Goal: Task Accomplishment & Management: Complete application form

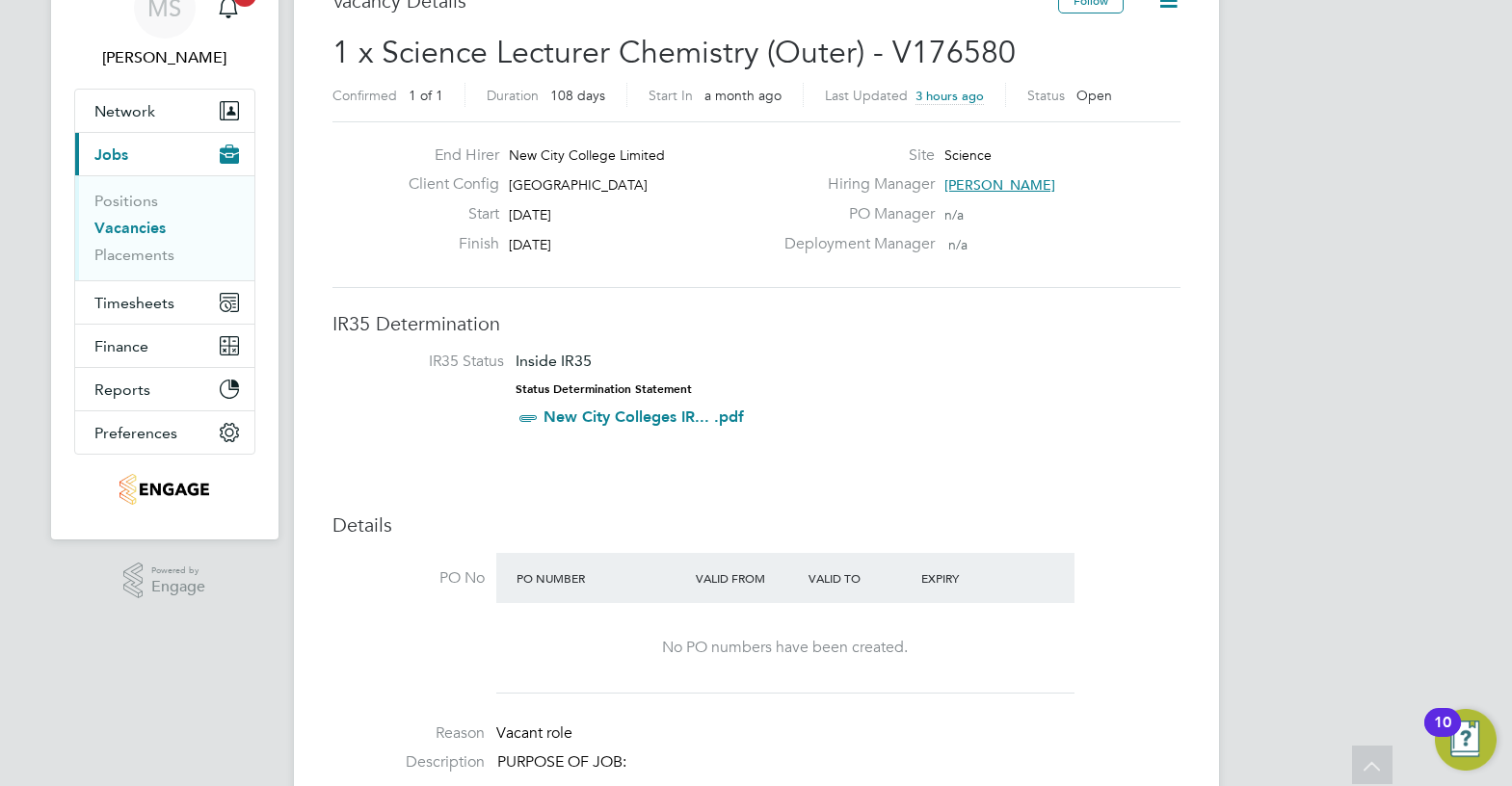
click at [877, 407] on li "IR35 Status Inside IR35 Status Determination Statement New City Colleges IR... …" at bounding box center [756, 393] width 810 height 84
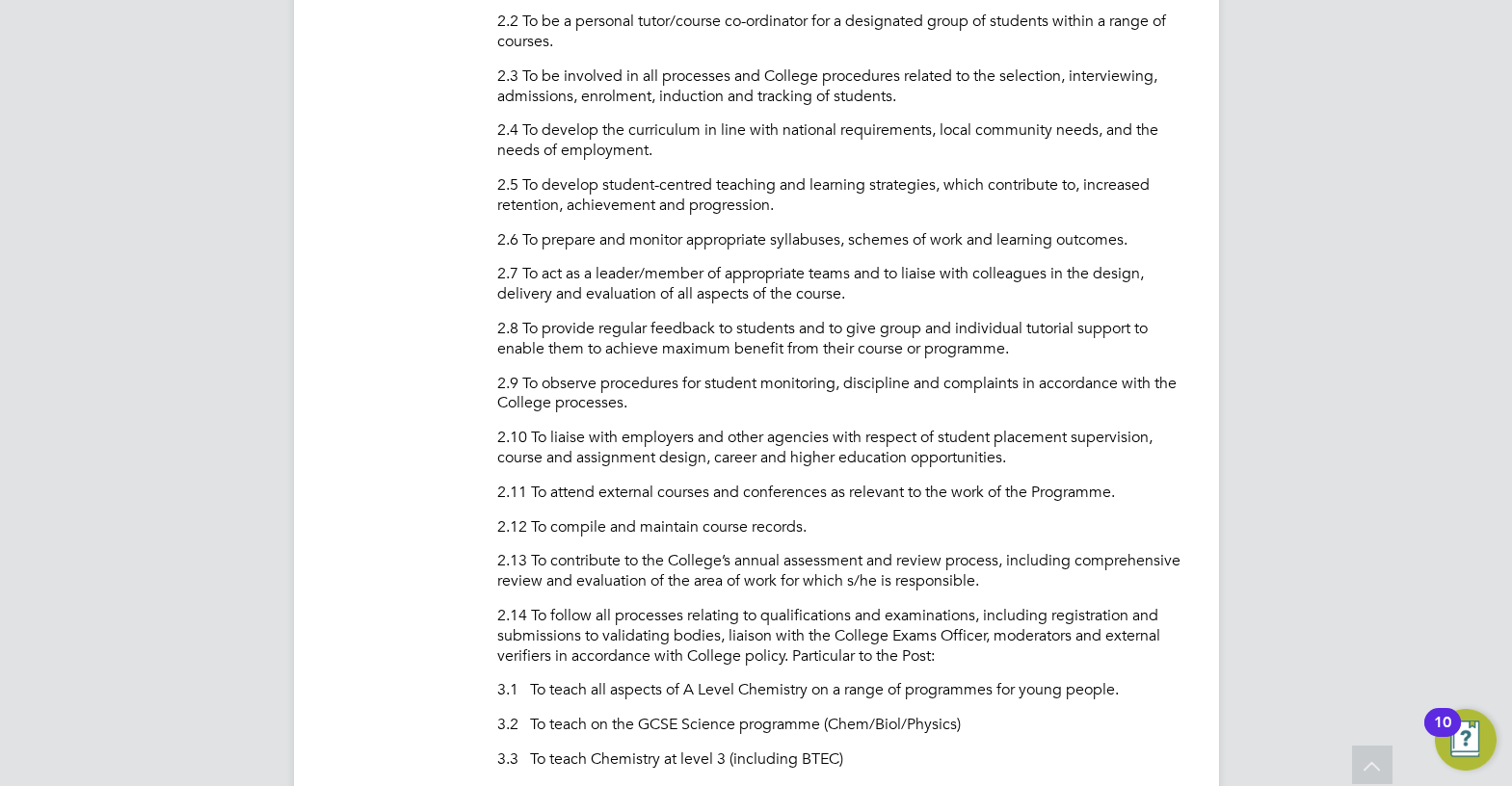
scroll to position [1735, 0]
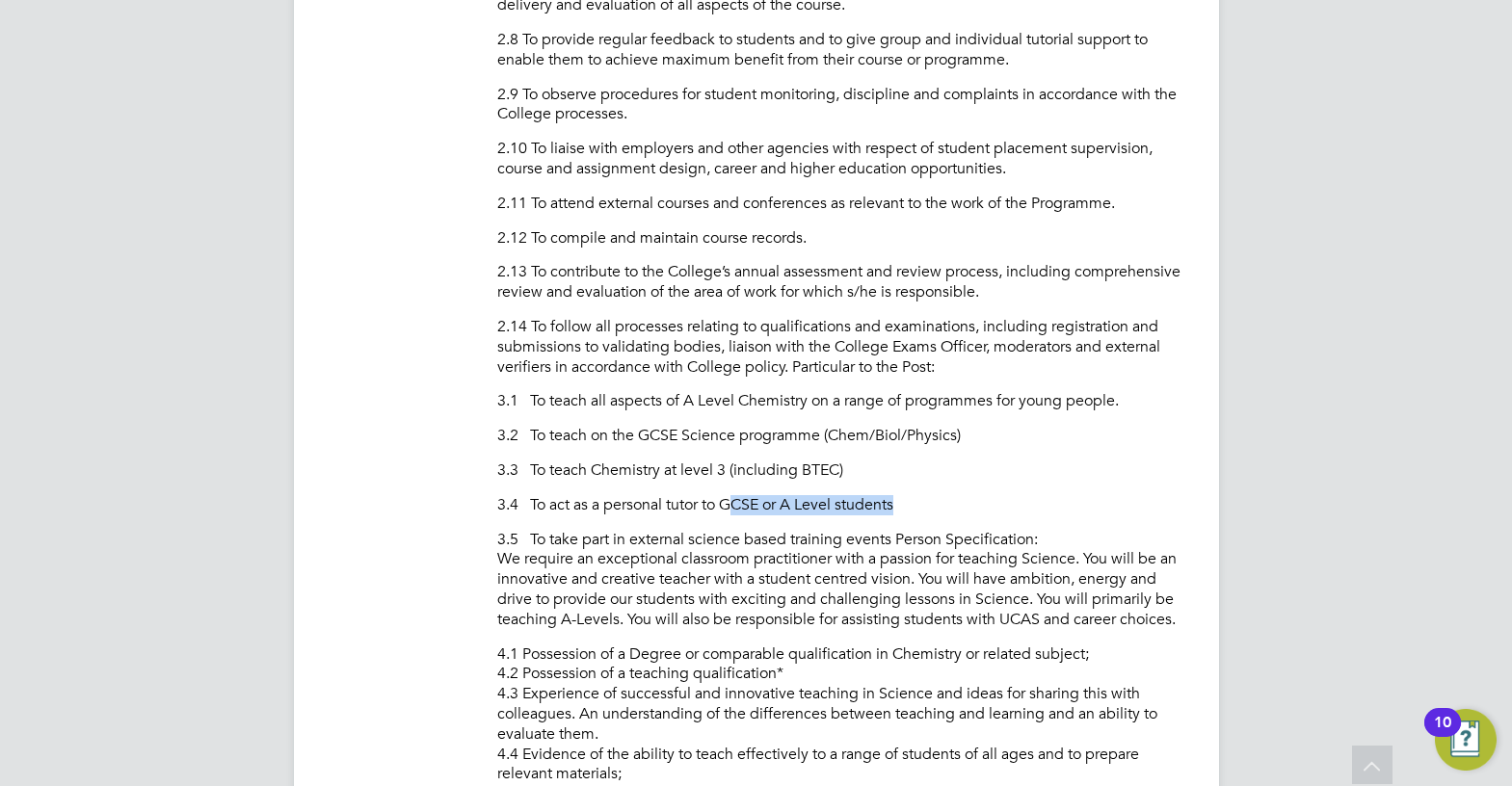
drag, startPoint x: 901, startPoint y: 504, endPoint x: 747, endPoint y: 507, distance: 154.0
click at [741, 507] on p "3.4 To act as a personal tutor to GCSE or A Level students" at bounding box center [838, 505] width 683 height 21
click at [902, 506] on p "3.4 To act as a personal tutor to GCSE or A Level students" at bounding box center [838, 505] width 683 height 21
drag, startPoint x: 906, startPoint y: 505, endPoint x: 729, endPoint y: 507, distance: 177.0
click at [729, 507] on p "3.4 To act as a personal tutor to GCSE or A Level students" at bounding box center [838, 505] width 683 height 21
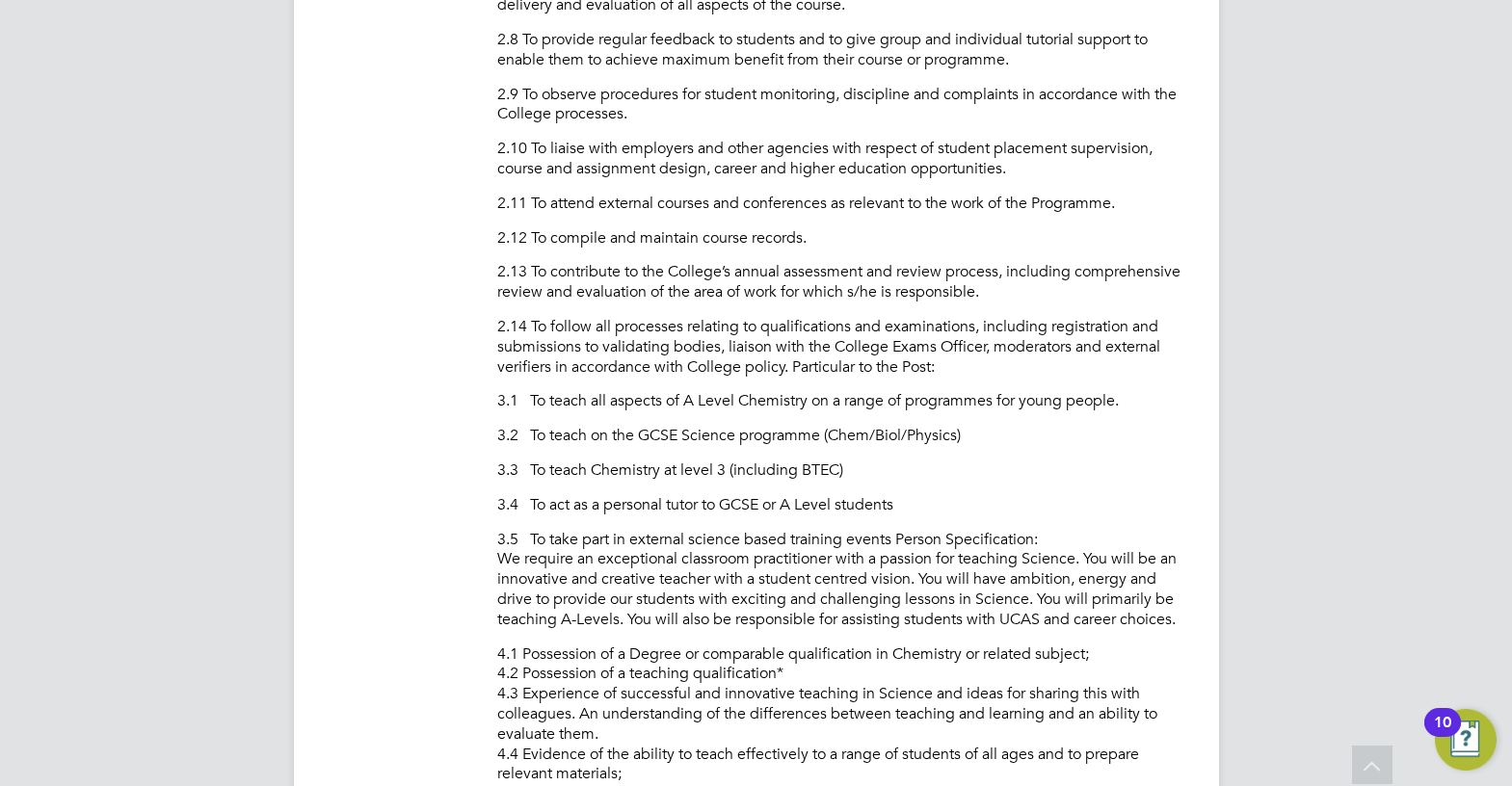
click at [867, 518] on div "PURPOSE OF JOB: • To teach and assess learning on a range of courses, which inc…" at bounding box center [838, 138] width 683 height 2046
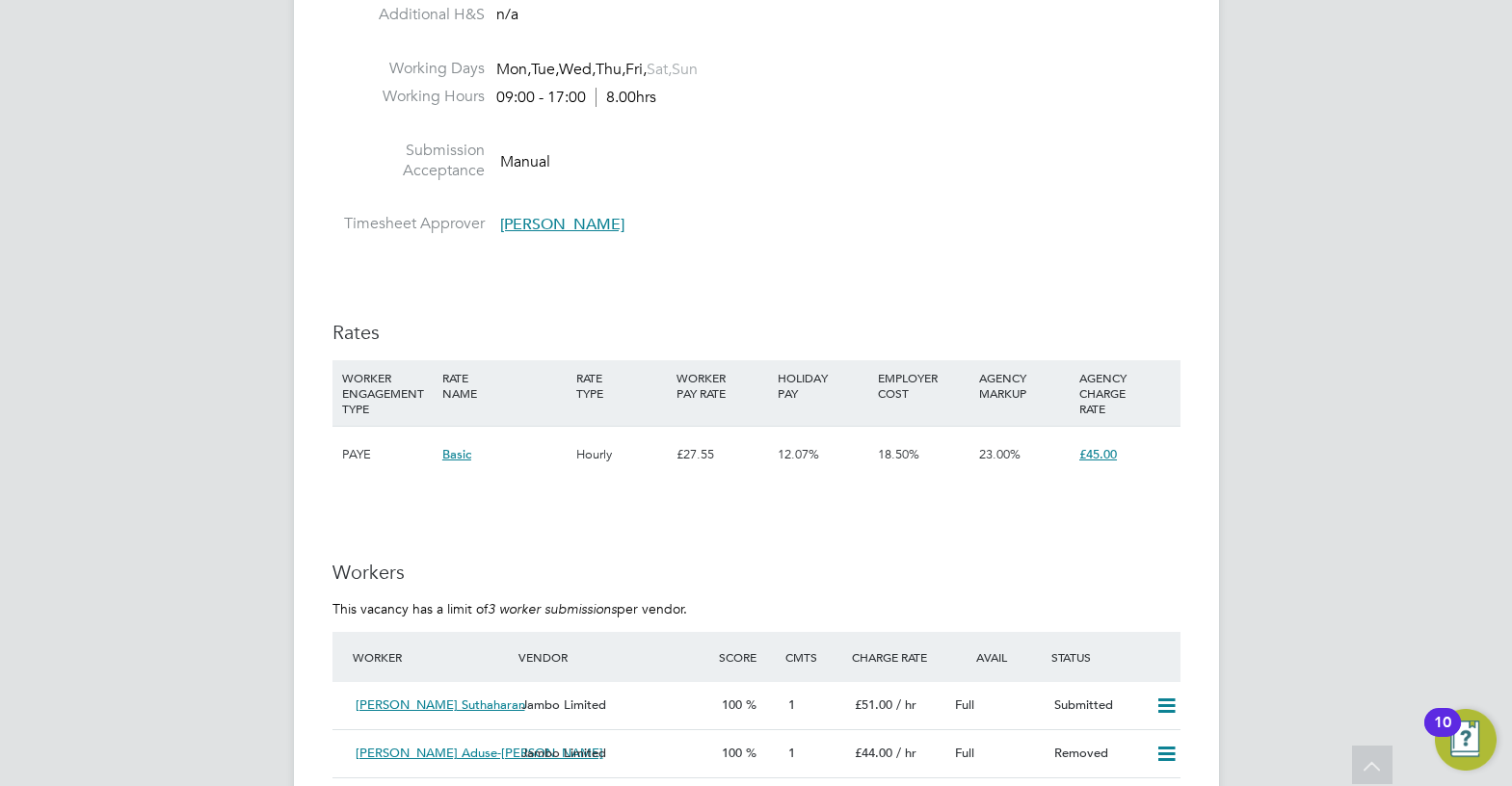
scroll to position [3277, 0]
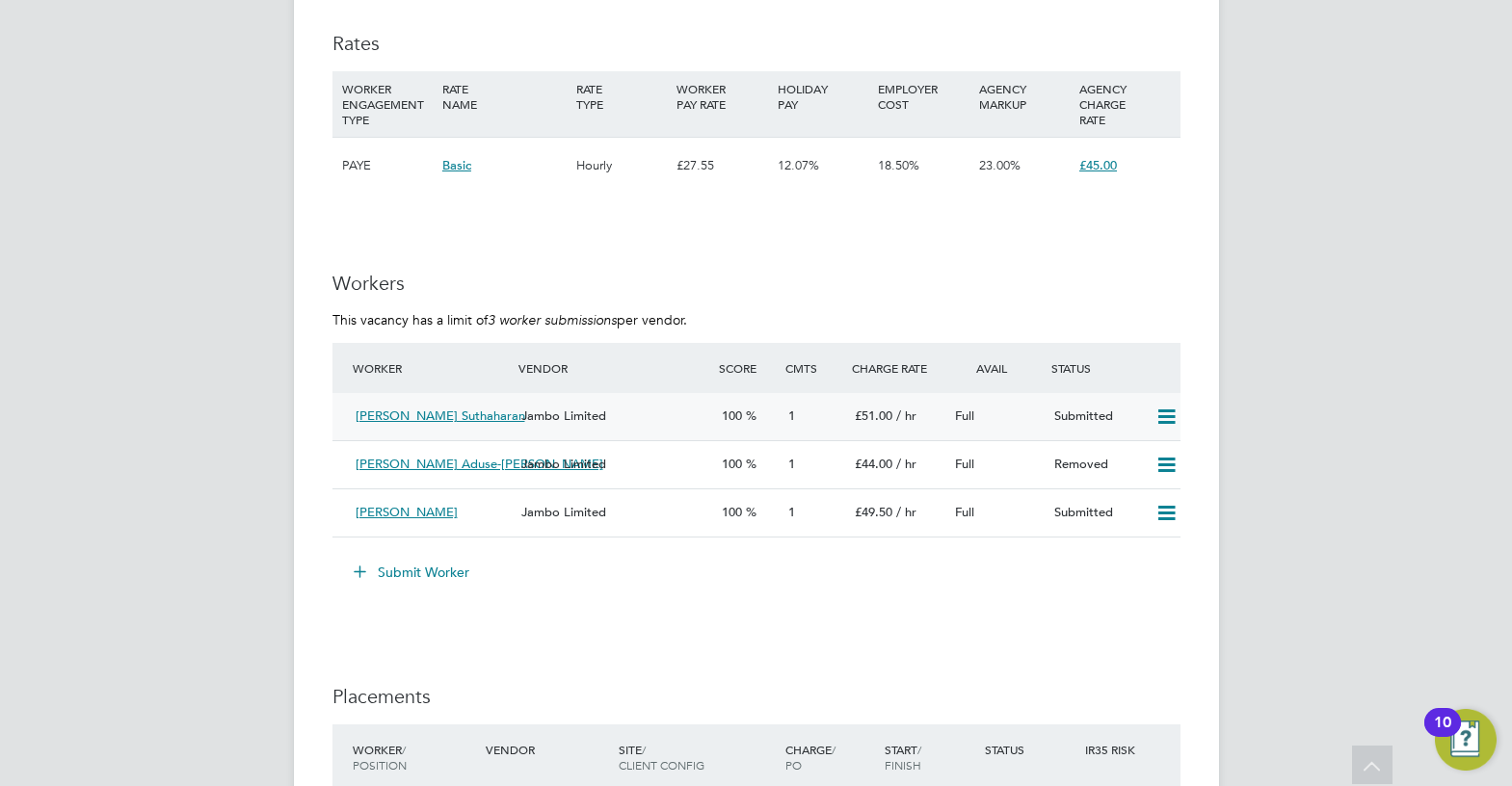
click at [623, 424] on div "Jambo Limited" at bounding box center [613, 417] width 199 height 31
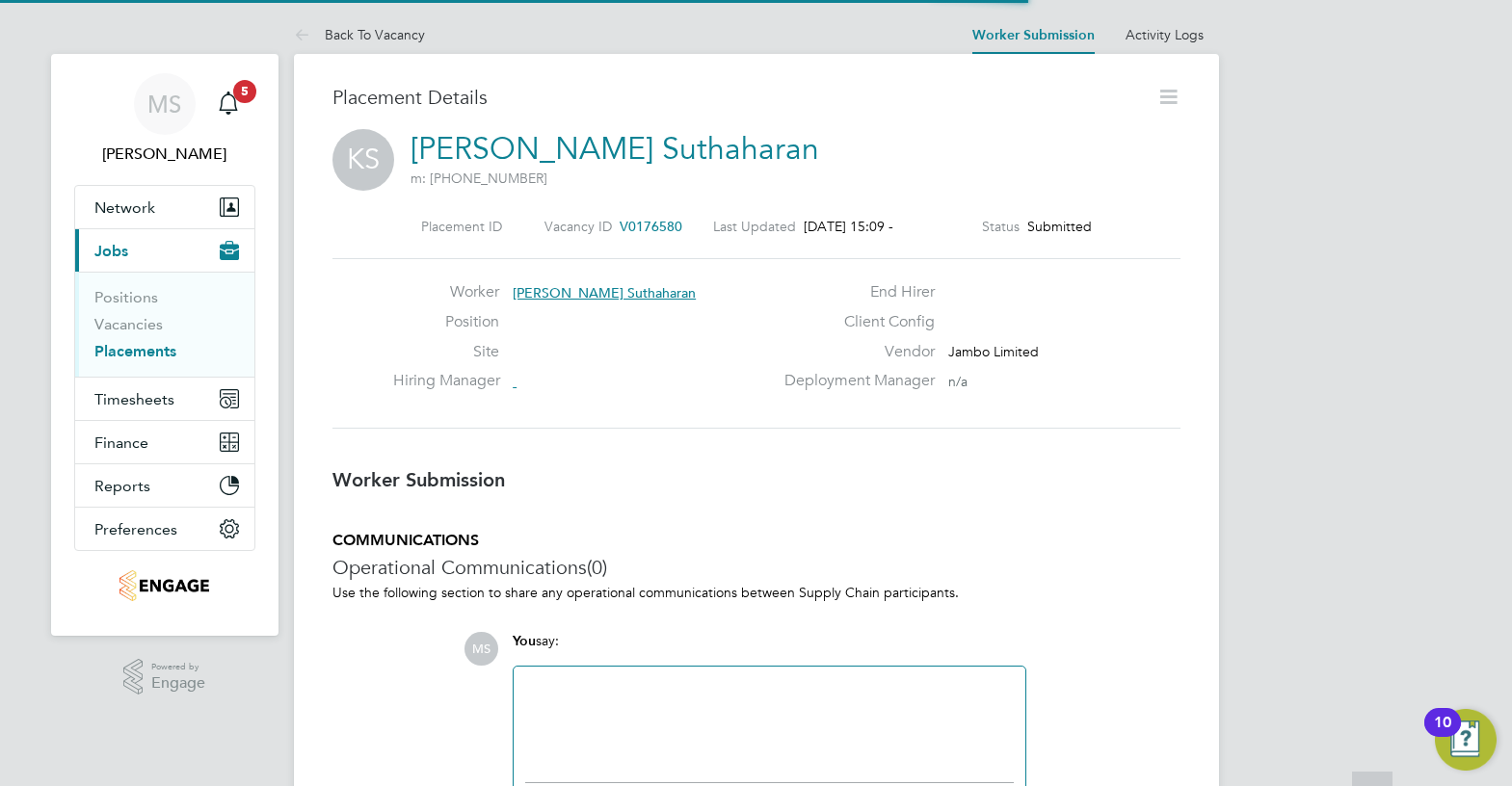
scroll to position [10, 10]
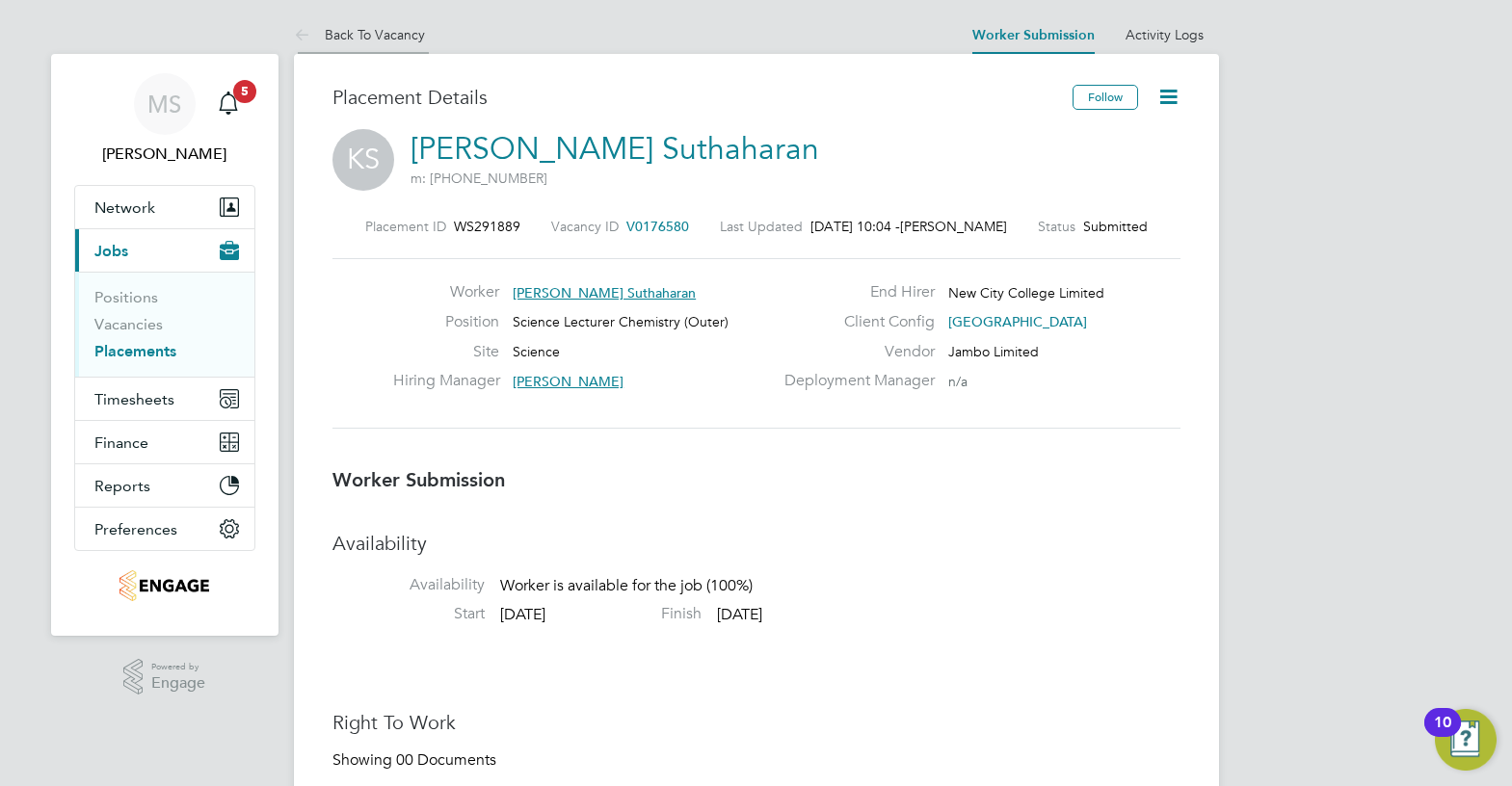
click at [403, 29] on link "Back To Vacancy" at bounding box center [359, 34] width 131 height 18
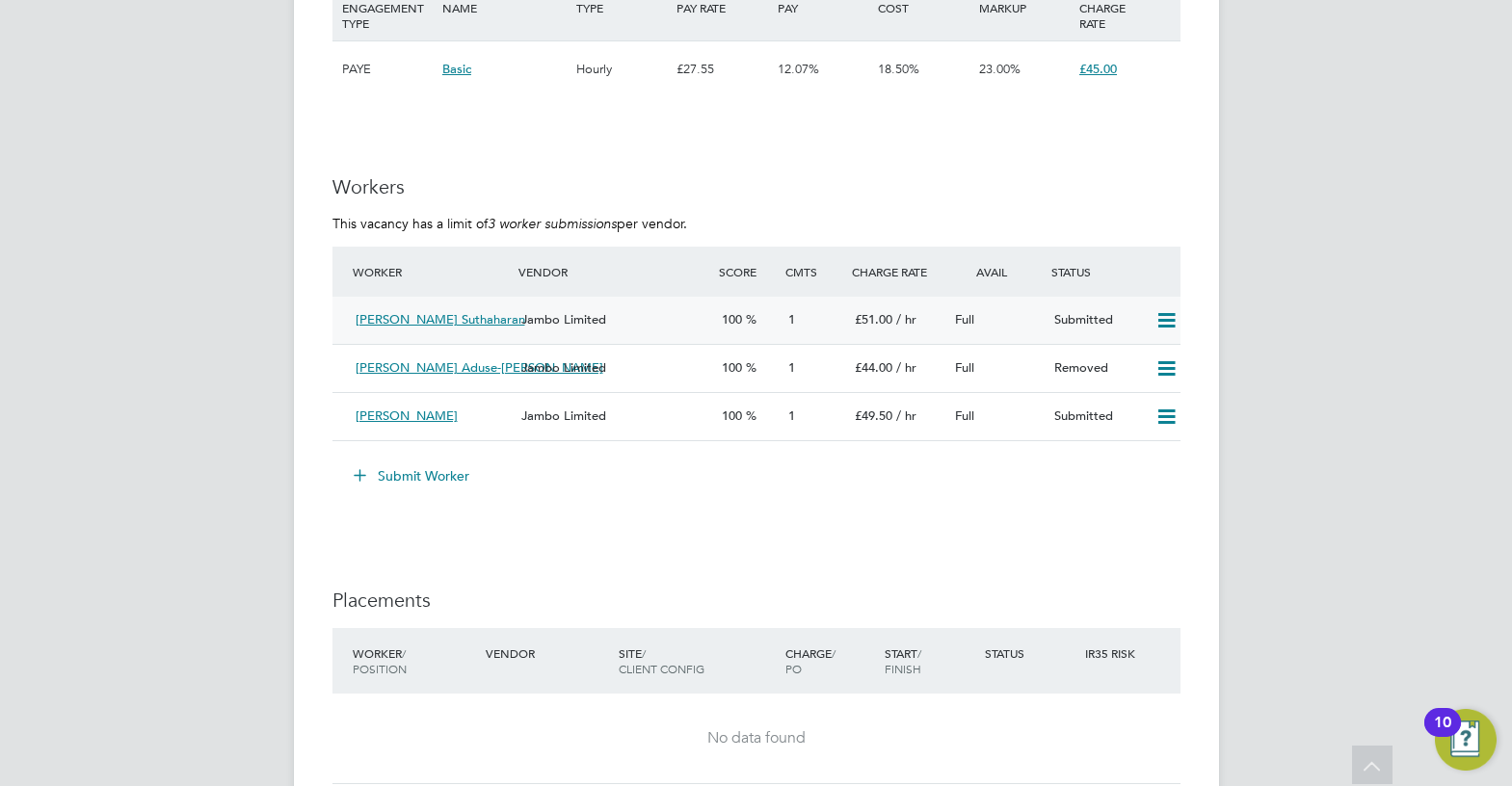
click at [1169, 328] on icon at bounding box center [1166, 321] width 25 height 16
click at [901, 326] on div "£51.00 / hr" at bounding box center [897, 320] width 100 height 31
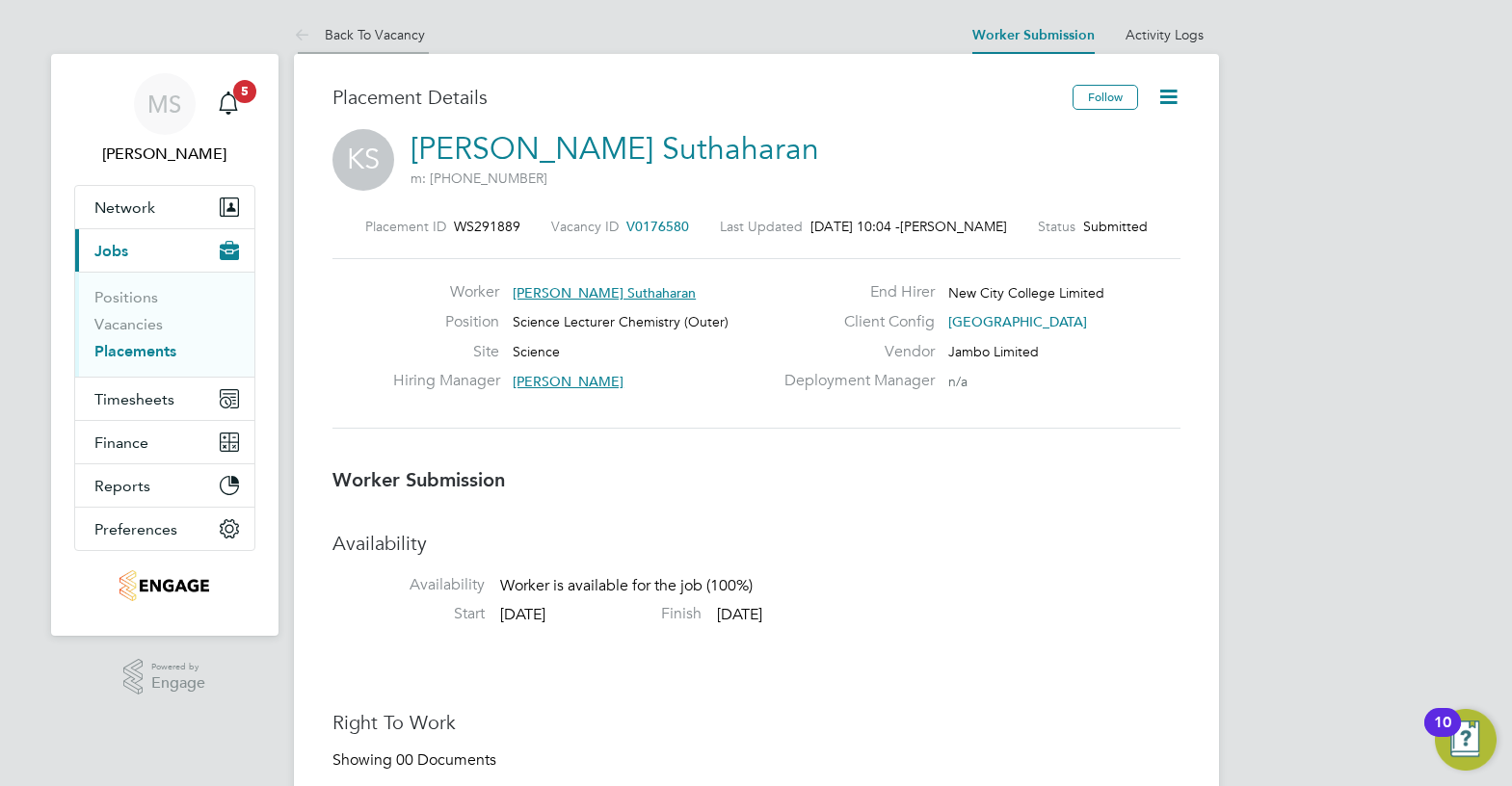
click at [350, 28] on link "Back To Vacancy" at bounding box center [359, 34] width 131 height 18
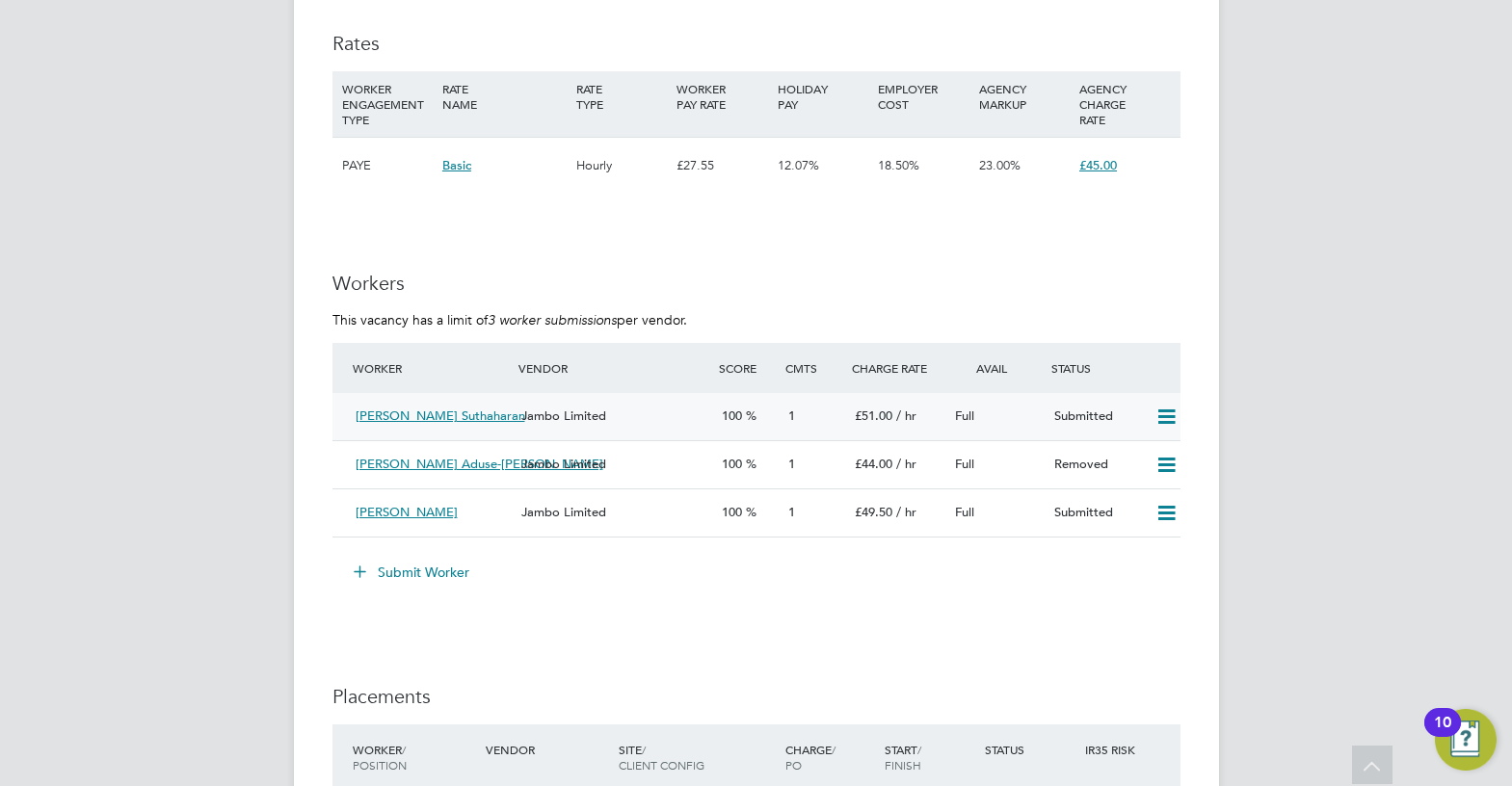
click at [1170, 425] on icon at bounding box center [1166, 418] width 25 height 16
click at [1058, 588] on div "Submit Worker" at bounding box center [759, 572] width 840 height 30
click at [613, 428] on div "Jambo Limited" at bounding box center [613, 417] width 199 height 31
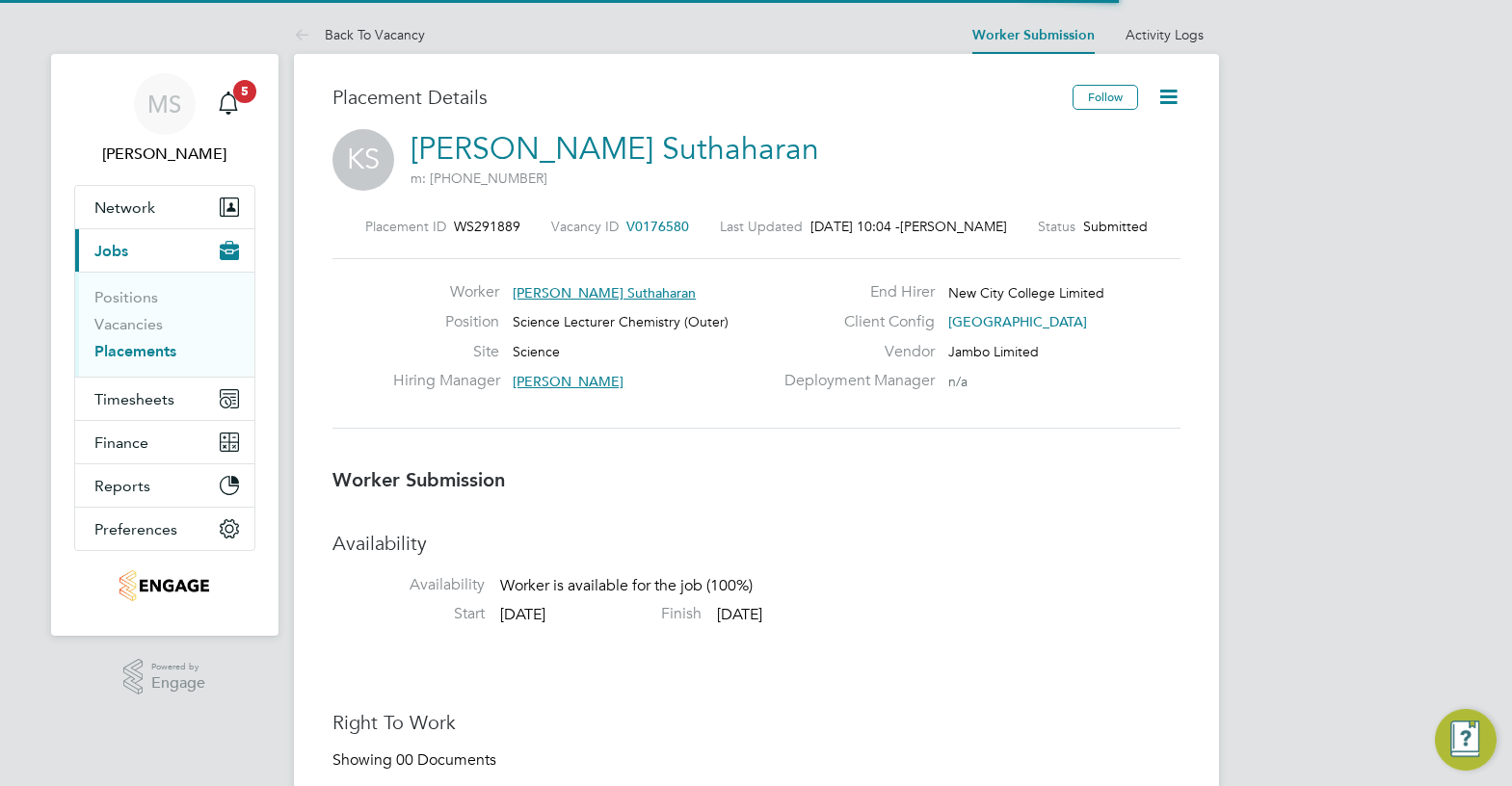
scroll to position [10, 10]
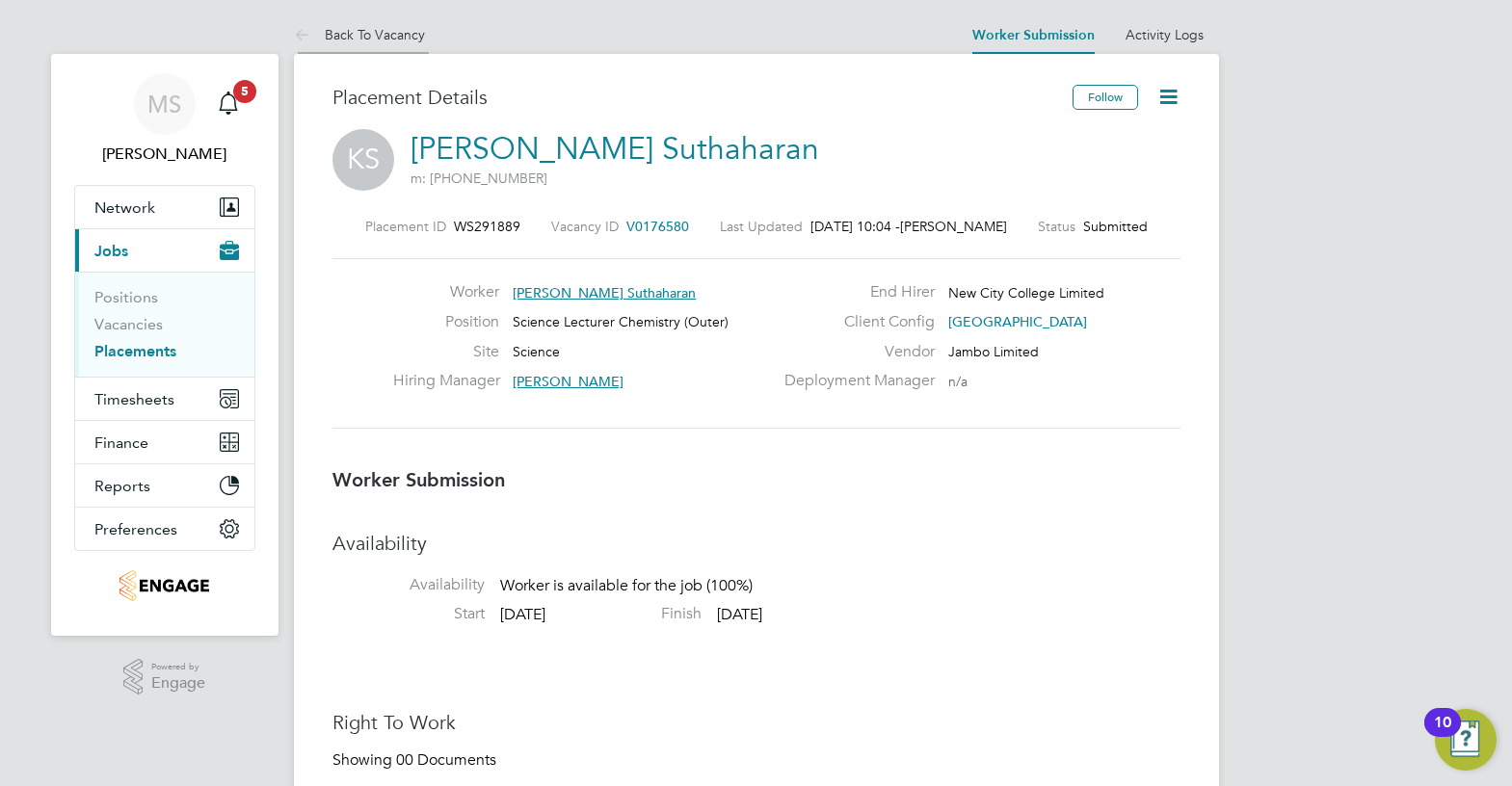
click at [382, 23] on li "Back To Vacancy" at bounding box center [359, 34] width 131 height 38
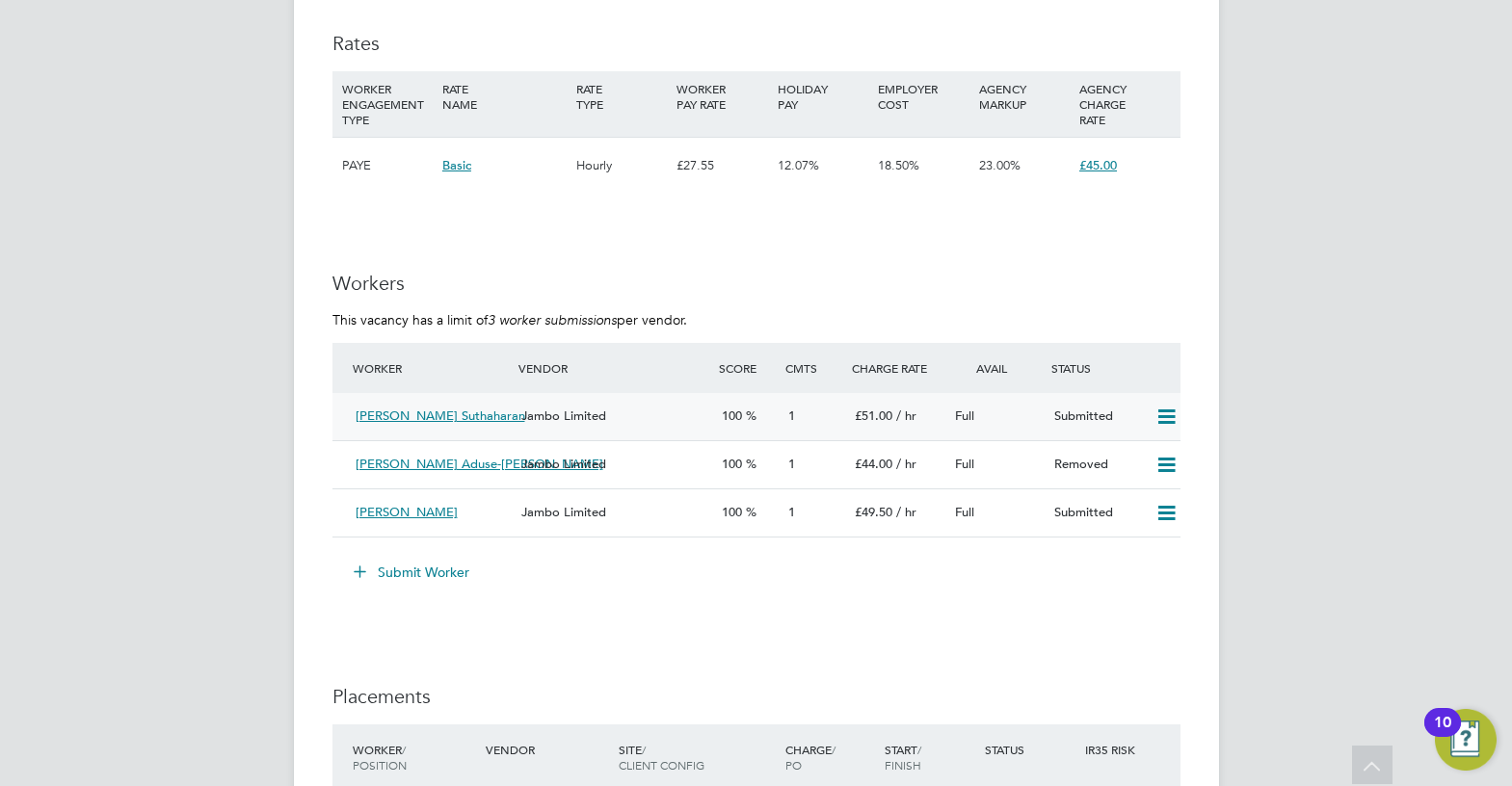
click at [1164, 425] on icon at bounding box center [1166, 418] width 25 height 16
click at [419, 588] on button "Submit Worker" at bounding box center [412, 572] width 144 height 30
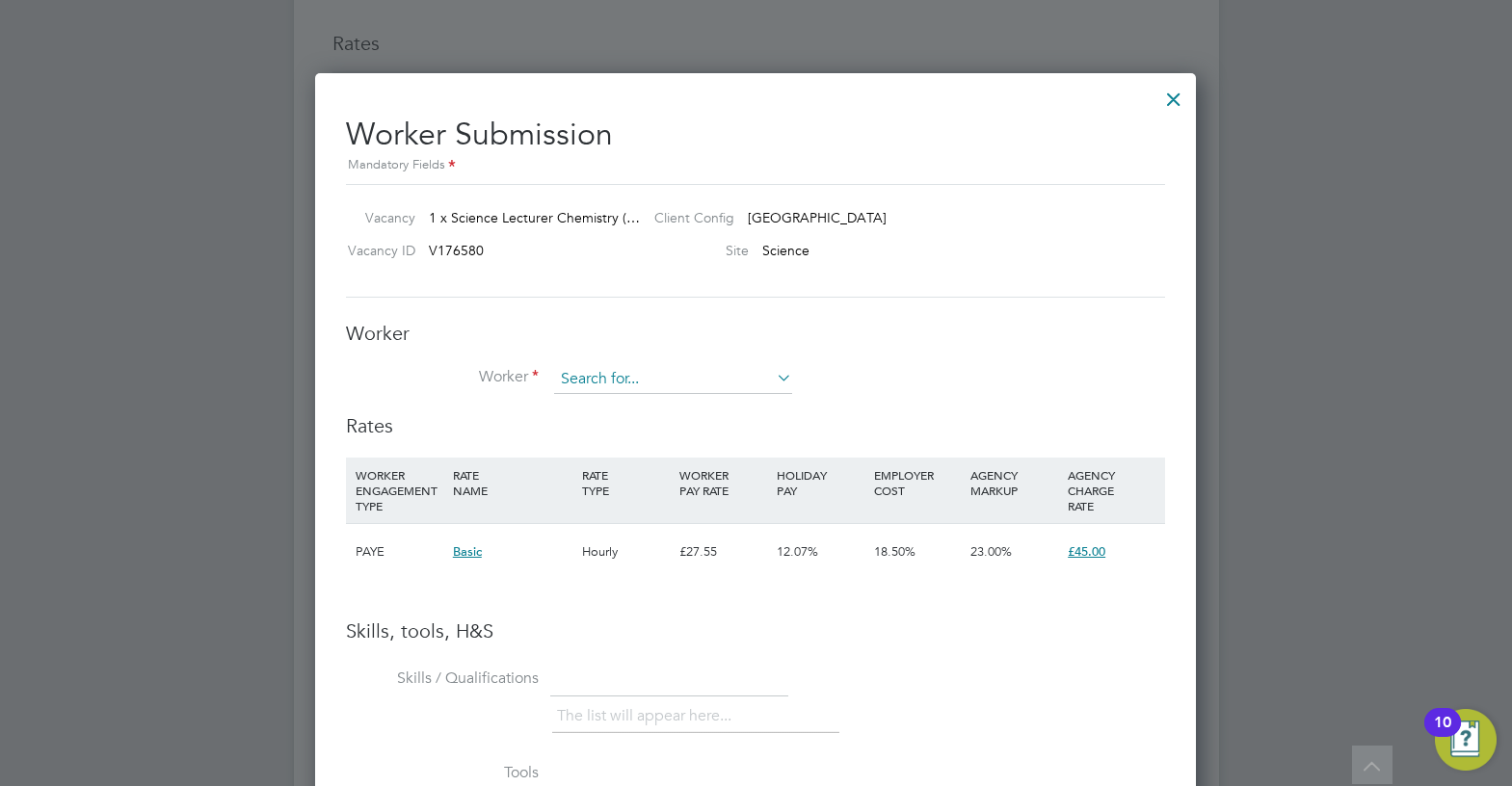
click at [625, 382] on input at bounding box center [673, 379] width 238 height 28
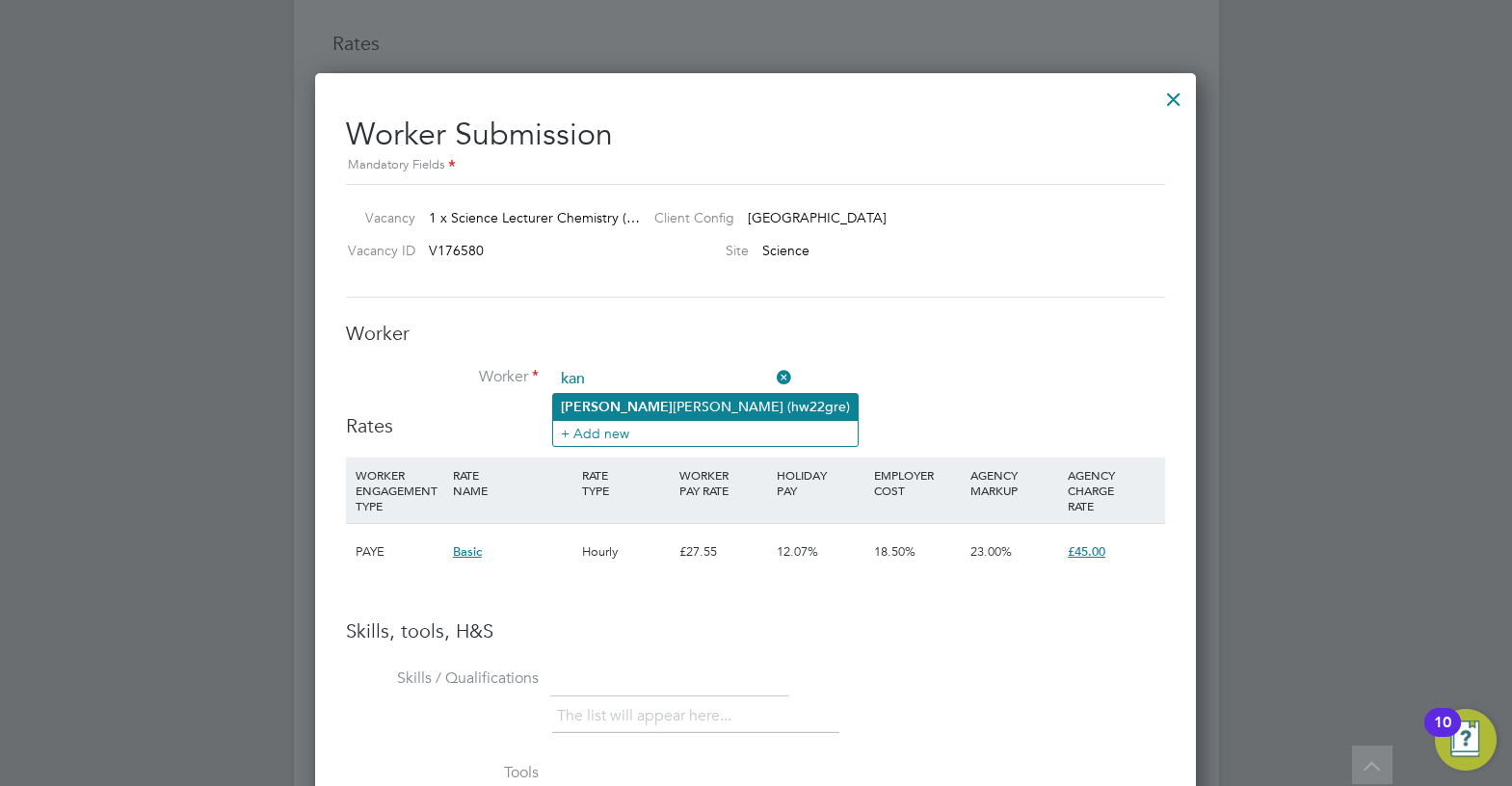
click at [705, 410] on li "Kan esalingam Suthaharan (hw22gre)" at bounding box center [705, 407] width 305 height 26
type input "Kanesalingam Suthaharan (hw22gre)"
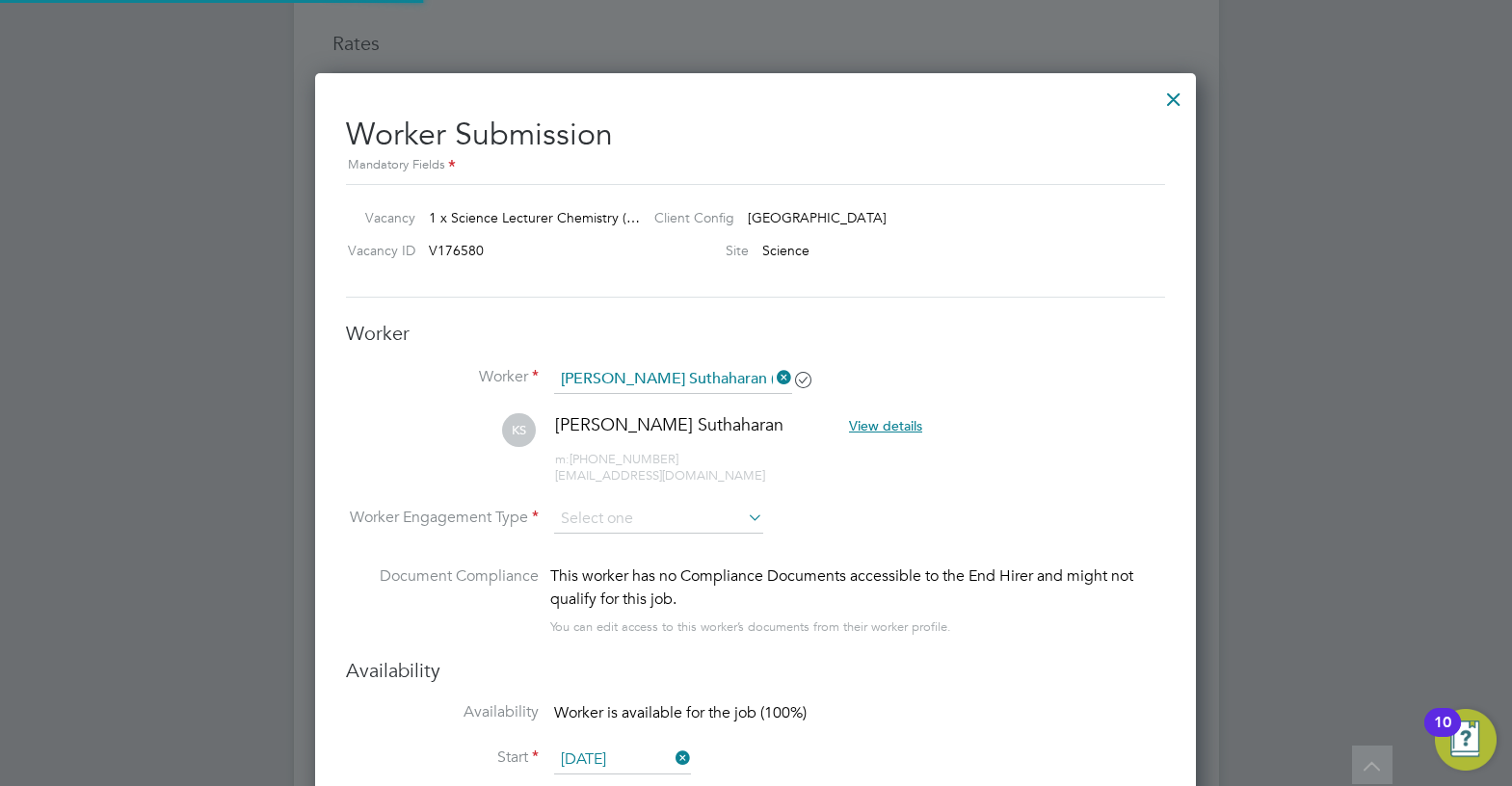
click at [751, 534] on li "Worker Engagement Type" at bounding box center [756, 534] width 819 height 60
click at [735, 529] on input at bounding box center [658, 519] width 209 height 28
click at [655, 545] on li "Contract" at bounding box center [658, 546] width 211 height 26
type input "Contract"
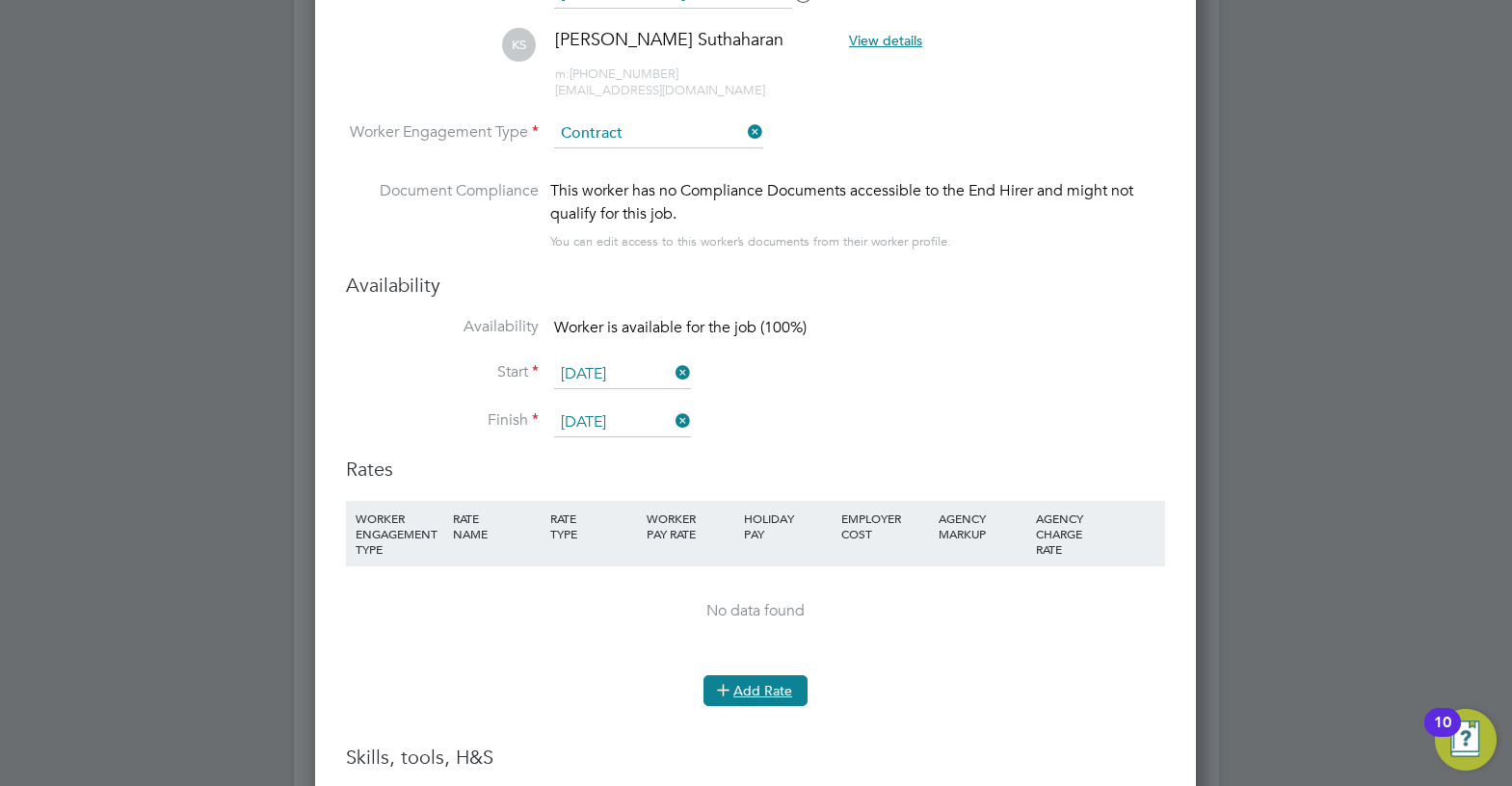
click at [751, 691] on button "Add Rate" at bounding box center [756, 691] width 104 height 30
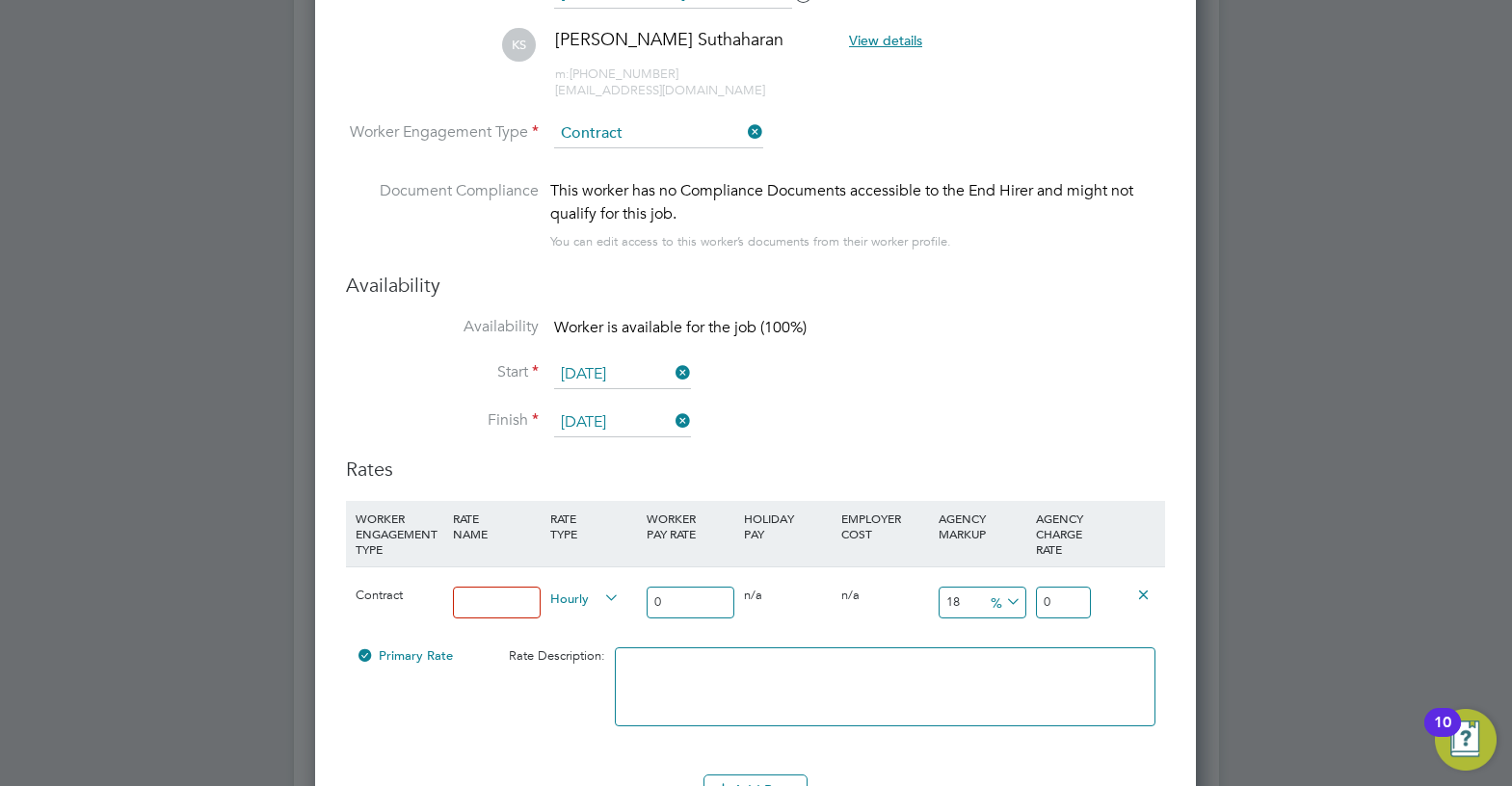
click at [504, 608] on input at bounding box center [496, 602] width 87 height 31
type input "umbrella"
click at [682, 590] on input "0" at bounding box center [690, 602] width 87 height 31
drag, startPoint x: 694, startPoint y: 600, endPoint x: 630, endPoint y: 600, distance: 64.0
click at [630, 600] on div "Contract umbrella Hourly 0 0 n/a 0 n/a 18 0 % 0" at bounding box center [756, 602] width 819 height 72
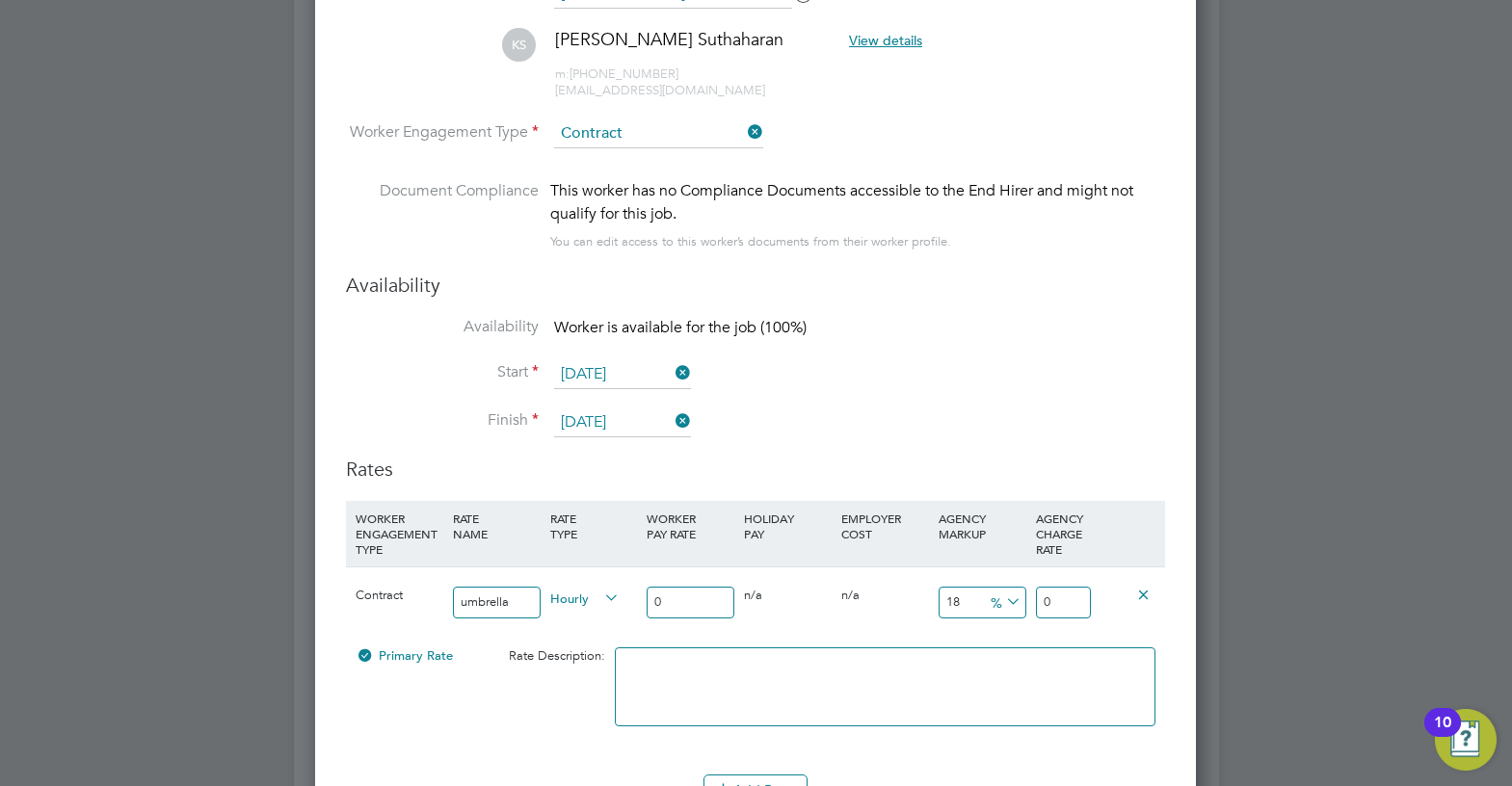
type input "3"
type input "3.54"
type input "39"
type input "46.02"
type input "39"
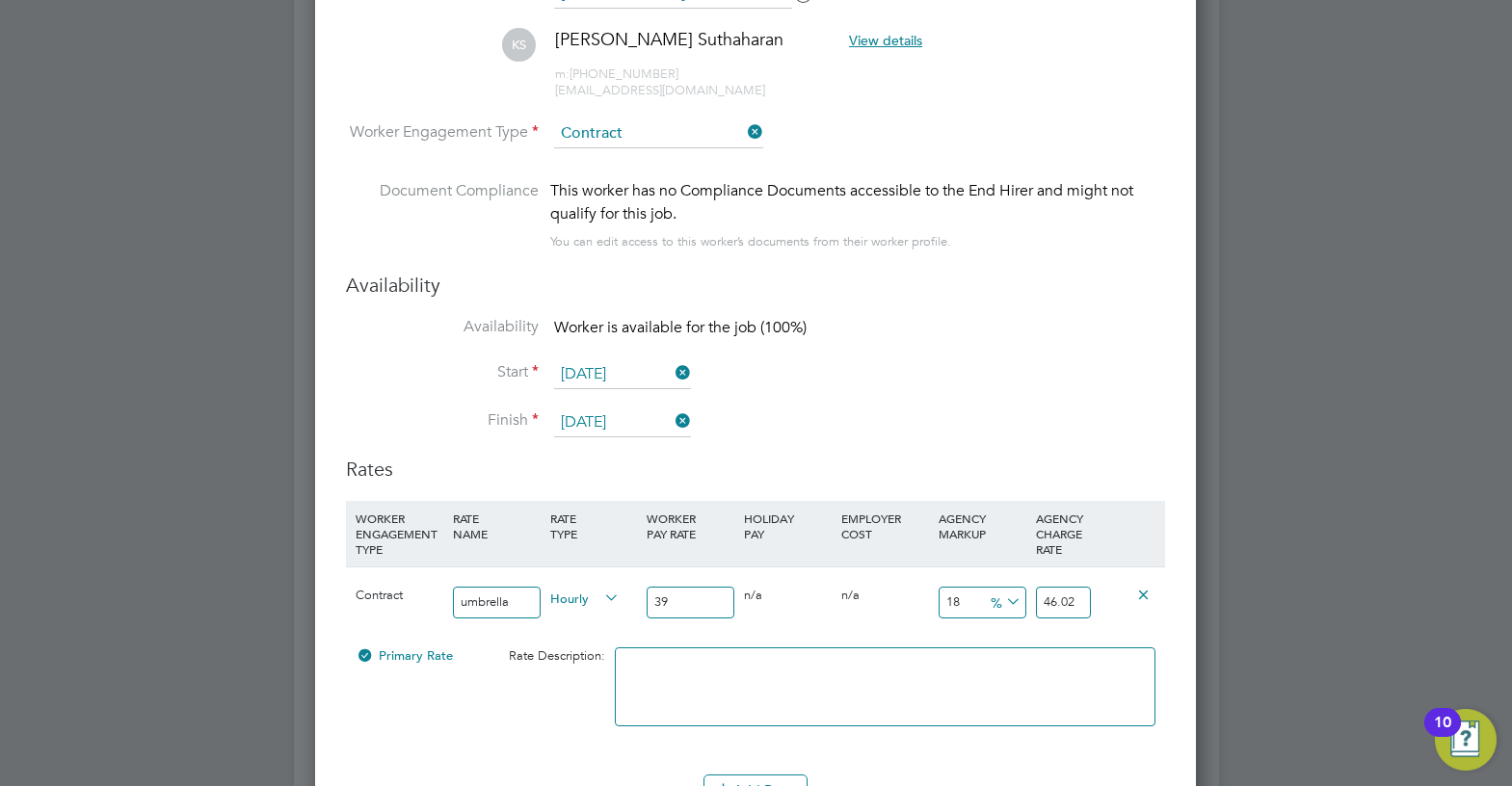
click at [1002, 607] on icon at bounding box center [1002, 601] width 0 height 27
click at [1008, 653] on li "£" at bounding box center [1005, 649] width 46 height 26
drag, startPoint x: 979, startPoint y: 606, endPoint x: 922, endPoint y: 607, distance: 57.0
click at [922, 607] on div "Contract umbrella Hourly 39 0 n/a 0 n/a 18 7.02 £ 46.02" at bounding box center [756, 602] width 819 height 72
type input "1"
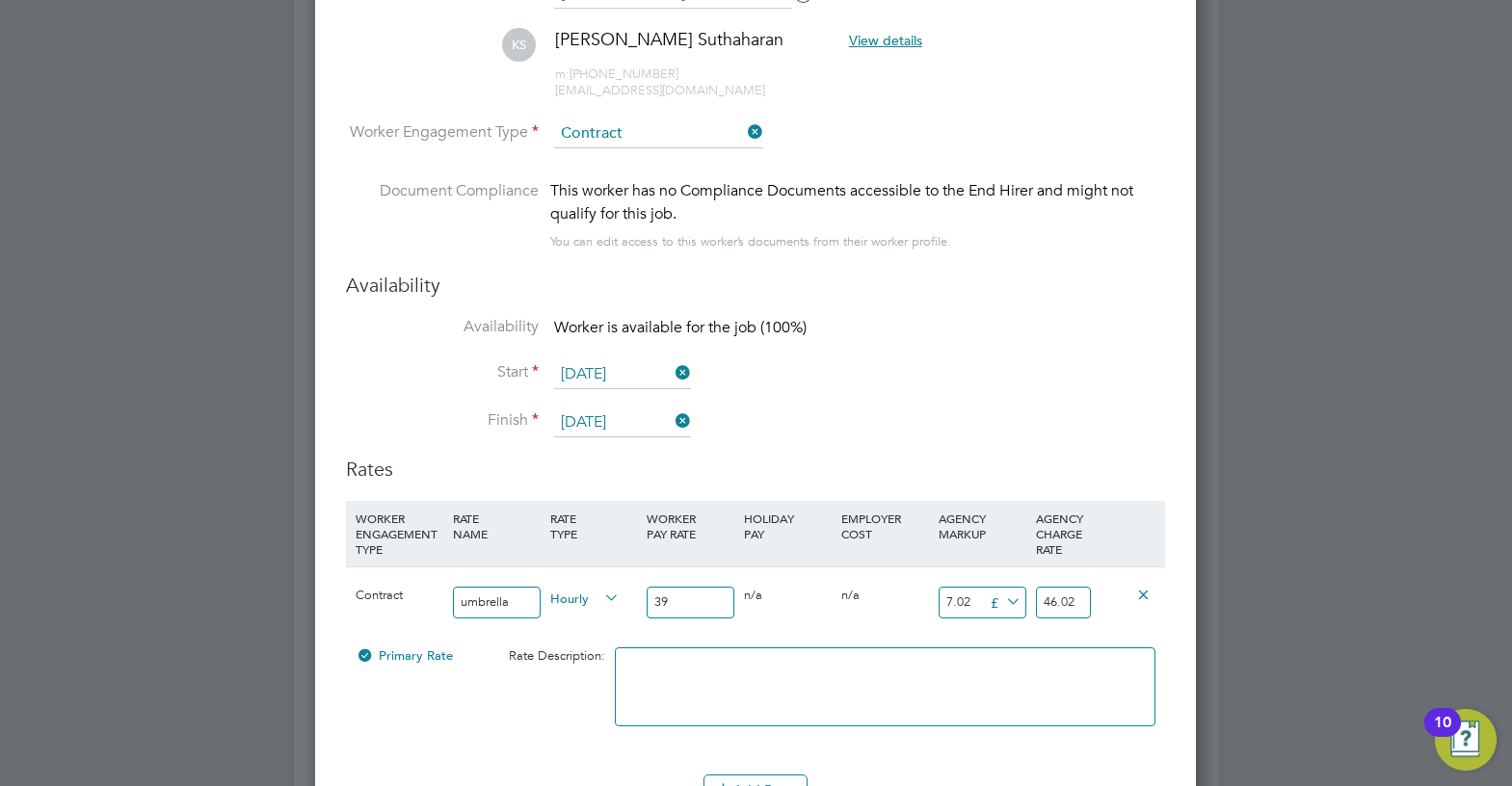
type input "40"
type input "11"
type input "50"
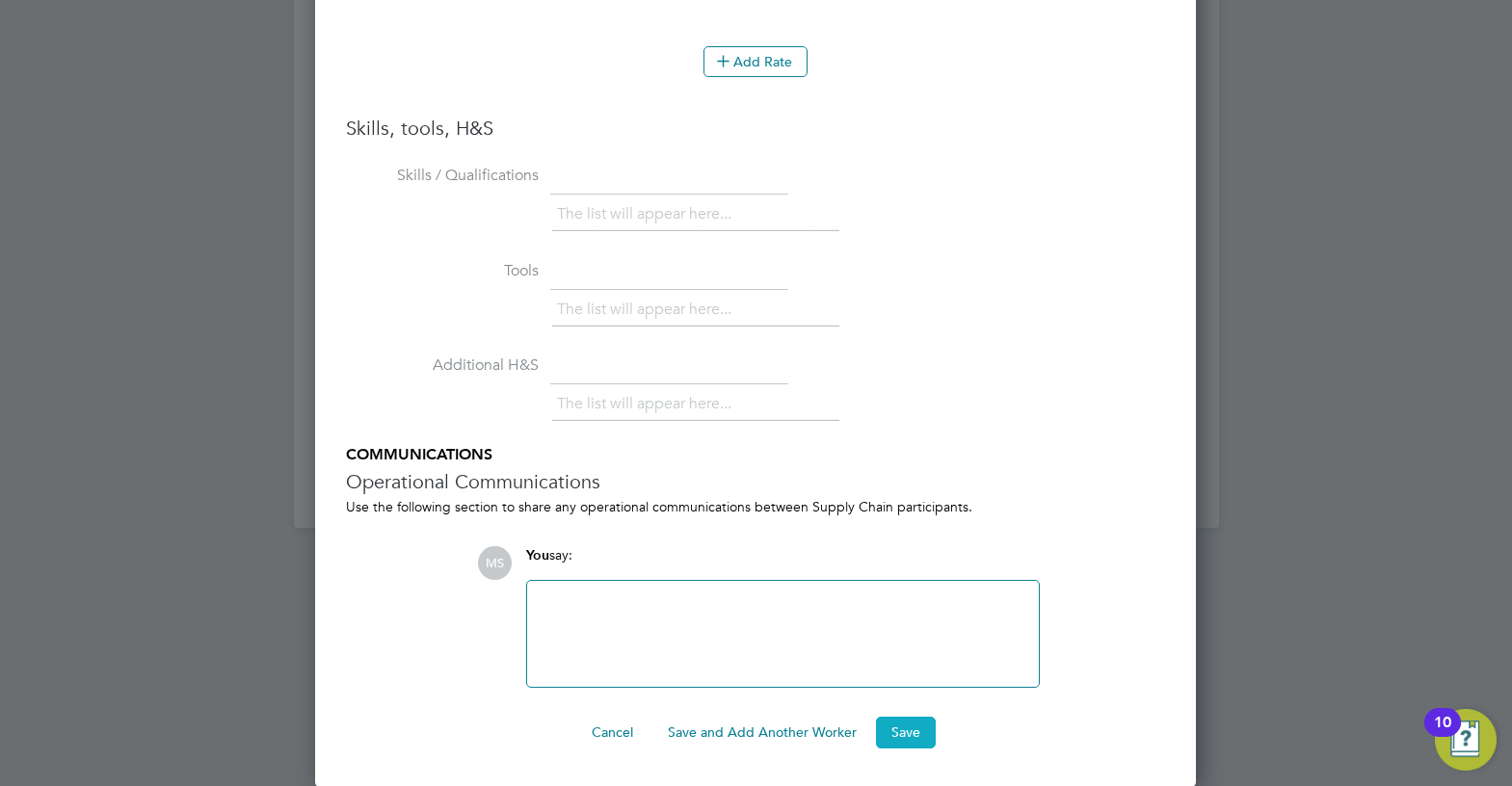
type input "11"
click at [913, 724] on button "Save" at bounding box center [906, 732] width 60 height 30
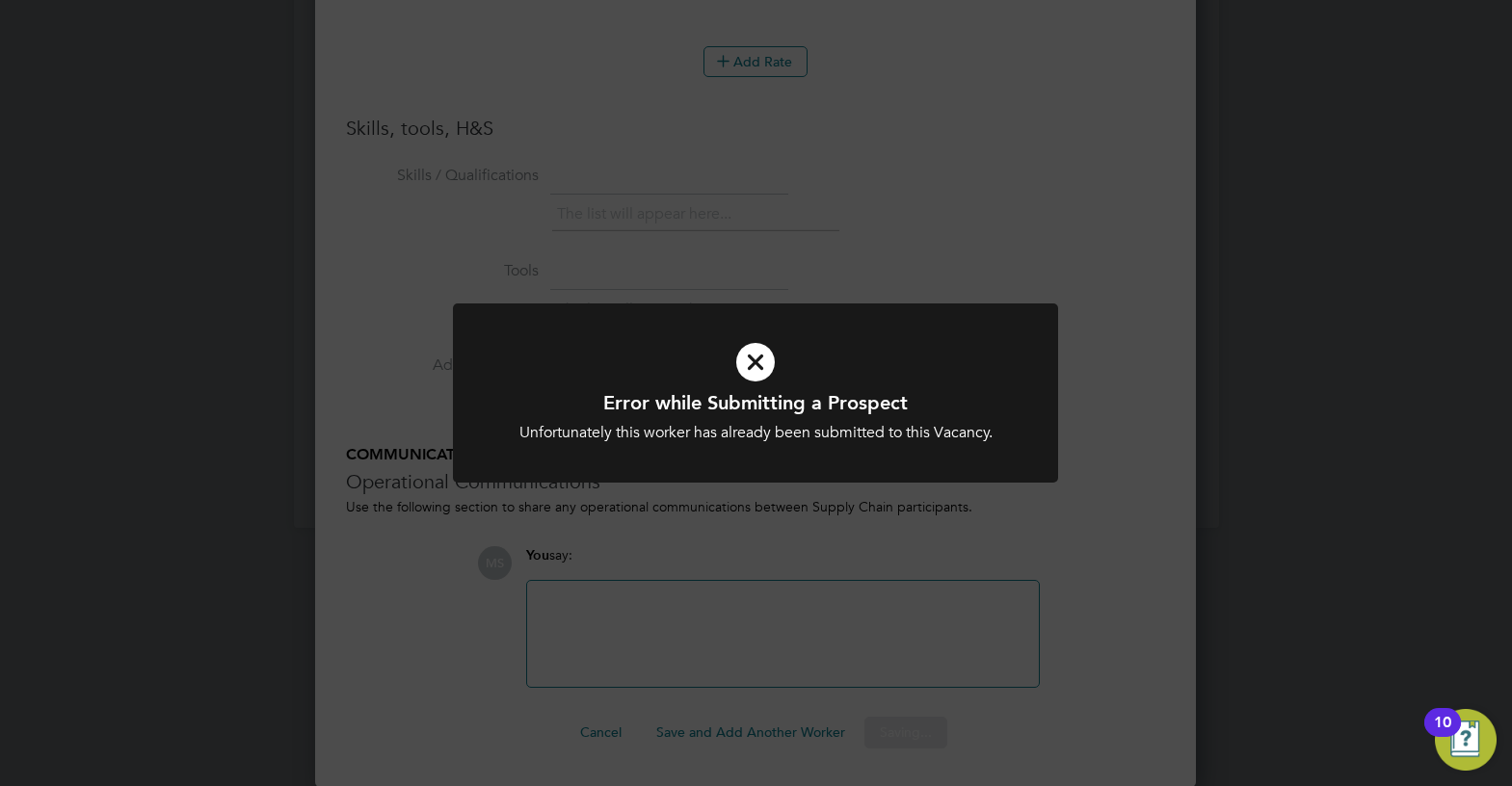
click at [1098, 427] on div "Error while Submitting a Prospect Unfortunately this worker has already been su…" at bounding box center [756, 393] width 1512 height 786
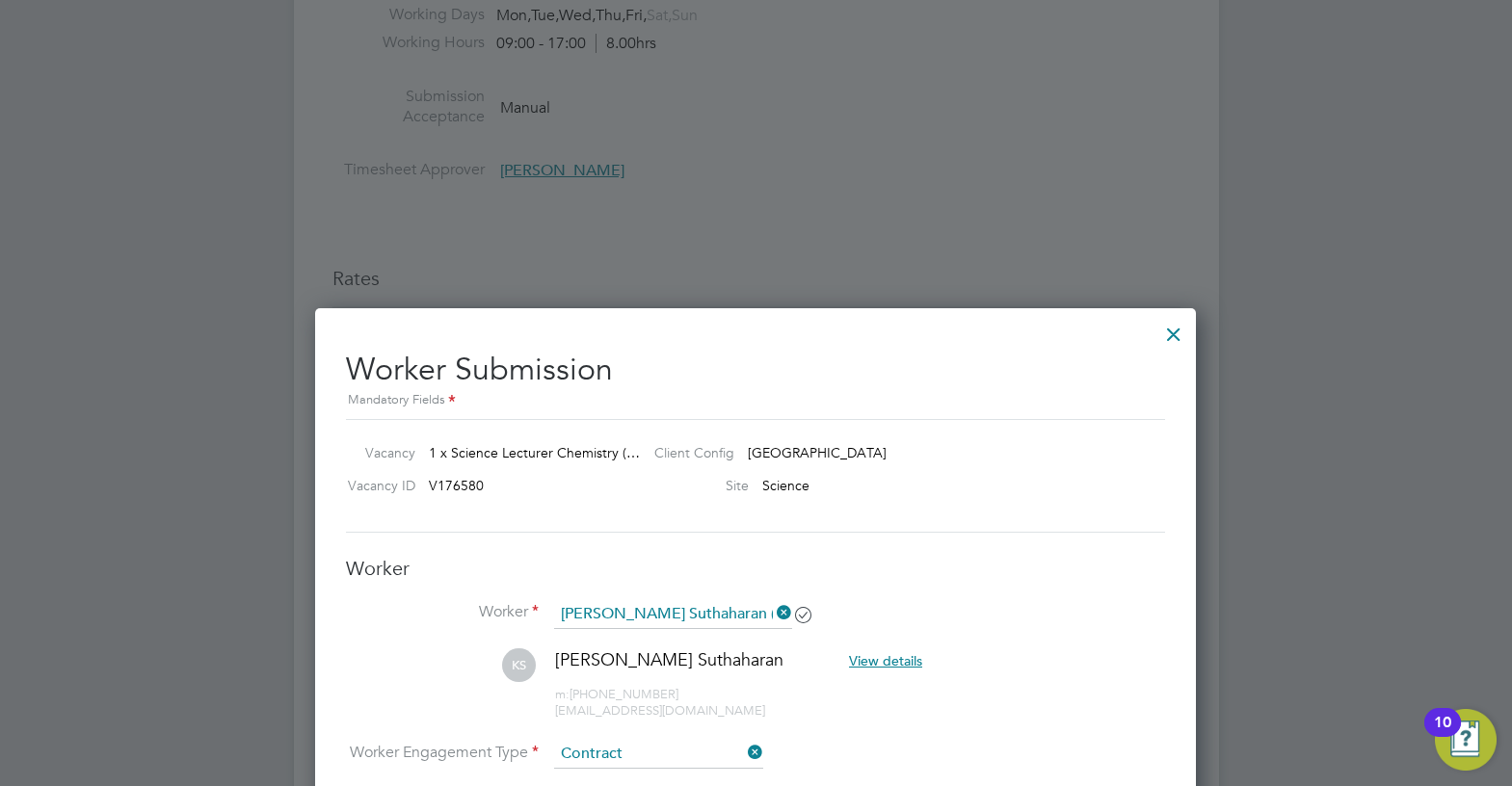
click at [1161, 323] on div at bounding box center [1173, 329] width 34 height 34
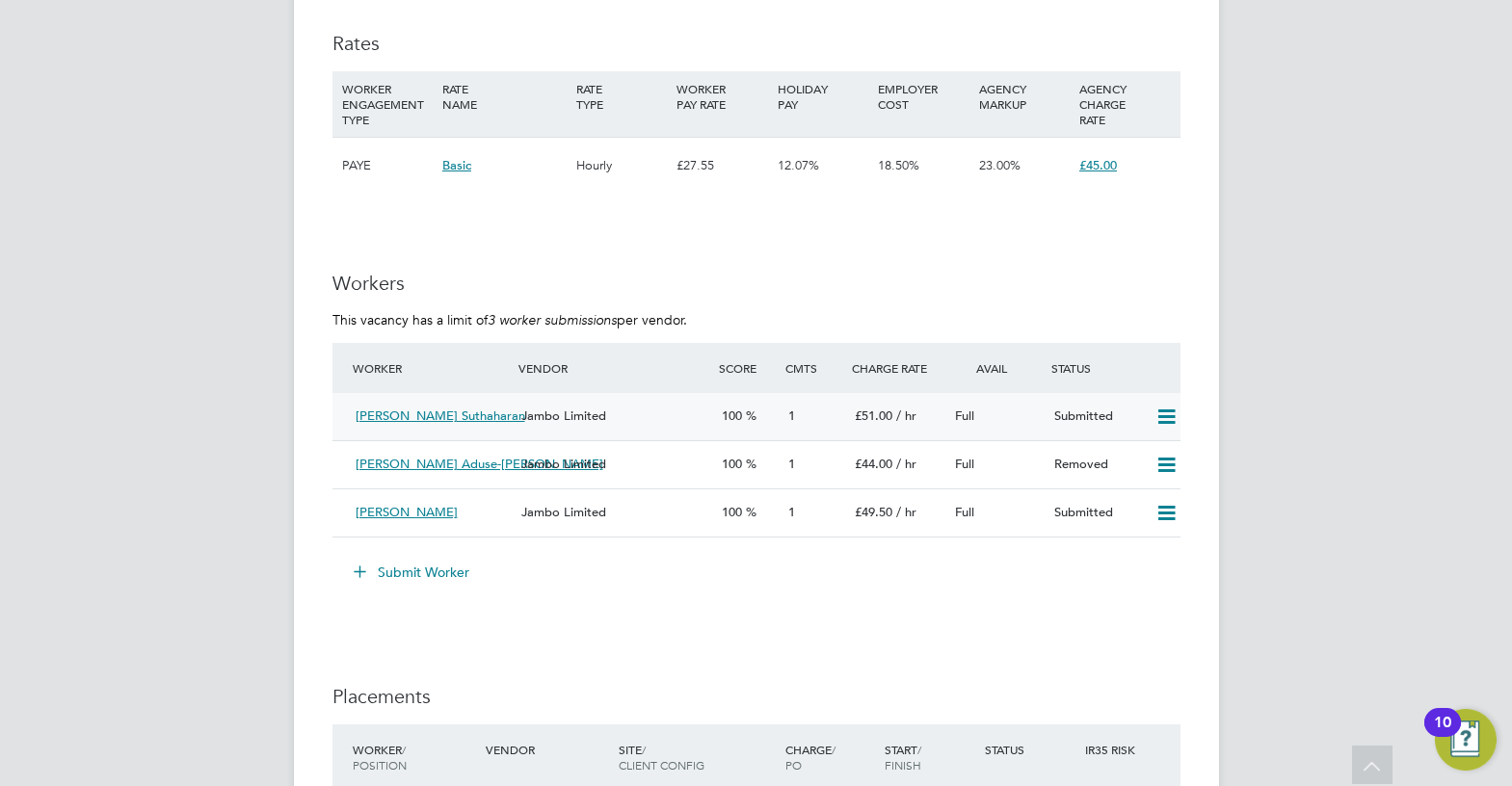
click at [1166, 425] on icon at bounding box center [1166, 418] width 25 height 16
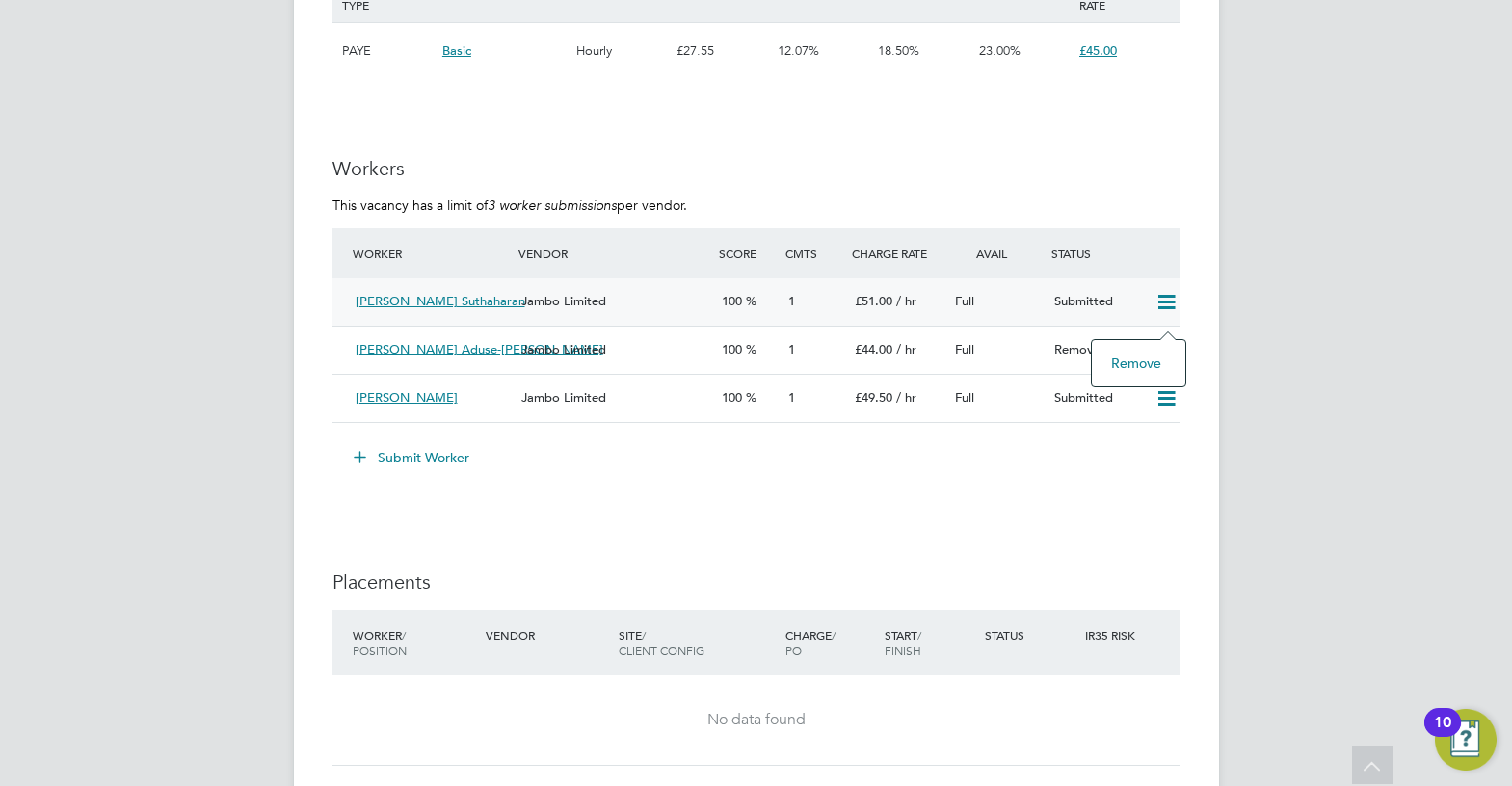
scroll to position [3295, 0]
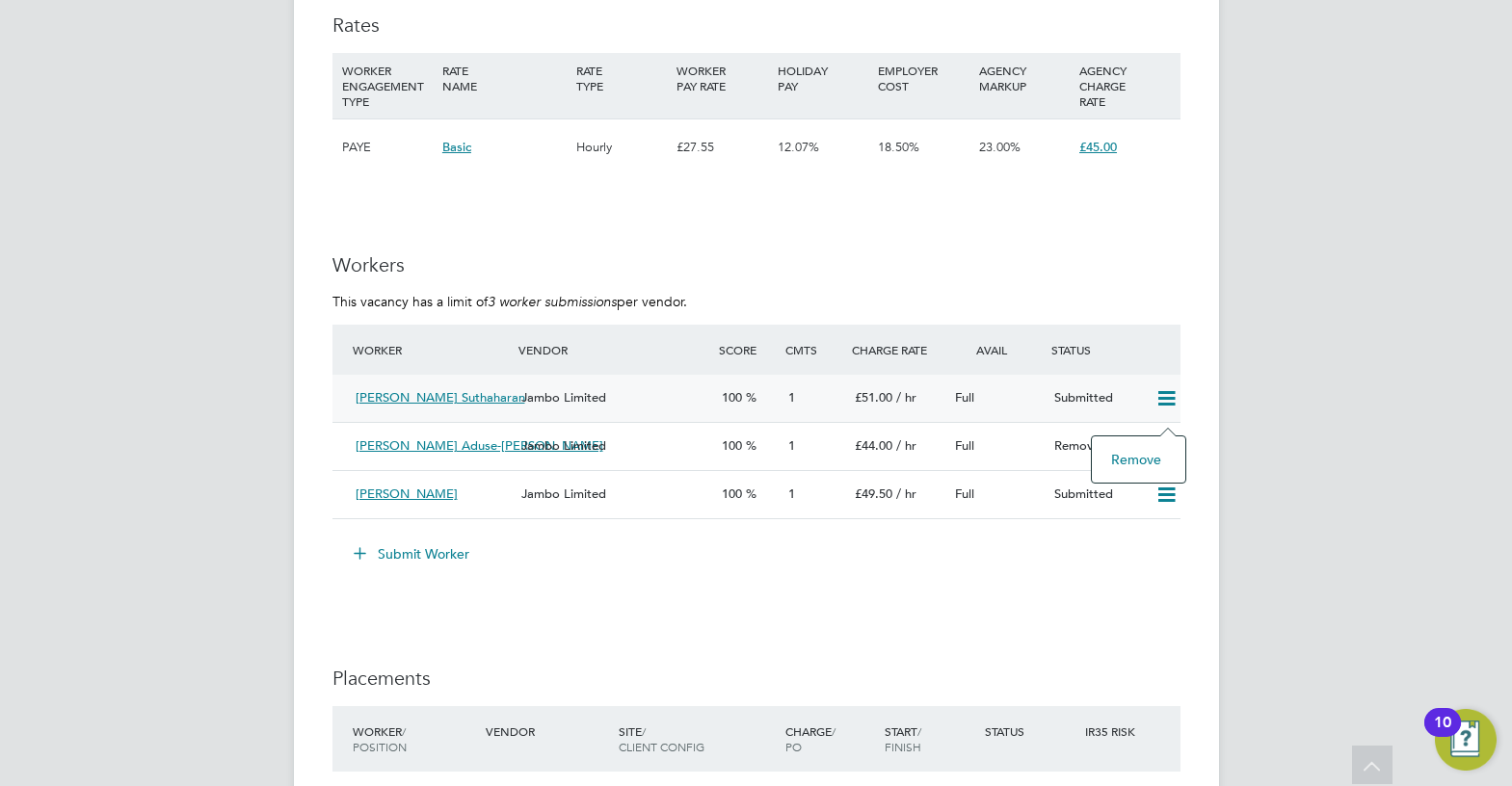
click at [1148, 458] on li "Remove" at bounding box center [1139, 459] width 75 height 27
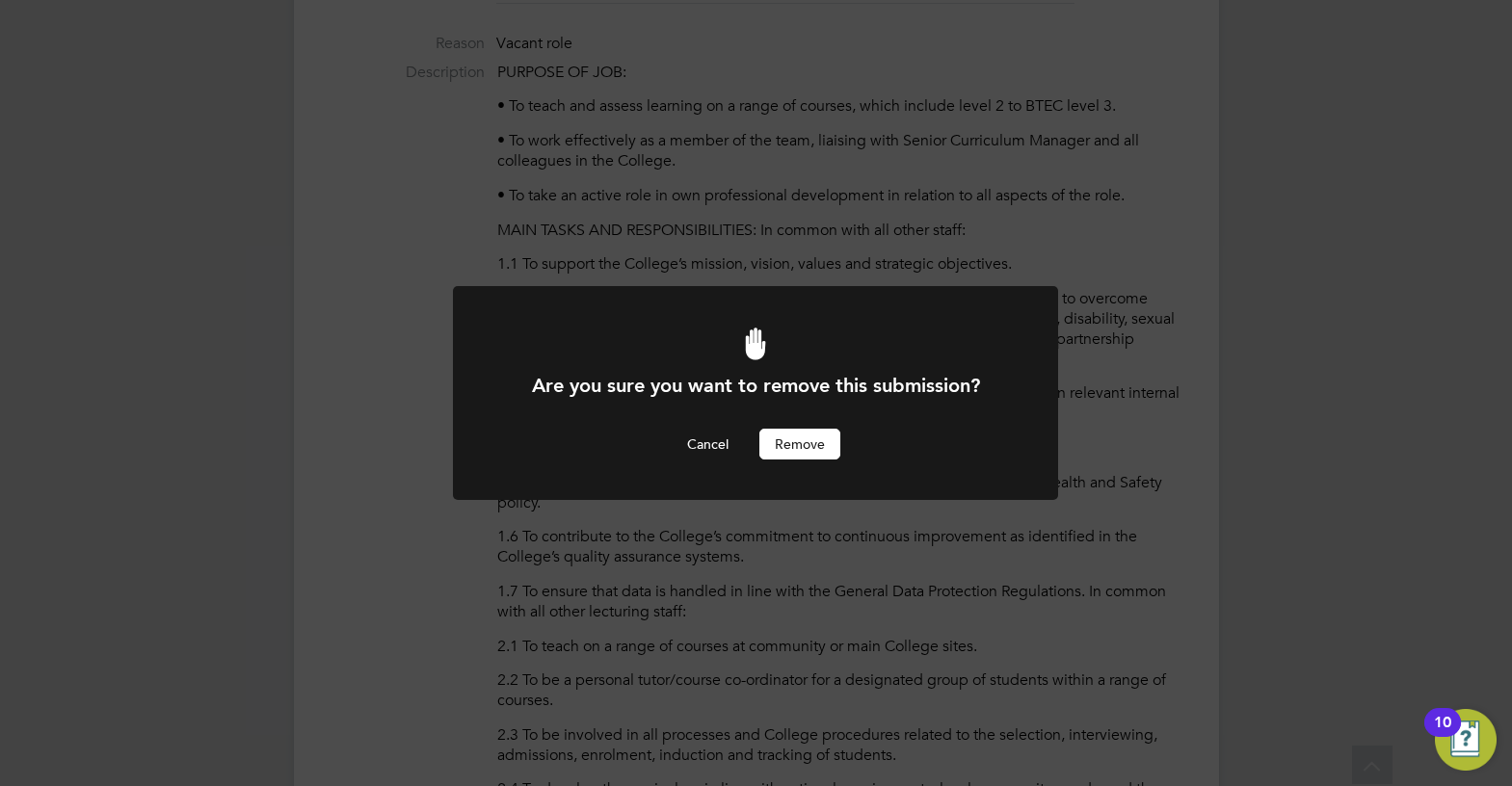
scroll to position [0, 0]
click at [826, 447] on button "Remove" at bounding box center [800, 443] width 81 height 30
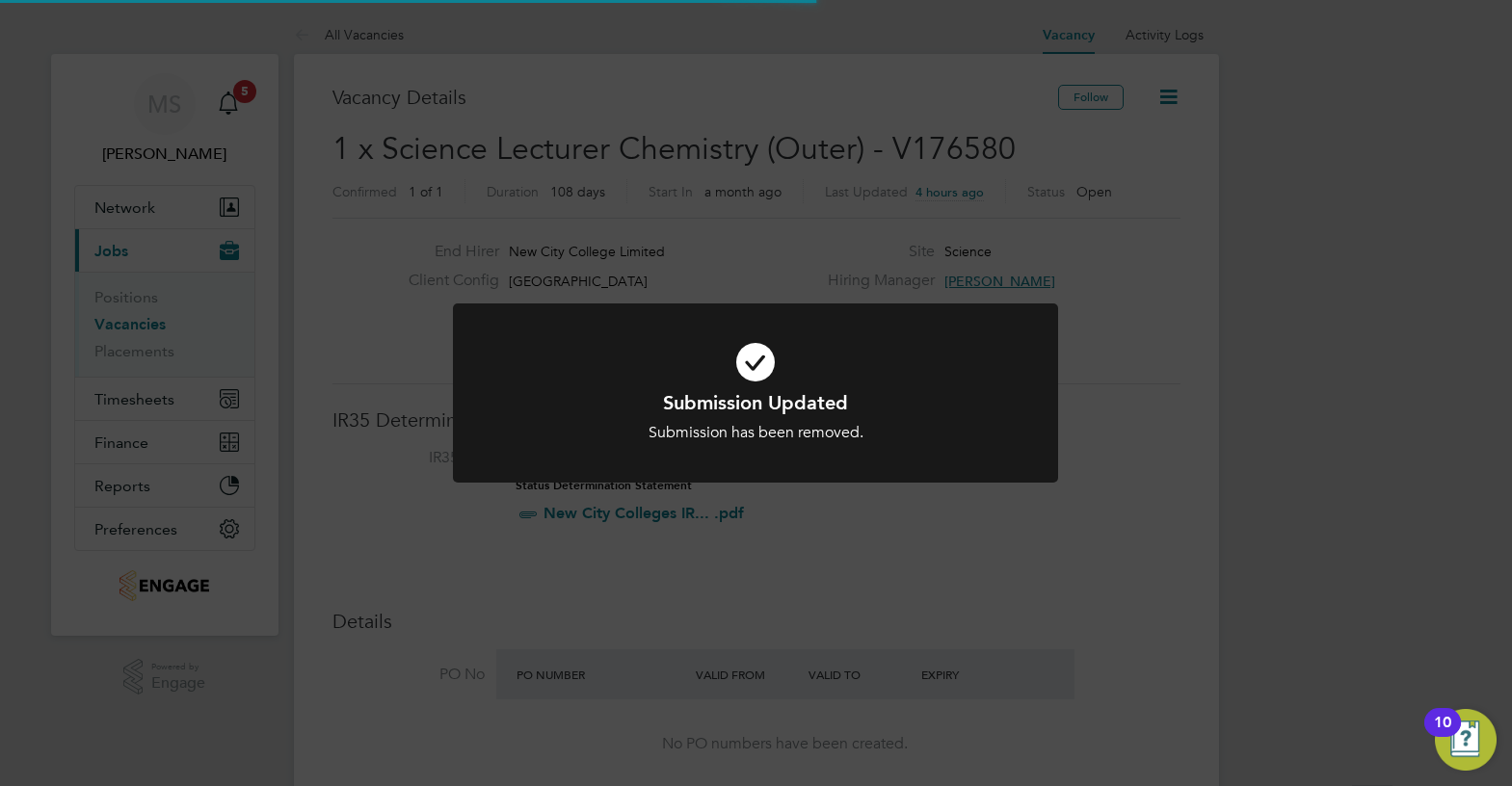
scroll to position [57, 135]
click at [922, 515] on div "Submission Updated Submission has been removed. Cancel Okay" at bounding box center [756, 393] width 1512 height 786
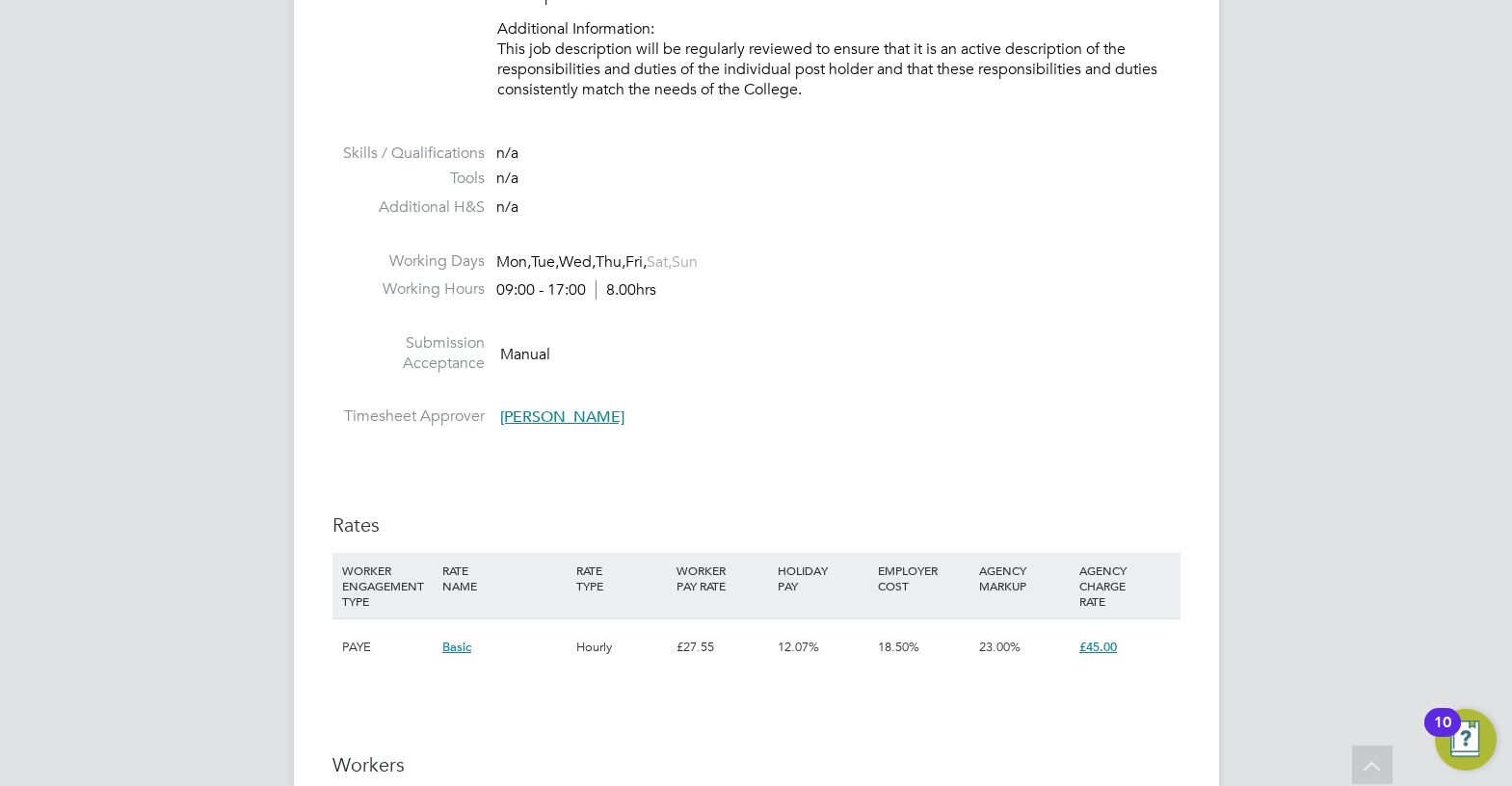
scroll to position [3180, 0]
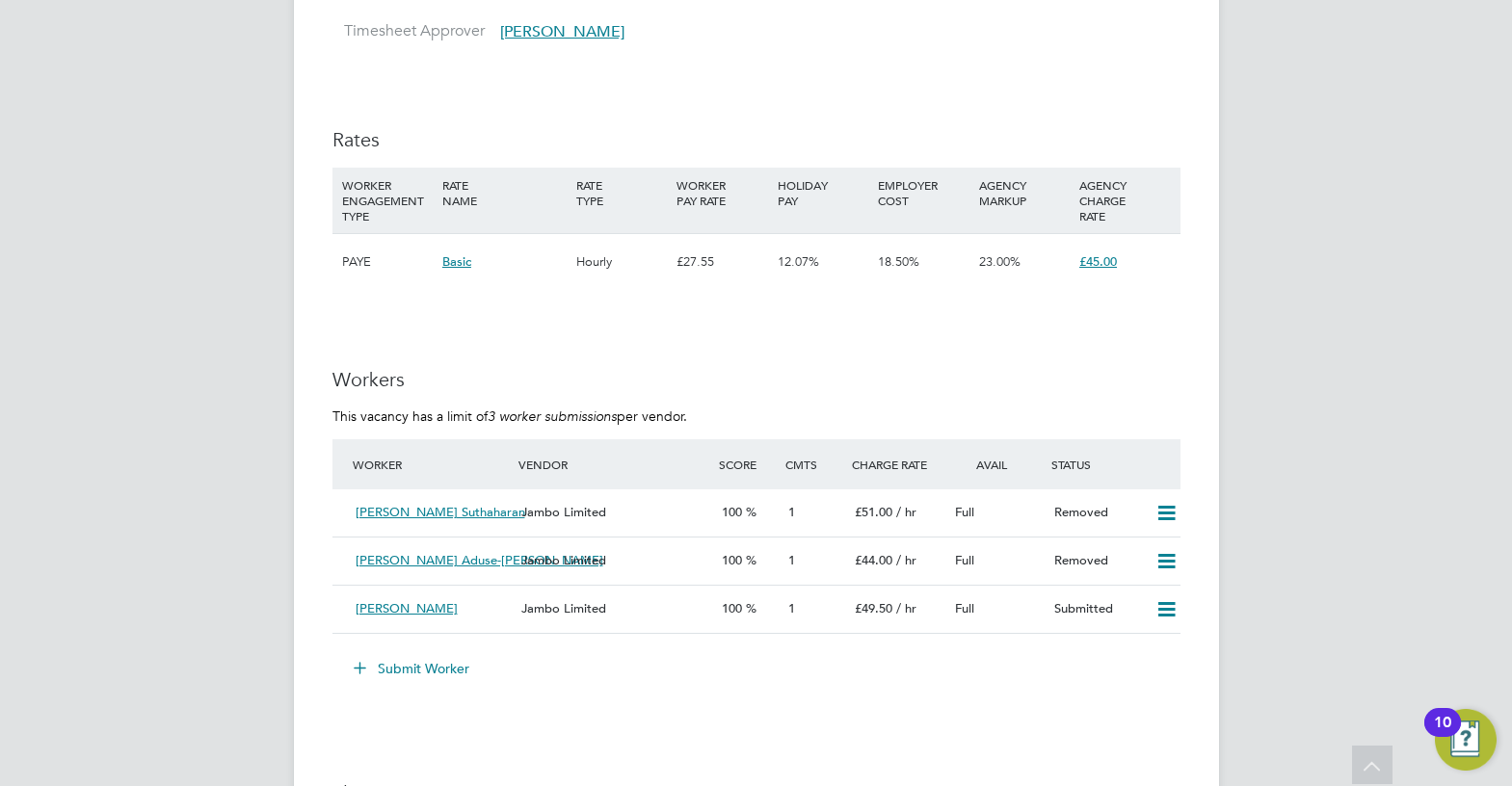
click at [393, 684] on button "Submit Worker" at bounding box center [412, 668] width 144 height 30
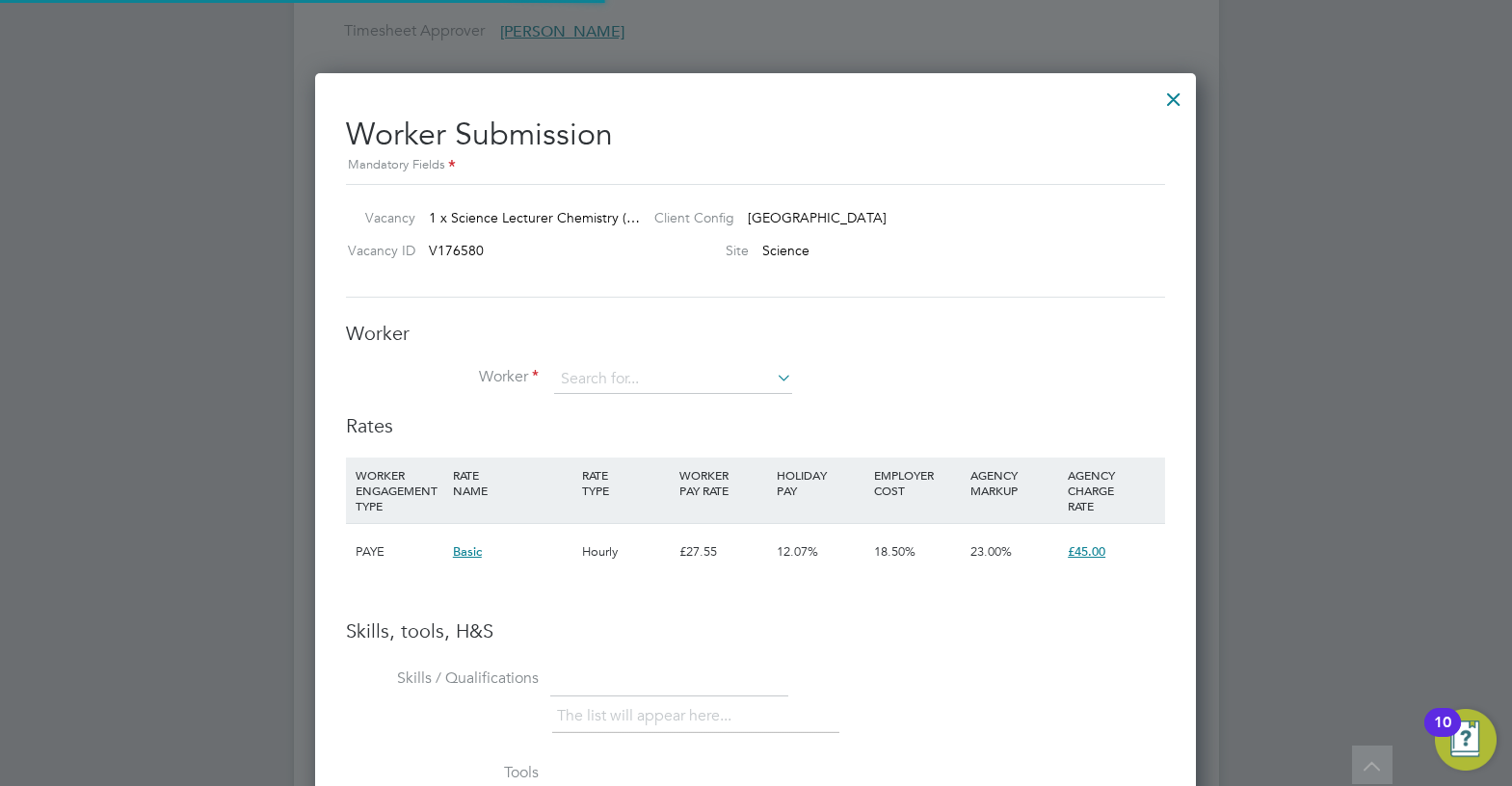
scroll to position [1218, 881]
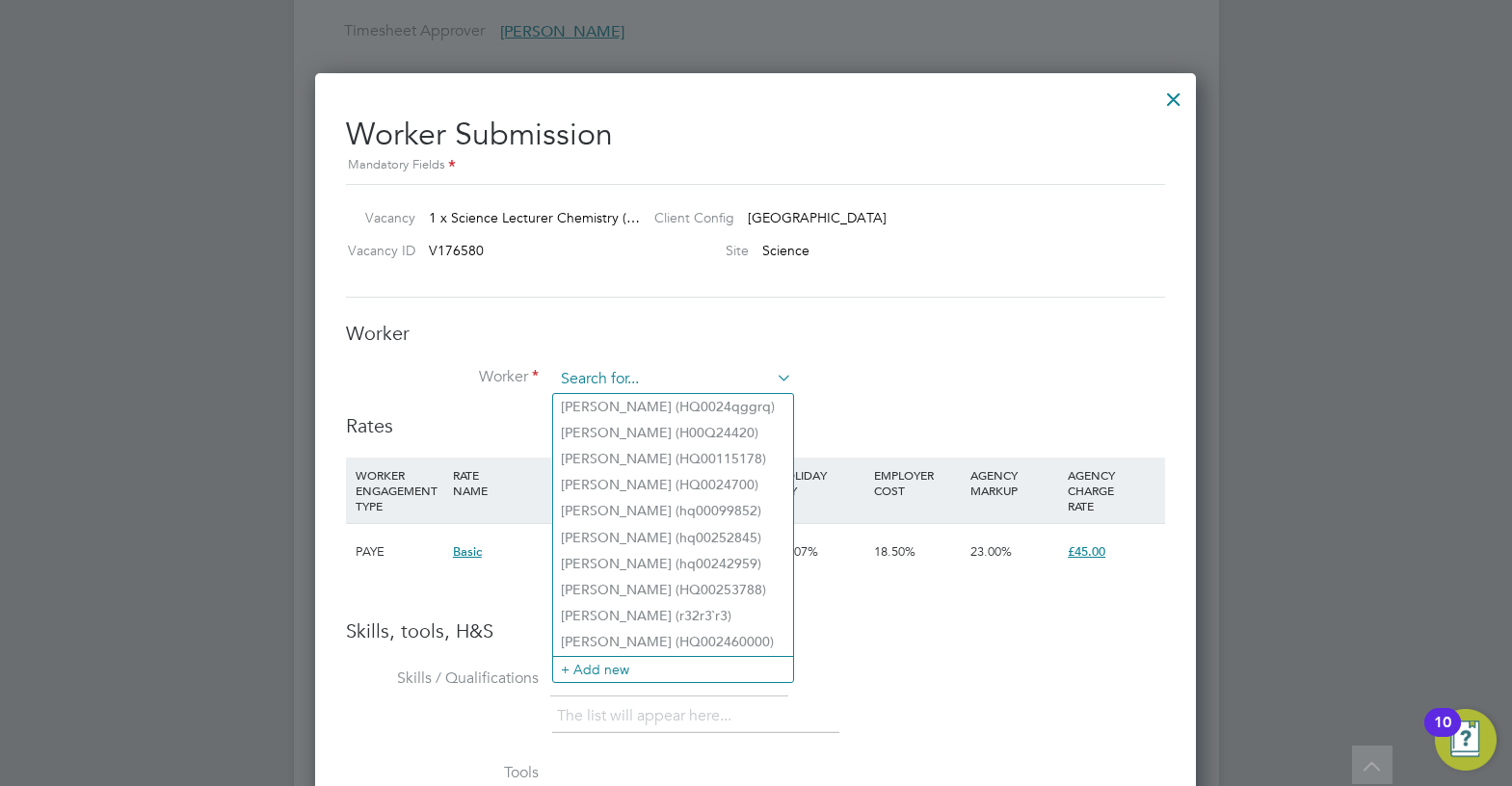
click at [642, 377] on input at bounding box center [673, 379] width 238 height 28
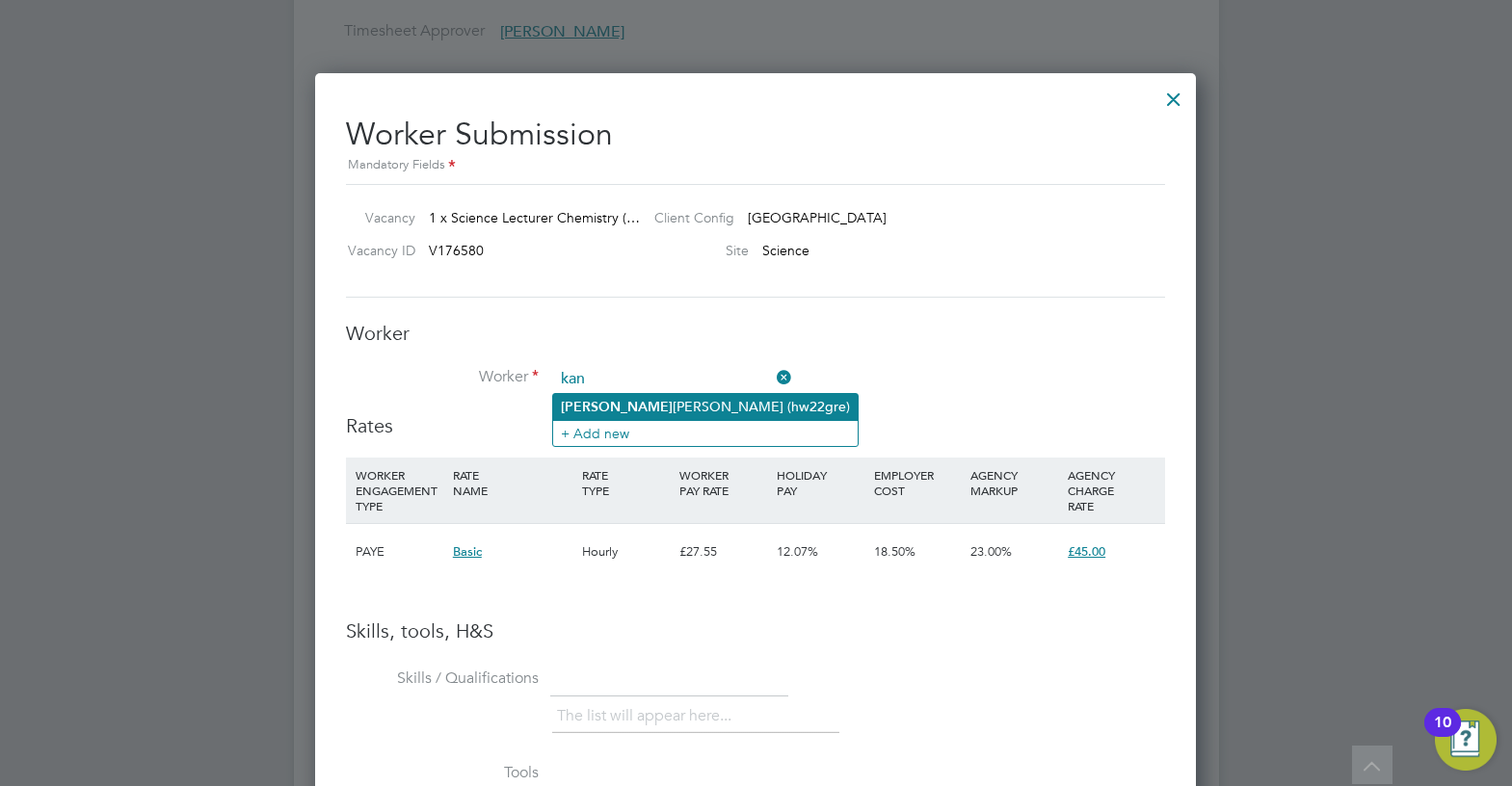
click at [647, 402] on li "Kan esalingam Suthaharan (hw22gre)" at bounding box center [705, 407] width 305 height 26
type input "Kanesalingam Suthaharan (hw22gre)"
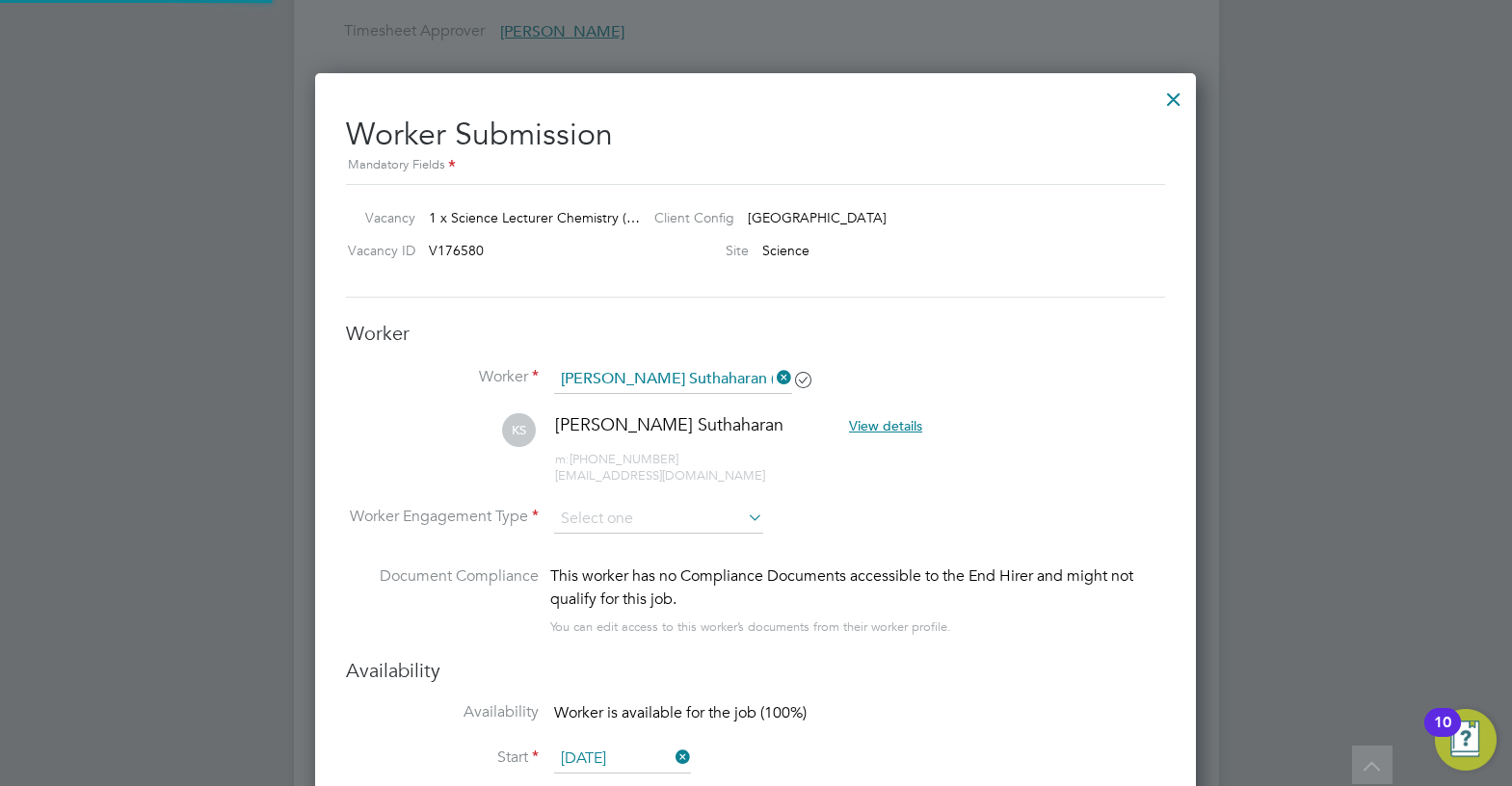
scroll to position [1646, 881]
click at [671, 524] on input at bounding box center [658, 519] width 209 height 28
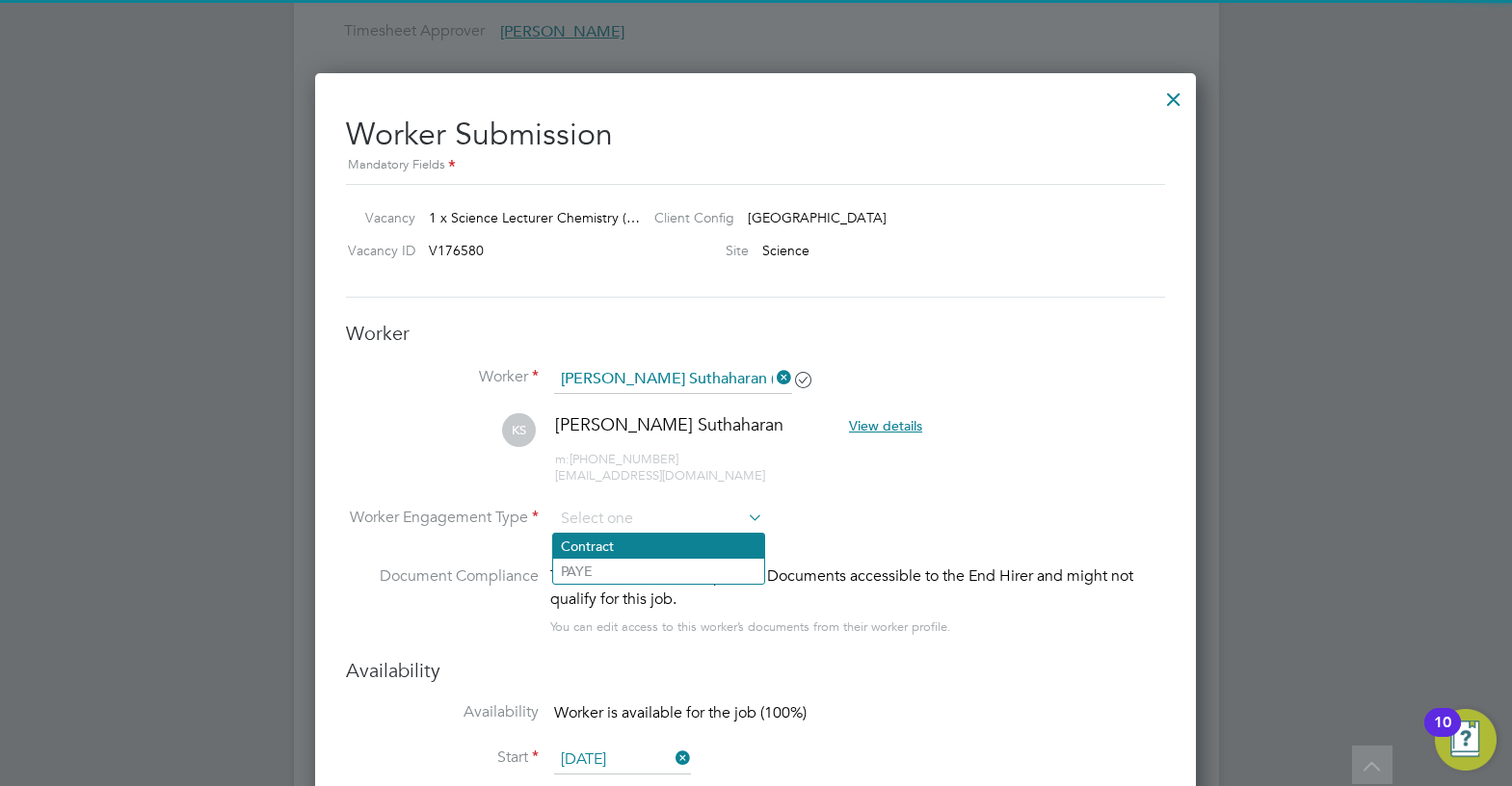
click at [671, 534] on li "Contract" at bounding box center [658, 546] width 211 height 26
type input "Contract"
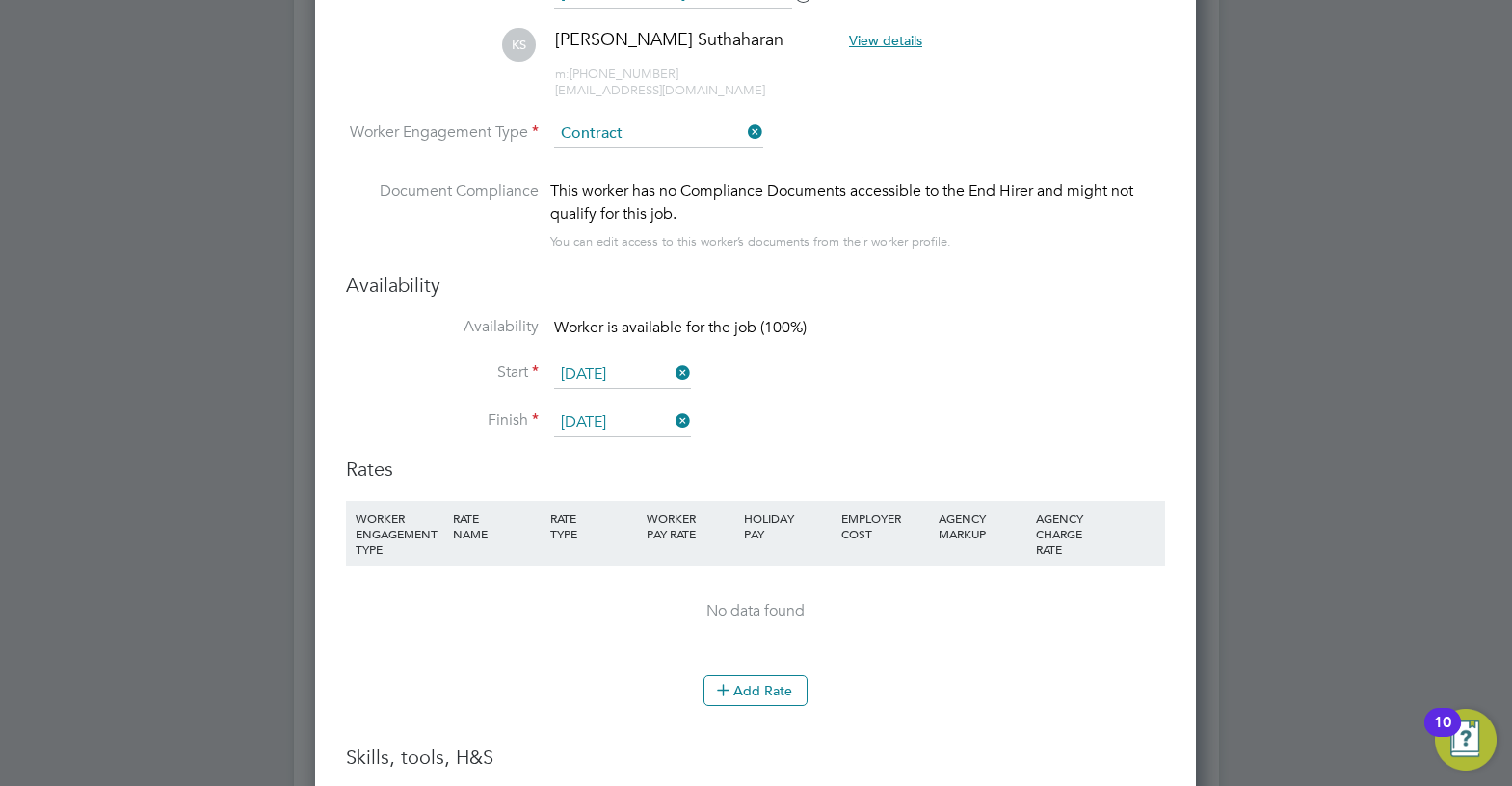
scroll to position [3854, 0]
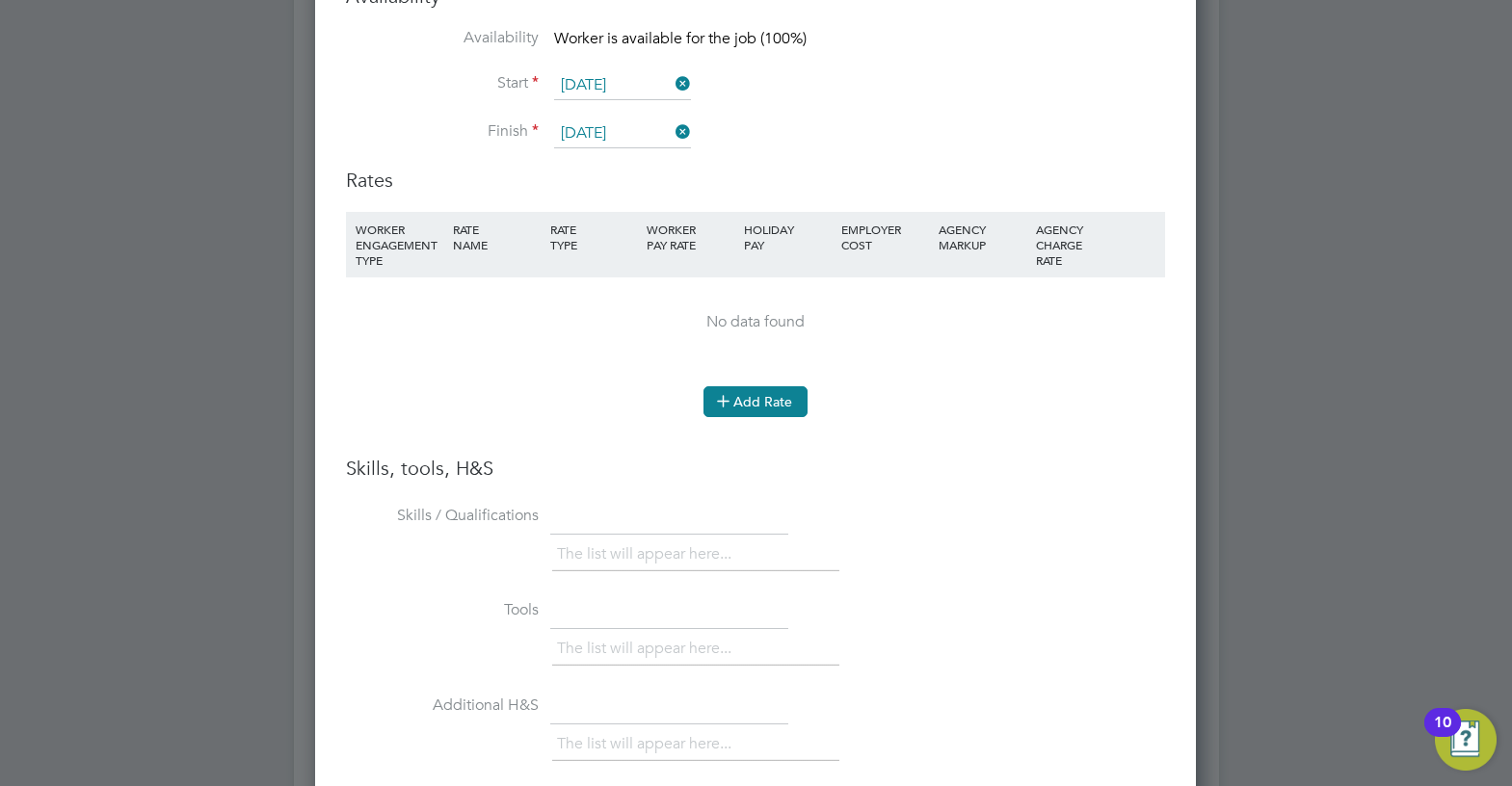
click at [761, 400] on button "Add Rate" at bounding box center [756, 401] width 104 height 30
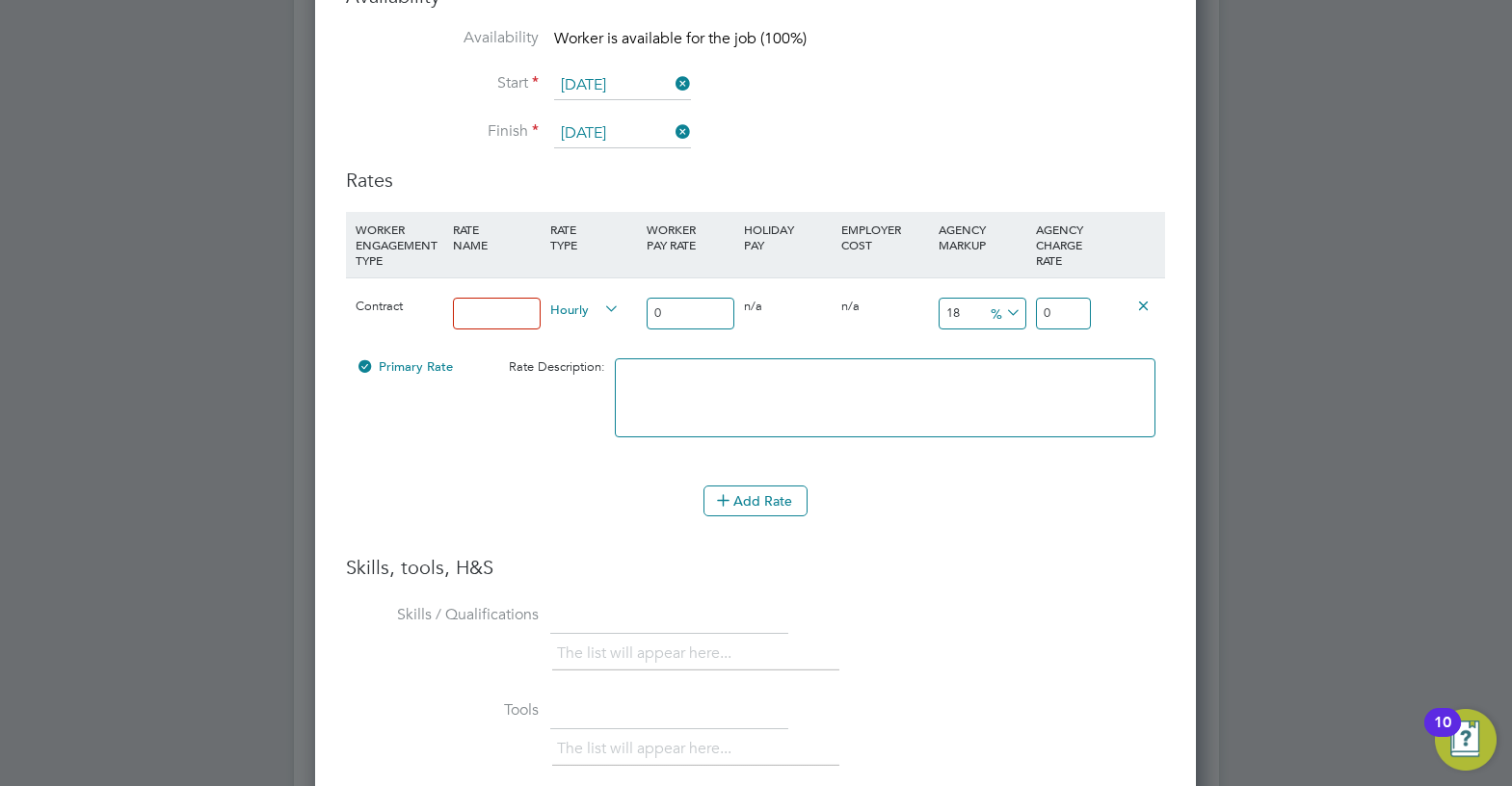
drag, startPoint x: 491, startPoint y: 313, endPoint x: 500, endPoint y: 320, distance: 11.4
click at [491, 313] on input at bounding box center [496, 313] width 87 height 31
click at [681, 316] on input "0" at bounding box center [690, 313] width 87 height 31
click at [550, 304] on span "Hourly" at bounding box center [585, 309] width 70 height 22
drag, startPoint x: 507, startPoint y: 313, endPoint x: 525, endPoint y: 322, distance: 20.1
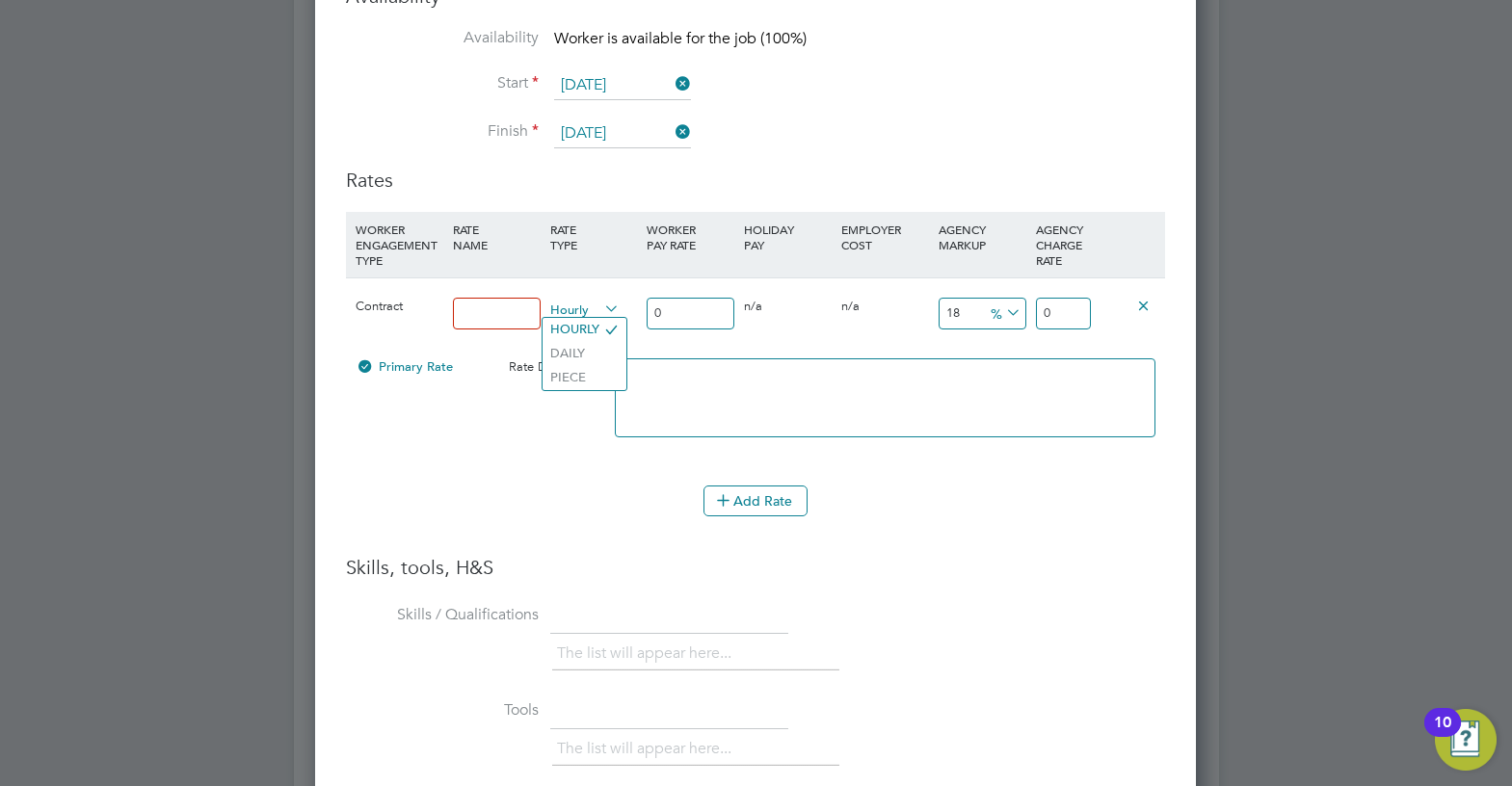
click at [507, 313] on input at bounding box center [496, 313] width 87 height 31
type input "umbrella"
click at [717, 311] on input "0" at bounding box center [690, 313] width 87 height 31
drag, startPoint x: 719, startPoint y: 314, endPoint x: 652, endPoint y: 320, distance: 67.3
click at [652, 320] on input "0" at bounding box center [690, 313] width 87 height 31
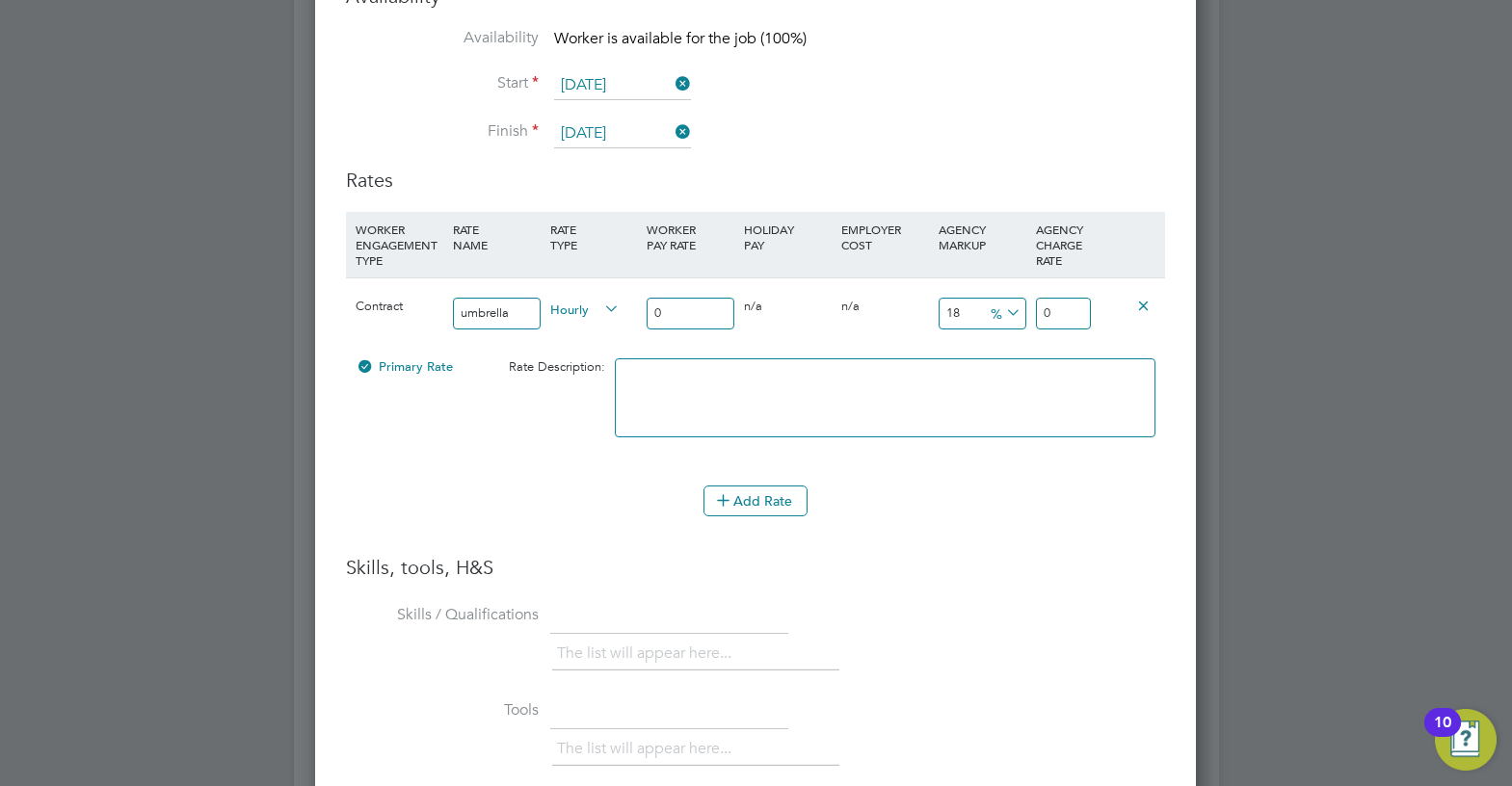
type input "3"
type input "3.54"
type input "30"
type input "35.4"
type input "3"
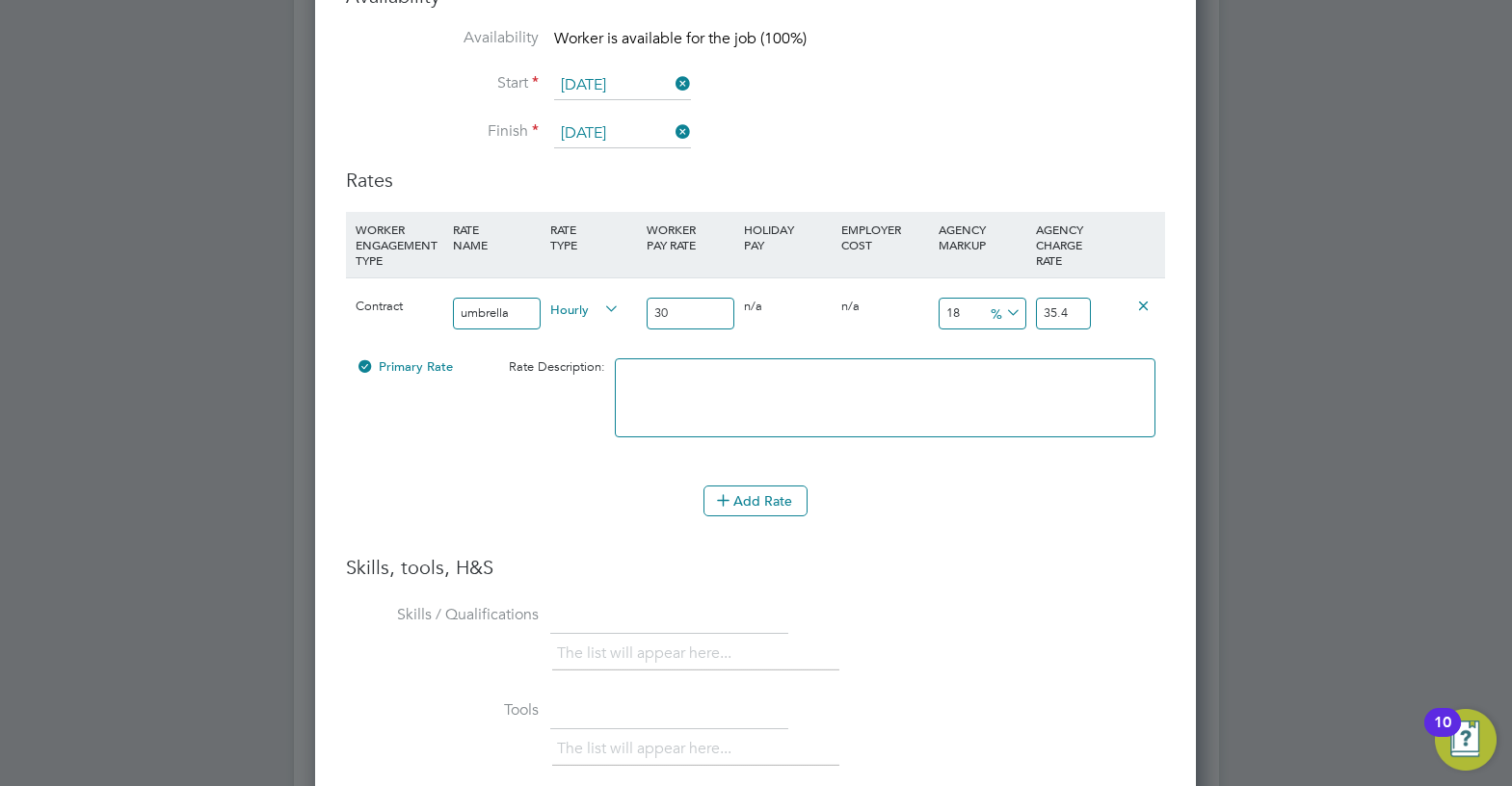
type input "3.54"
type input "39"
type input "46.02"
type input "39"
drag, startPoint x: 971, startPoint y: 303, endPoint x: 923, endPoint y: 312, distance: 48.8
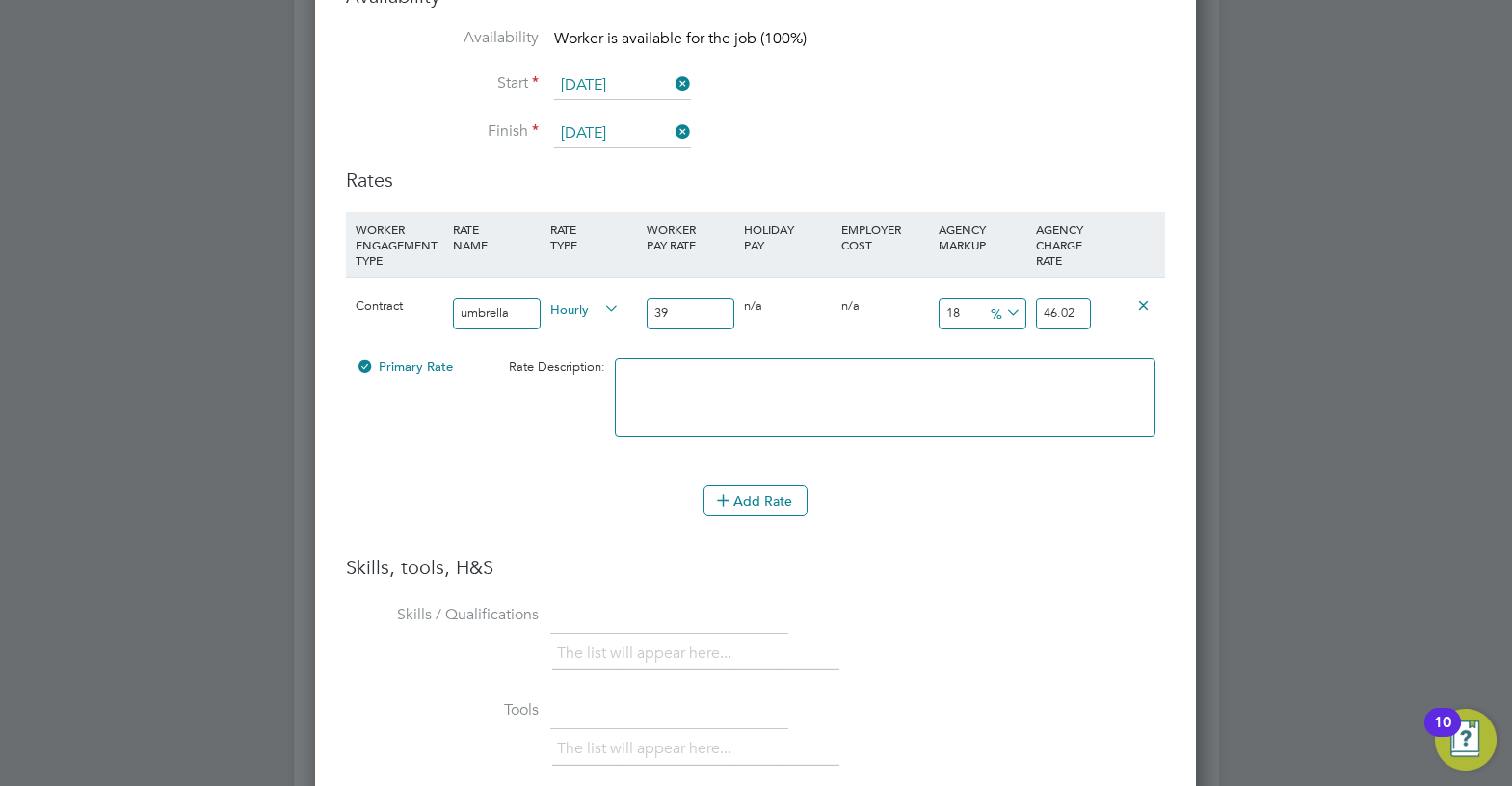
click at [923, 312] on div "Contract umbrella Hourly 39 0 n/a 0 n/a 18 7.02 % 46.02" at bounding box center [756, 312] width 819 height 72
type input "1"
type input "0.39"
type input "39.39"
type input "11"
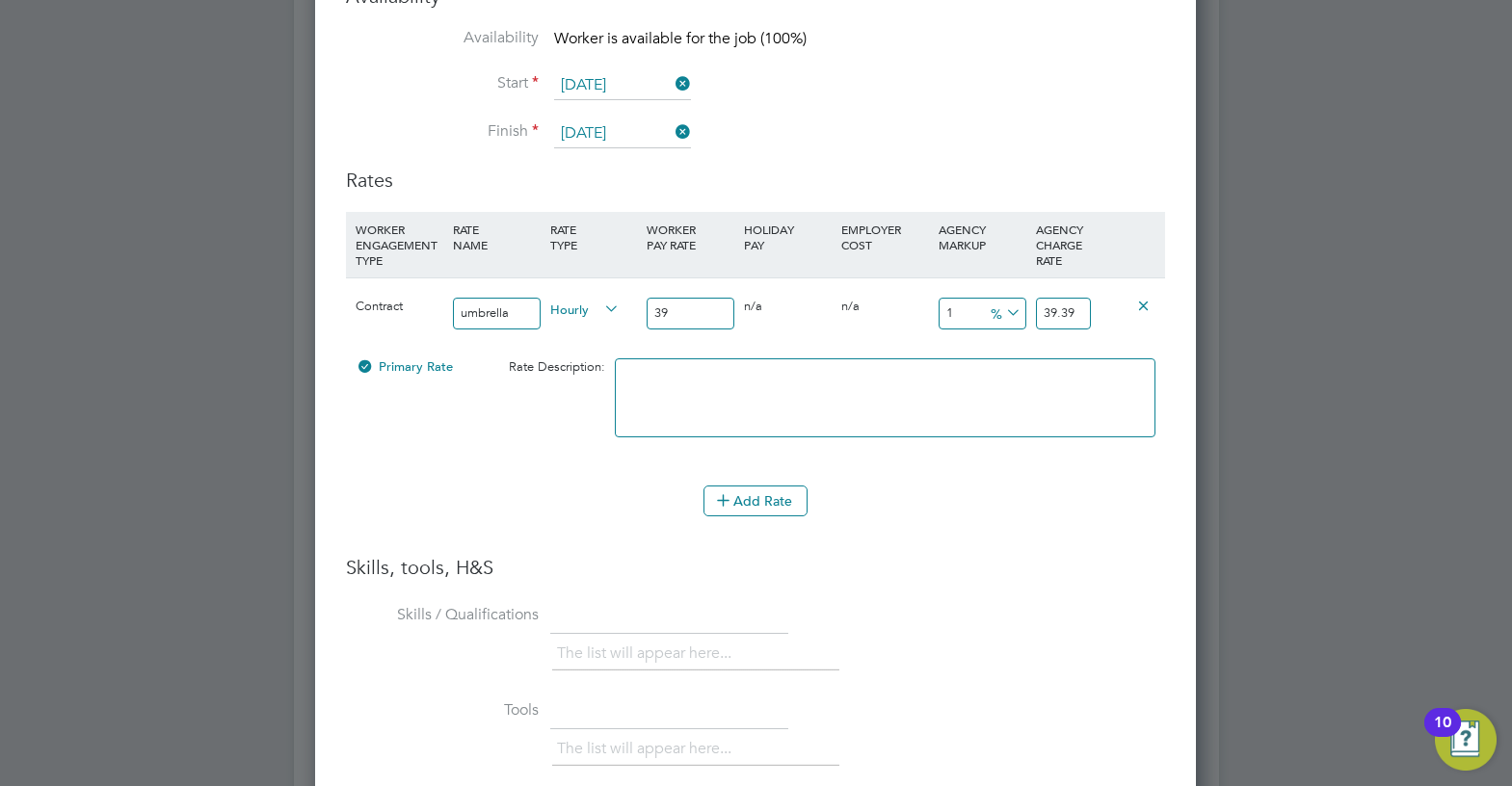
type input "4.29"
type input "43.29"
type input "11"
click at [1002, 310] on icon at bounding box center [1002, 312] width 0 height 27
click at [1020, 351] on li "£" at bounding box center [1005, 361] width 46 height 26
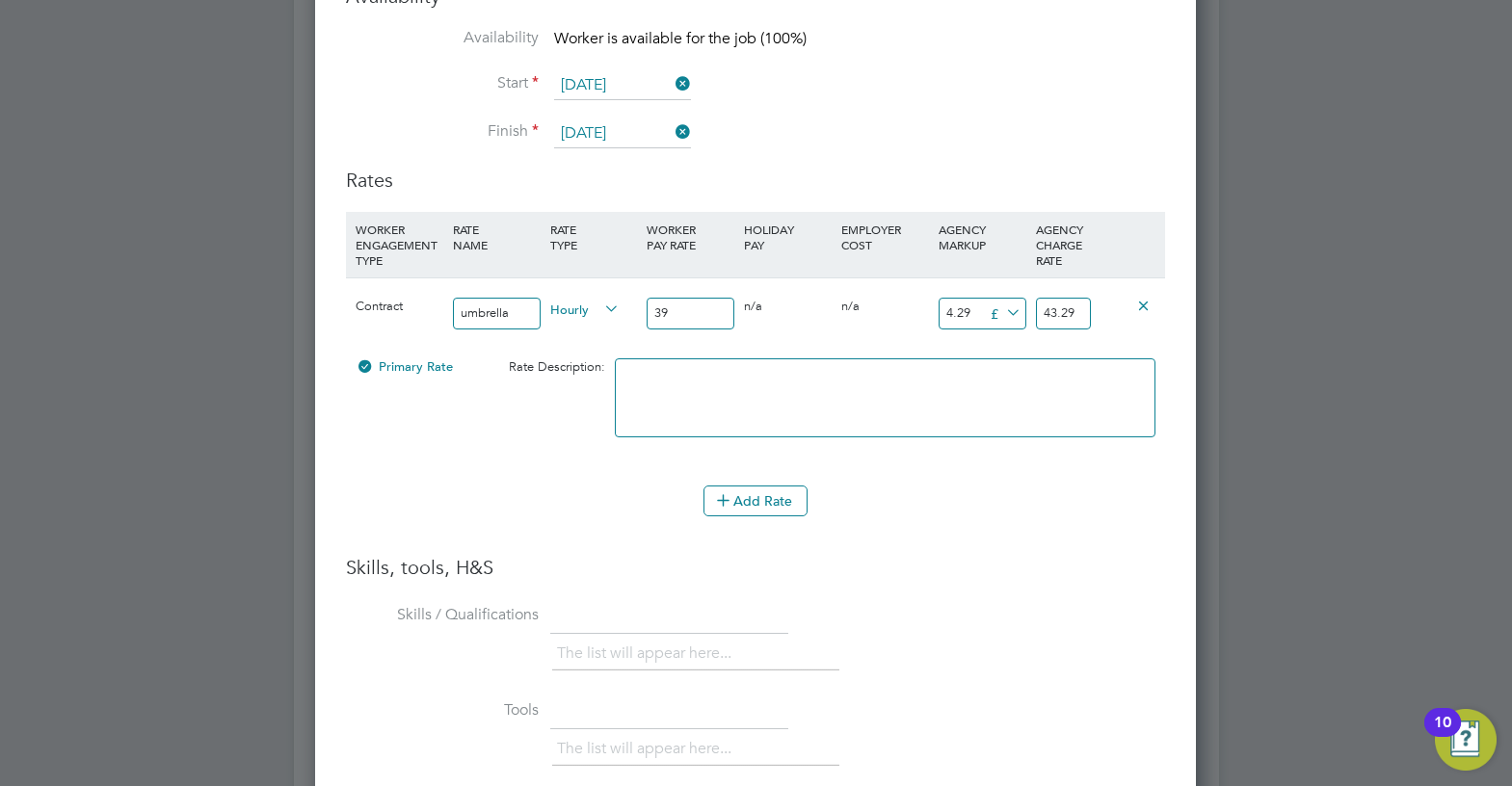
drag, startPoint x: 960, startPoint y: 314, endPoint x: 913, endPoint y: 317, distance: 47.1
click at [913, 317] on div "Contract umbrella Hourly 39 0 n/a 0 n/a 11 4.29 £ 43.29" at bounding box center [756, 312] width 819 height 72
type input "1"
type input "40"
type input "11"
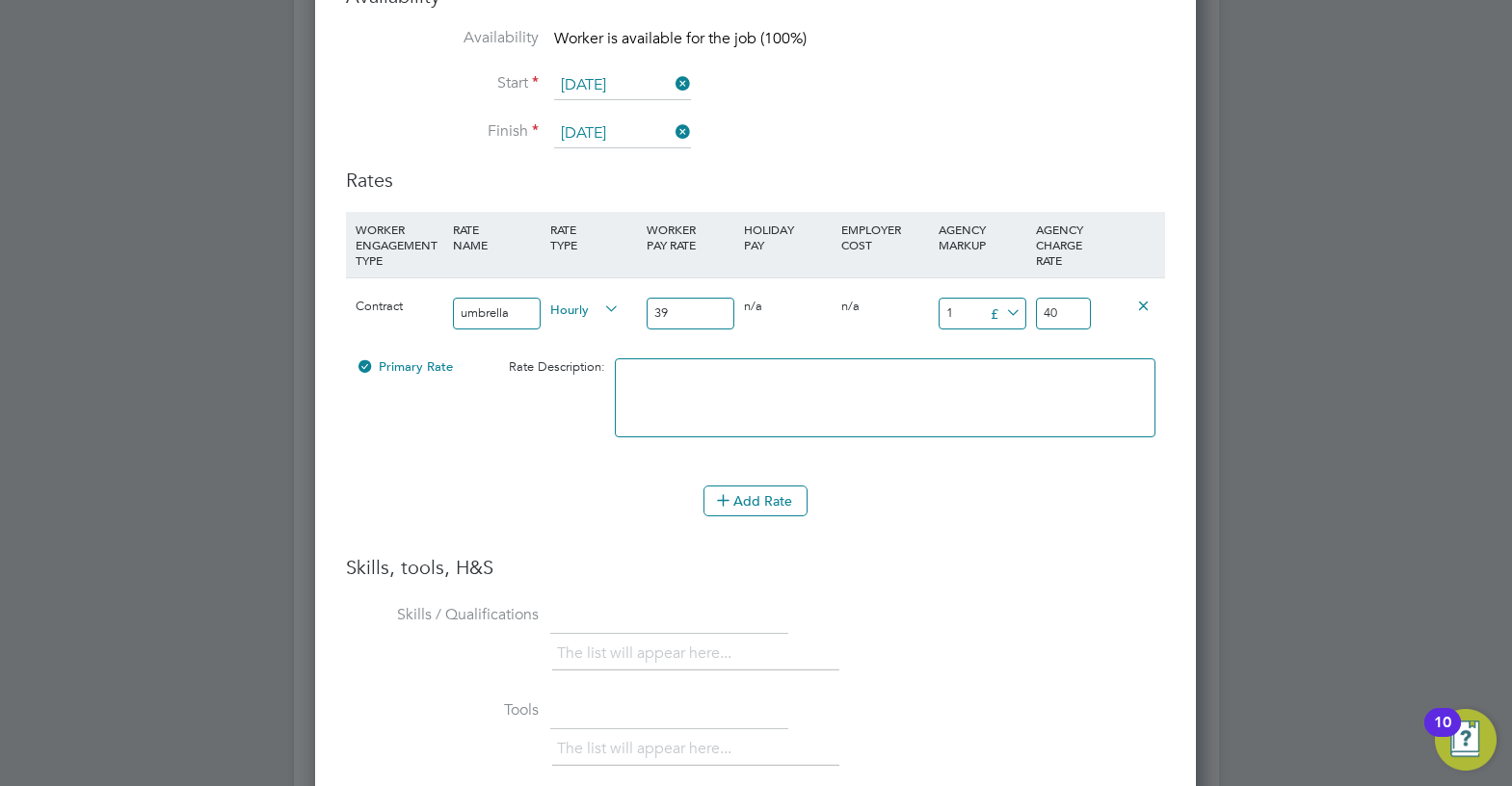
type input "50"
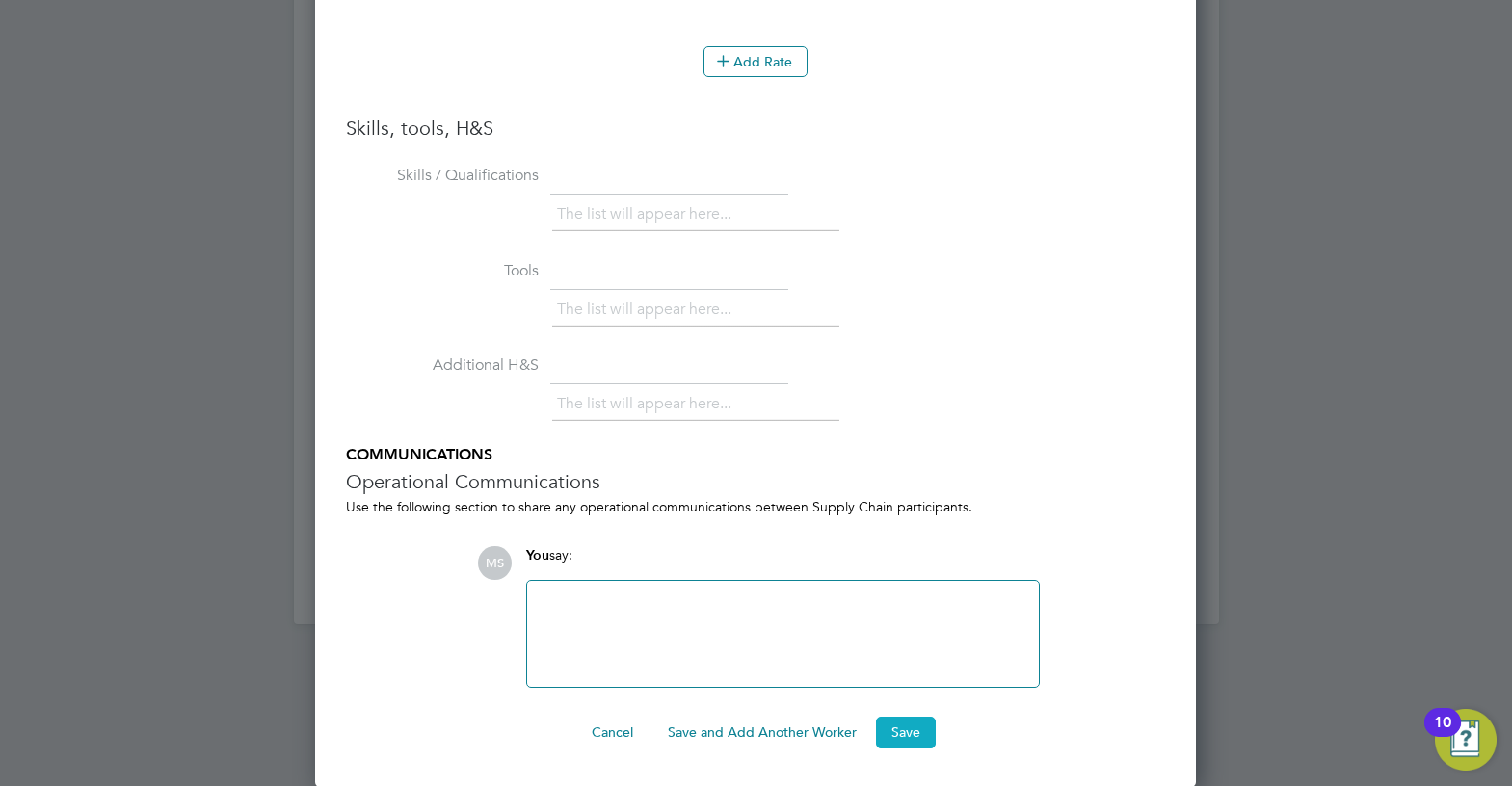
type input "11"
click at [895, 737] on button "Save" at bounding box center [906, 732] width 60 height 30
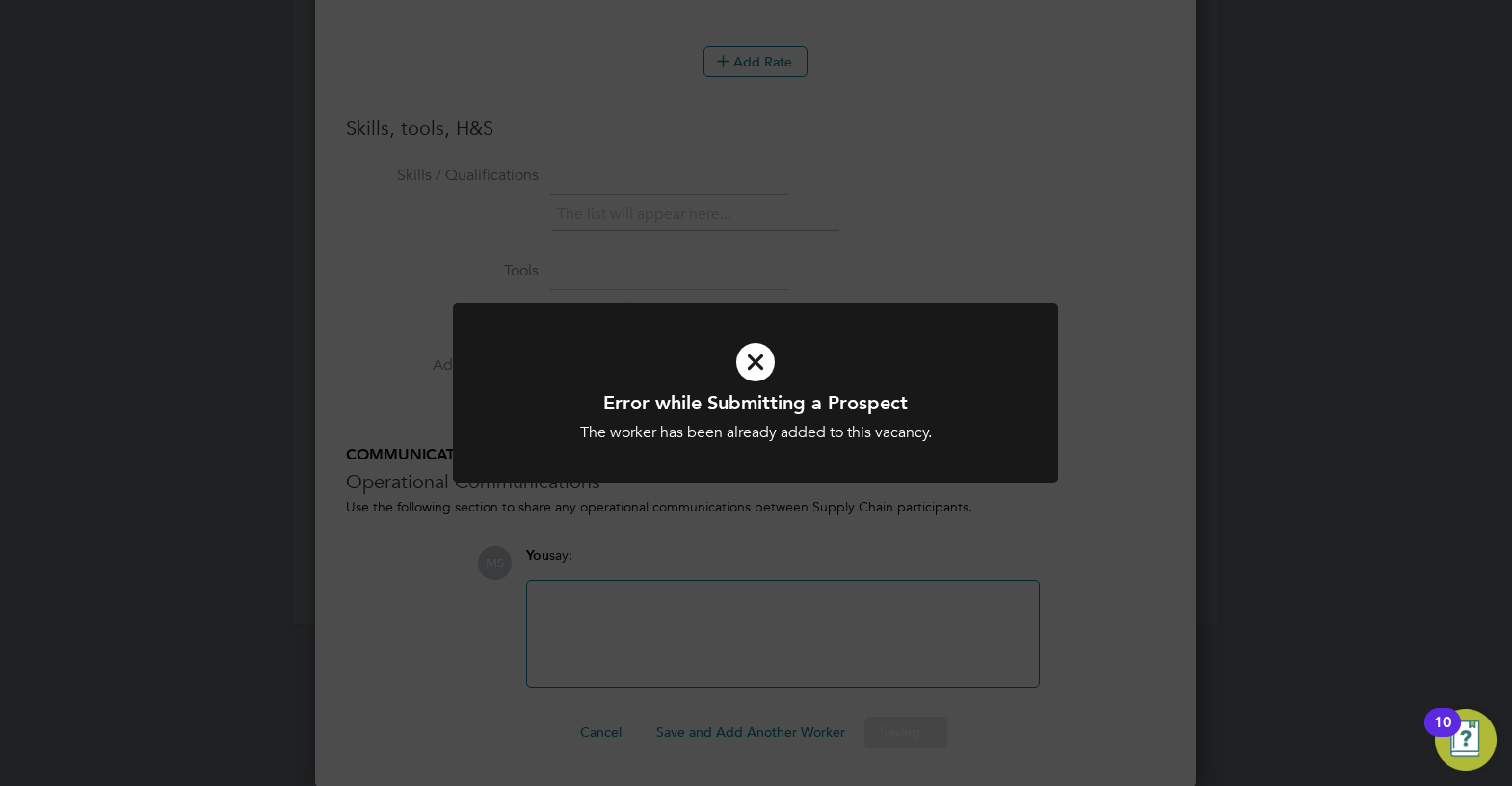
click at [1035, 488] on div "Error while Submitting a Prospect The worker has been already added to this vac…" at bounding box center [756, 405] width 605 height 203
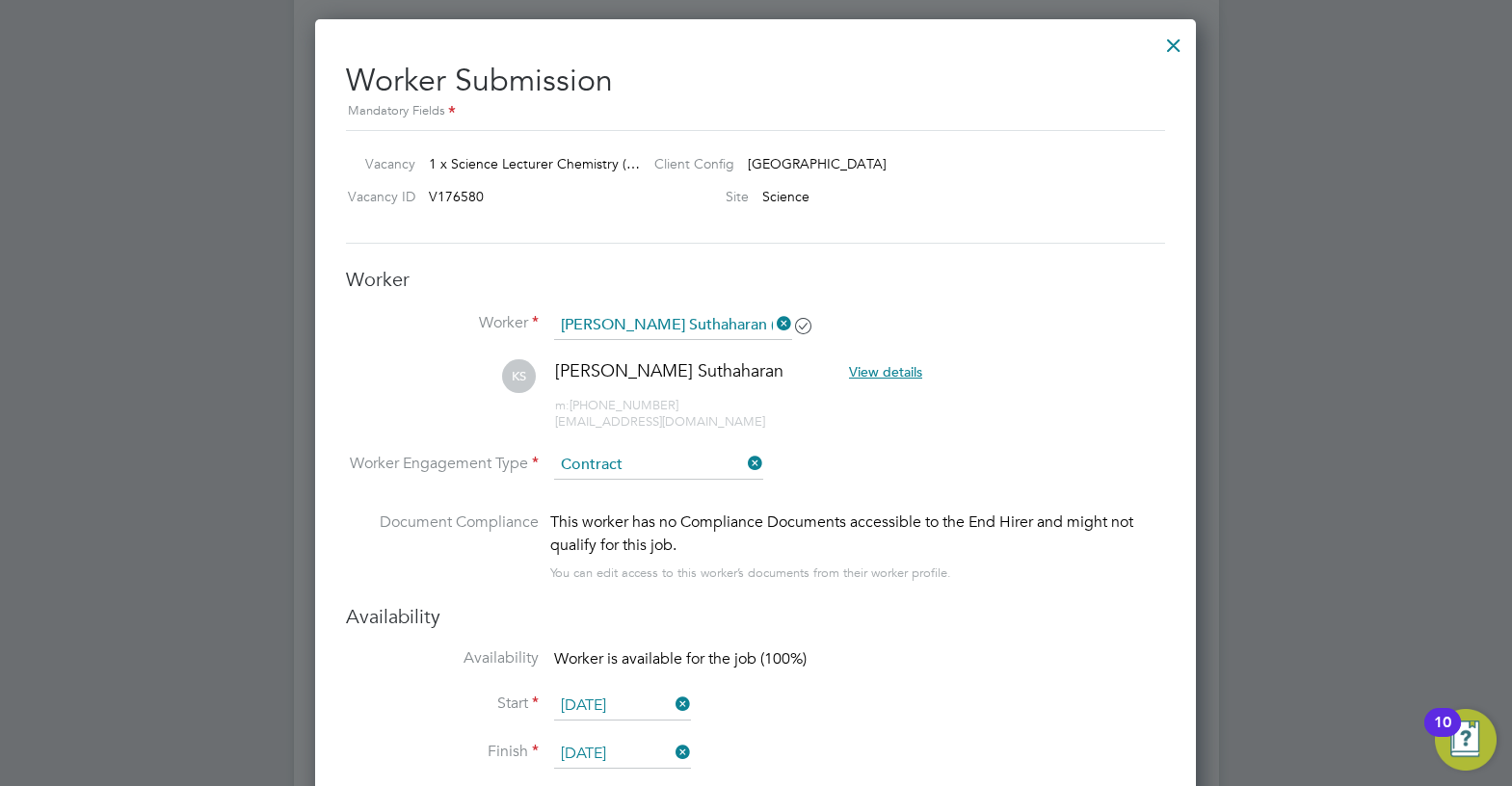
click at [1176, 48] on div at bounding box center [1173, 40] width 34 height 34
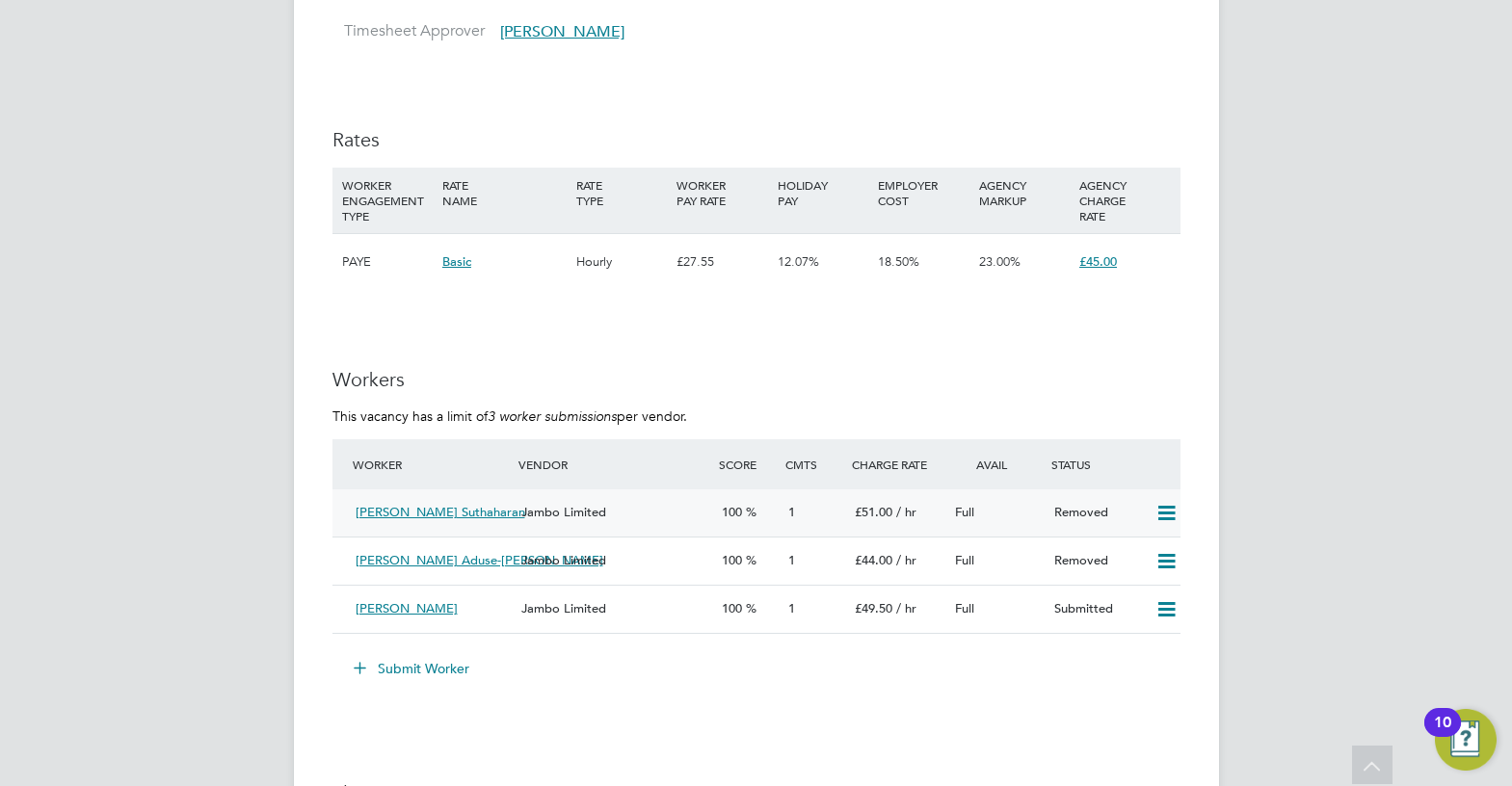
click at [1175, 522] on icon at bounding box center [1166, 514] width 25 height 16
click at [1133, 574] on li "Resubmit" at bounding box center [1134, 574] width 82 height 27
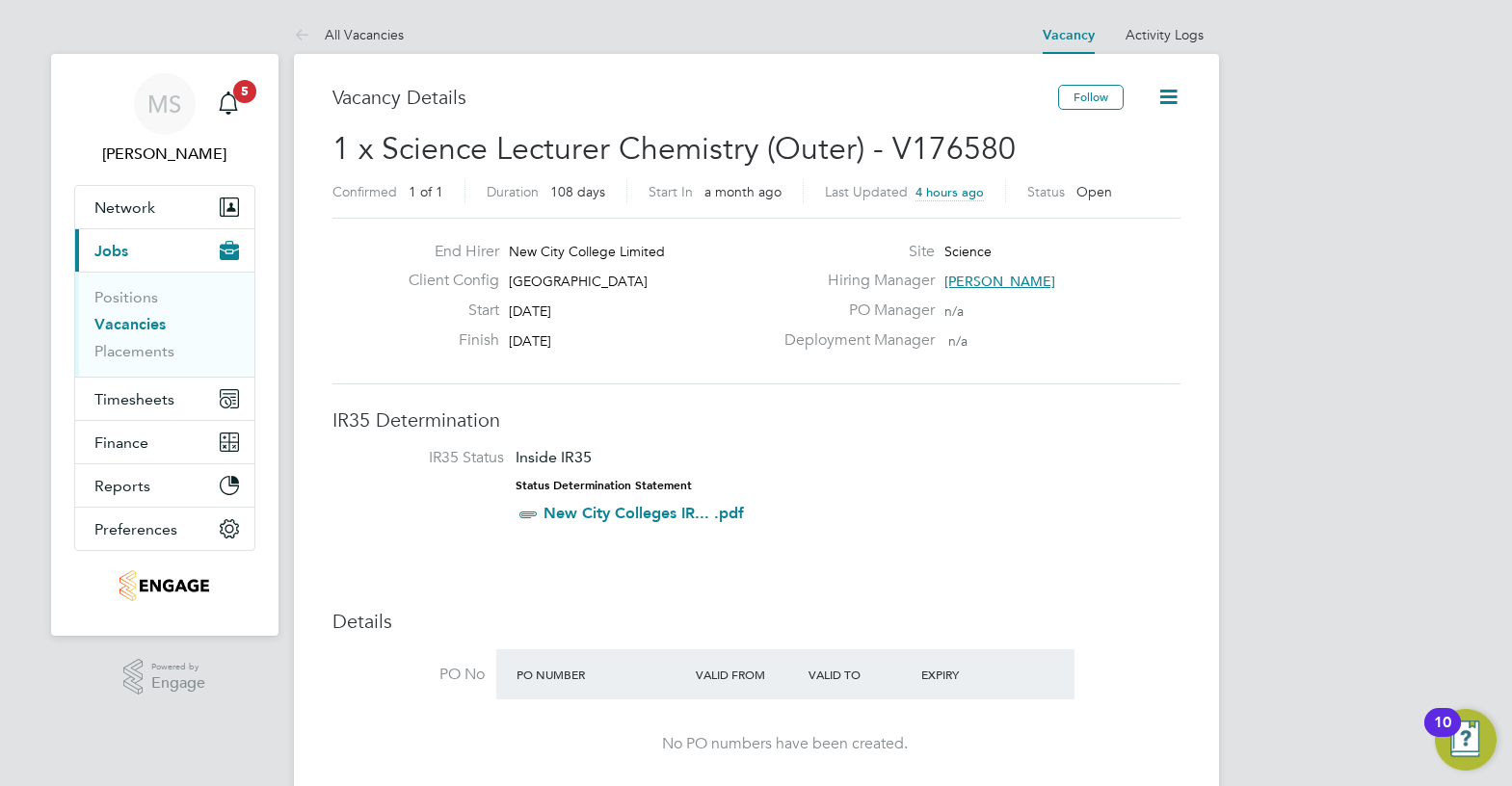
click at [788, 477] on li "IR35 Status Inside IR35 Status Determination Statement New City Colleges IR... …" at bounding box center [756, 489] width 810 height 84
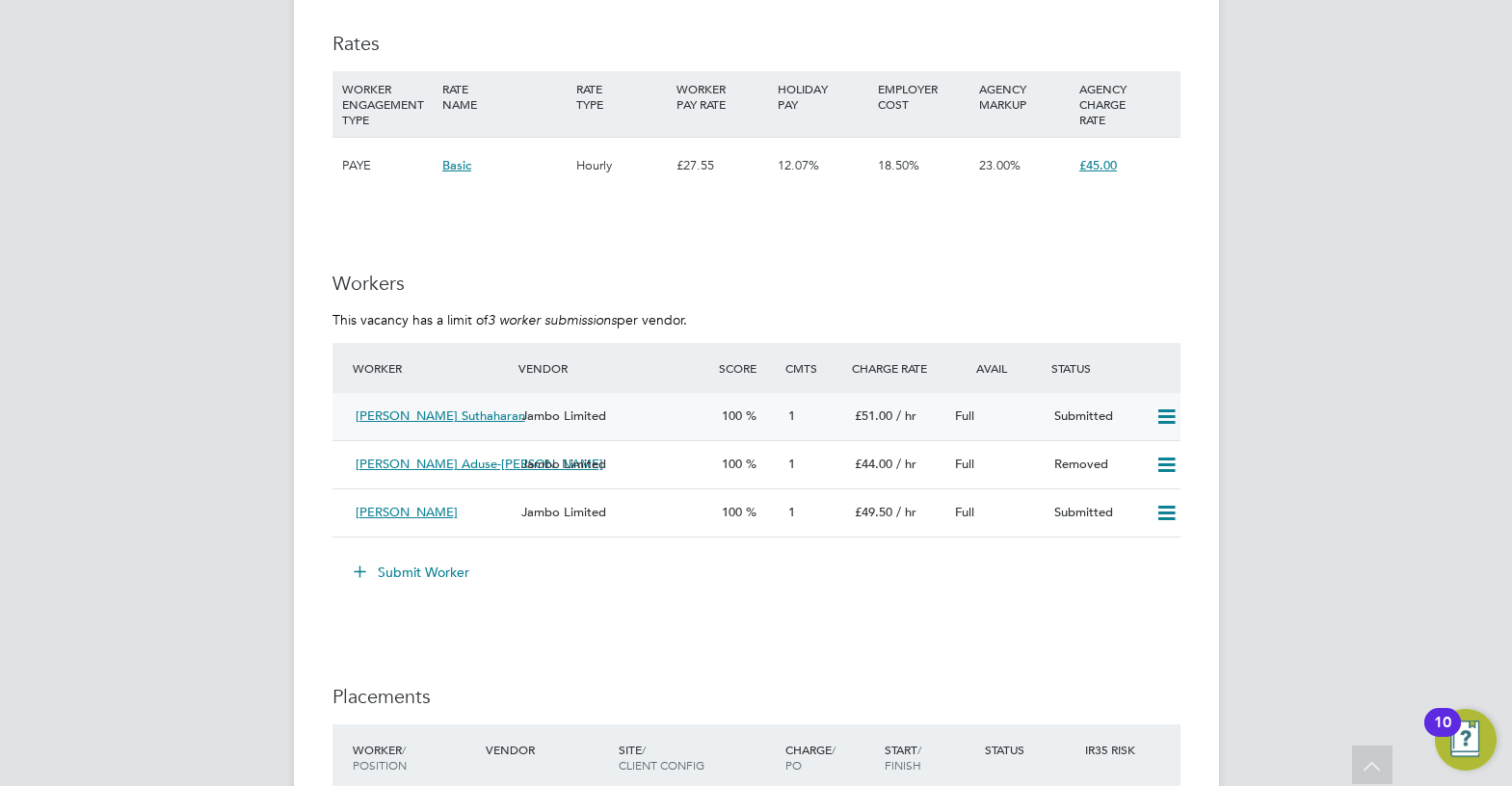
click at [567, 426] on div "Jambo Limited" at bounding box center [613, 417] width 199 height 31
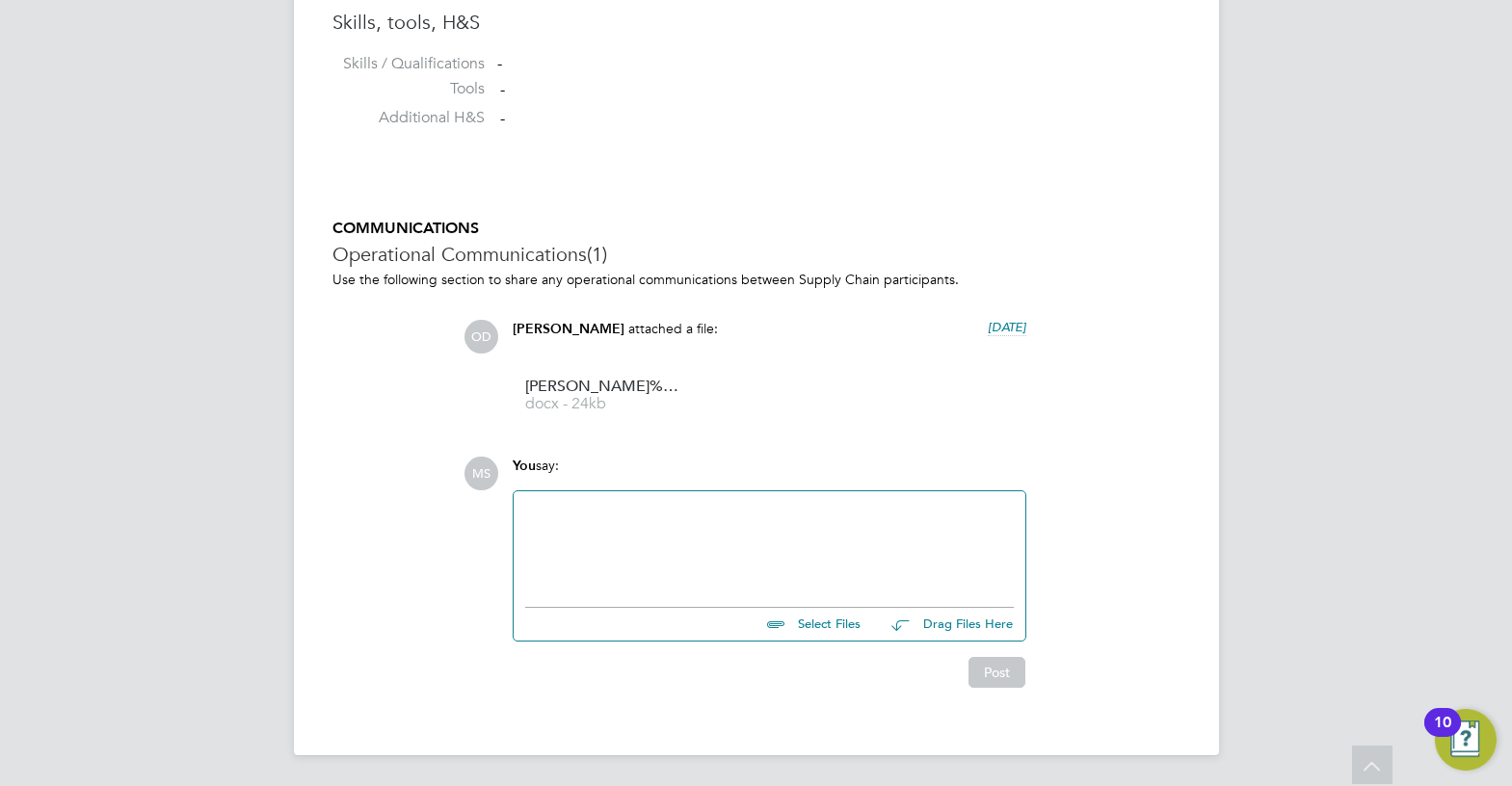
click at [720, 515] on div at bounding box center [769, 544] width 488 height 83
click at [827, 624] on input "file" at bounding box center [869, 621] width 289 height 27
type input "C:\fakepath\Suthaharan Kanesal 209610.docx"
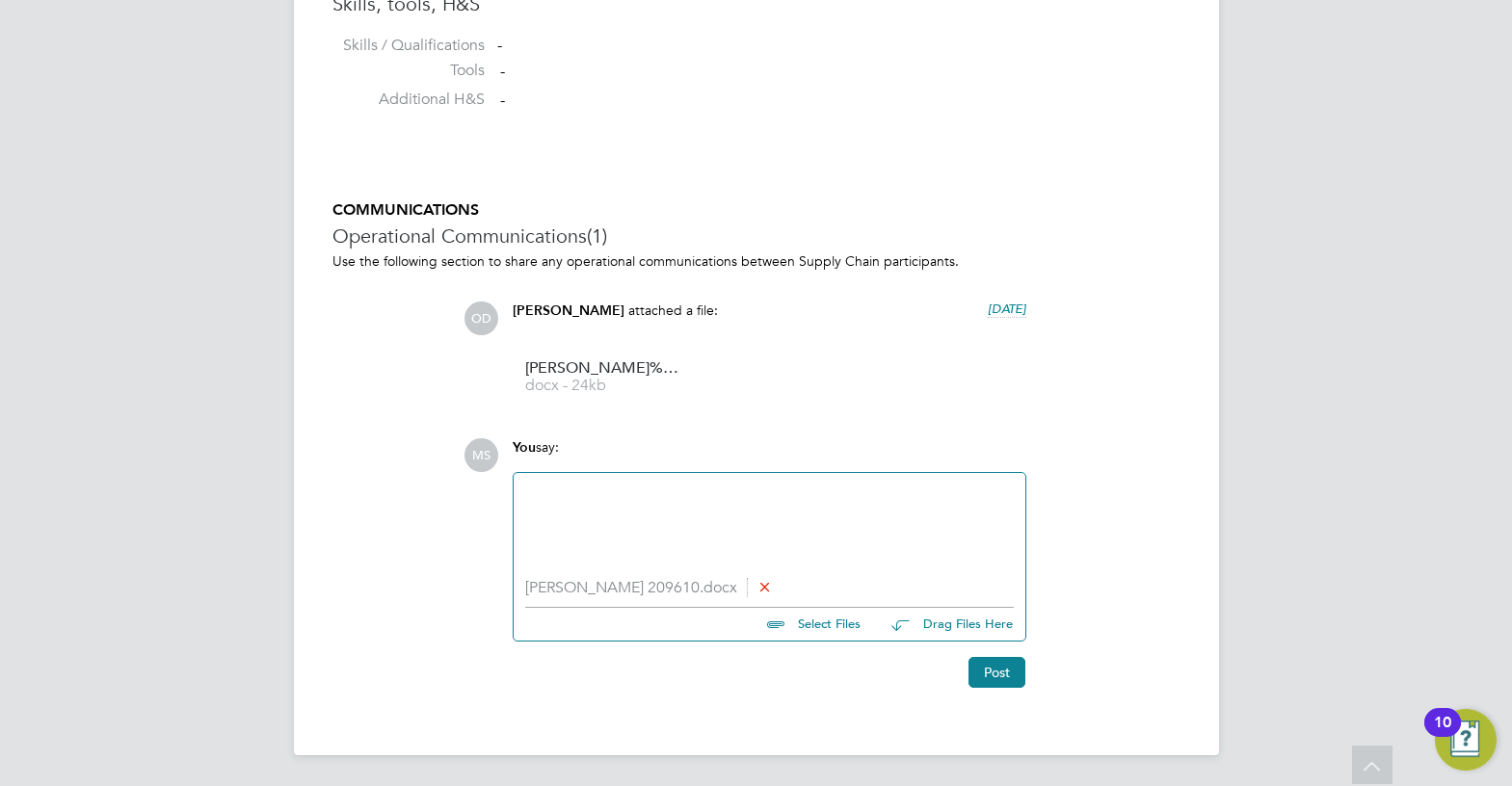
click at [827, 524] on div at bounding box center [769, 526] width 488 height 83
click at [1012, 679] on button "Post" at bounding box center [997, 672] width 57 height 30
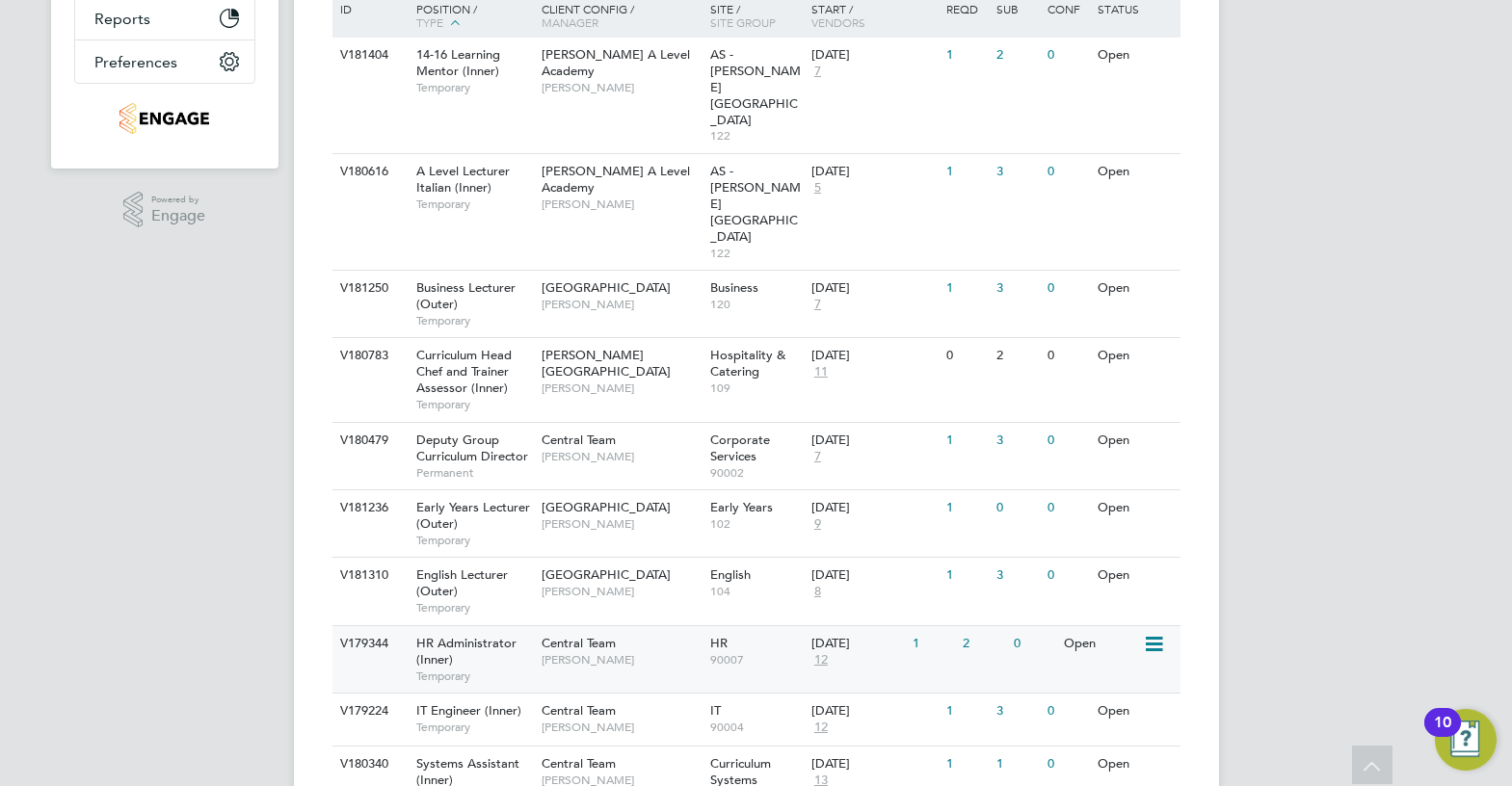
scroll to position [82, 0]
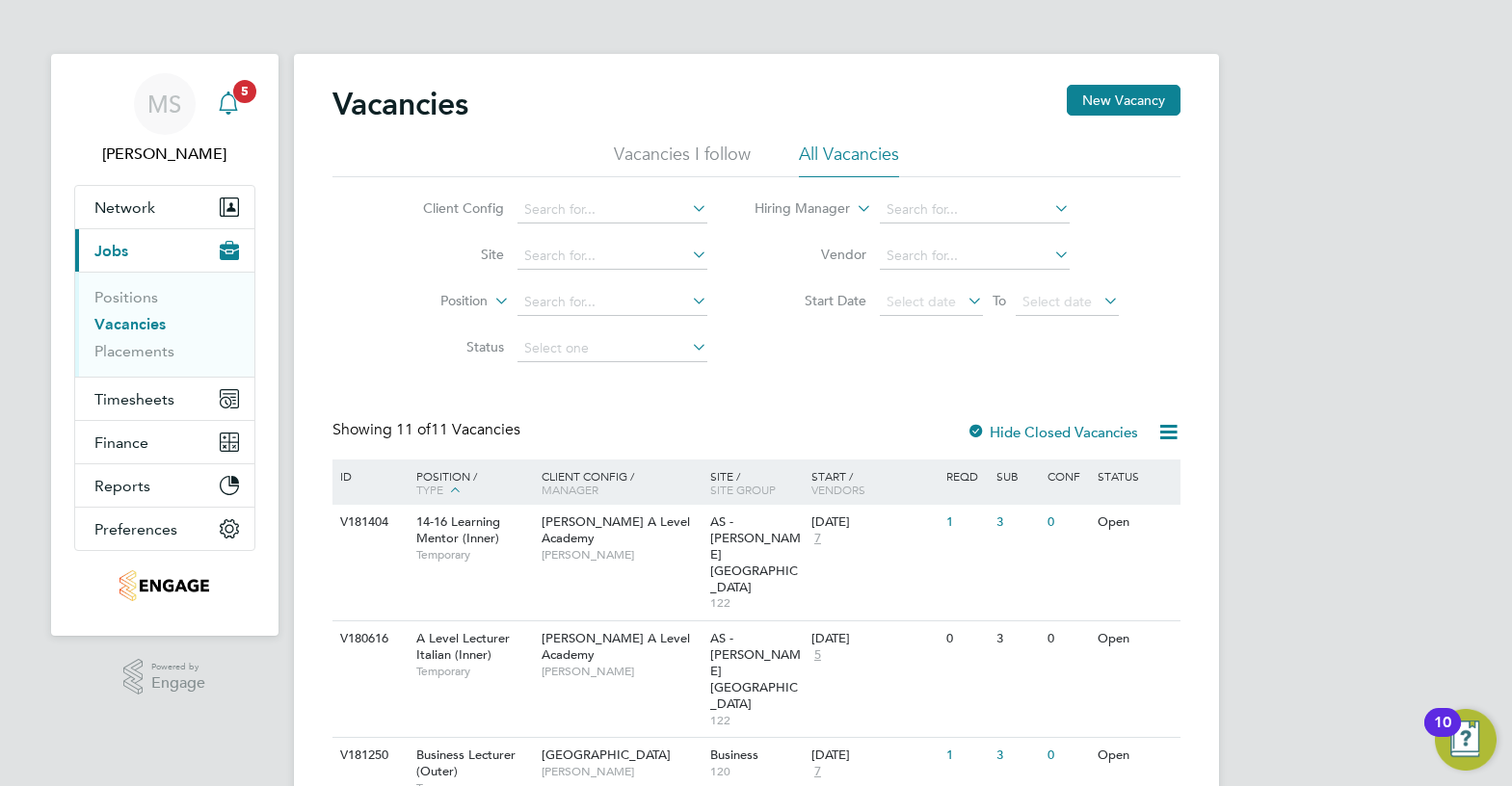
click at [242, 109] on div "Main navigation" at bounding box center [228, 103] width 38 height 38
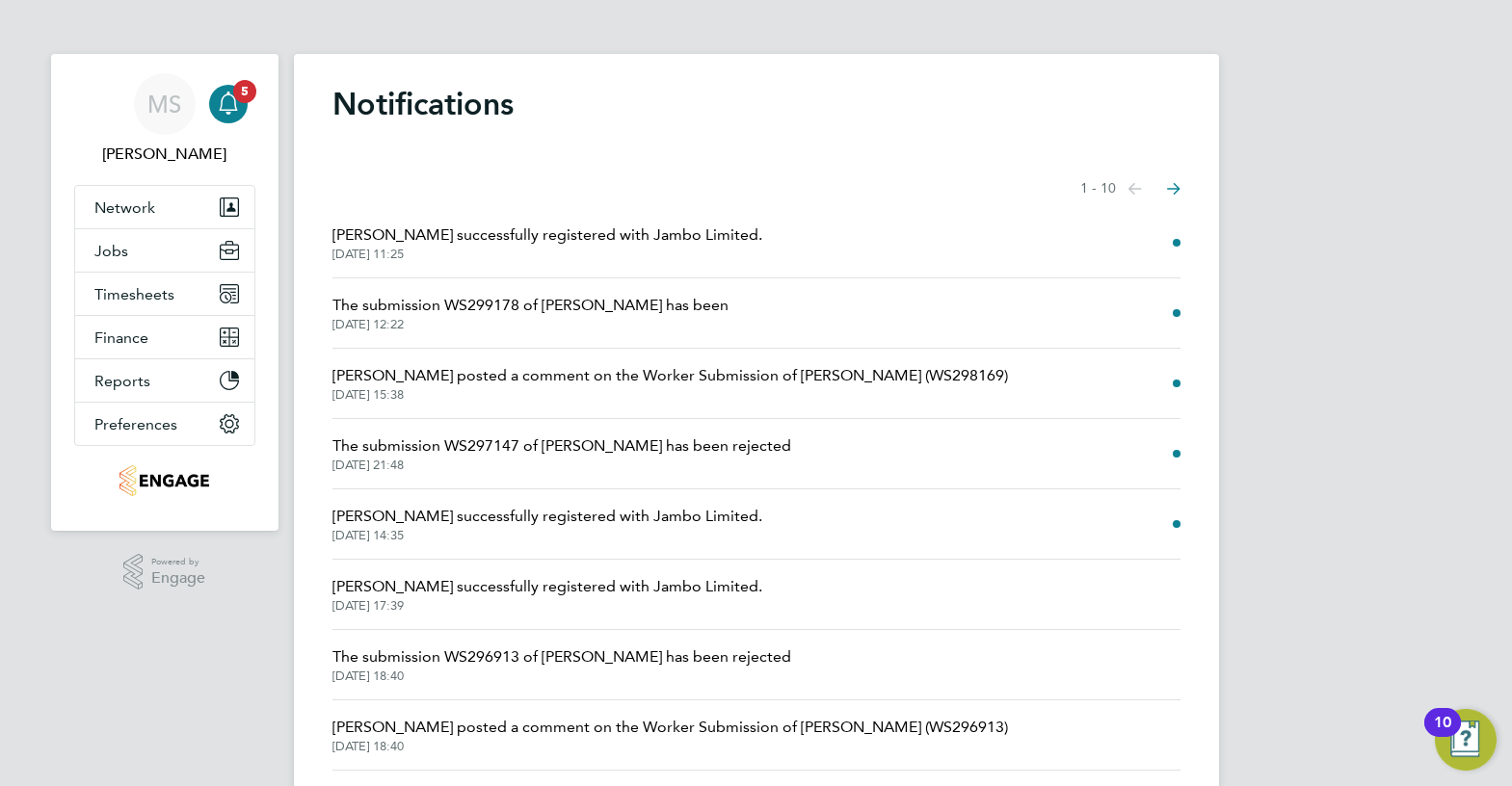
click at [649, 230] on span "Salma Ali successfully registered with Jambo Limited." at bounding box center [546, 236] width 429 height 24
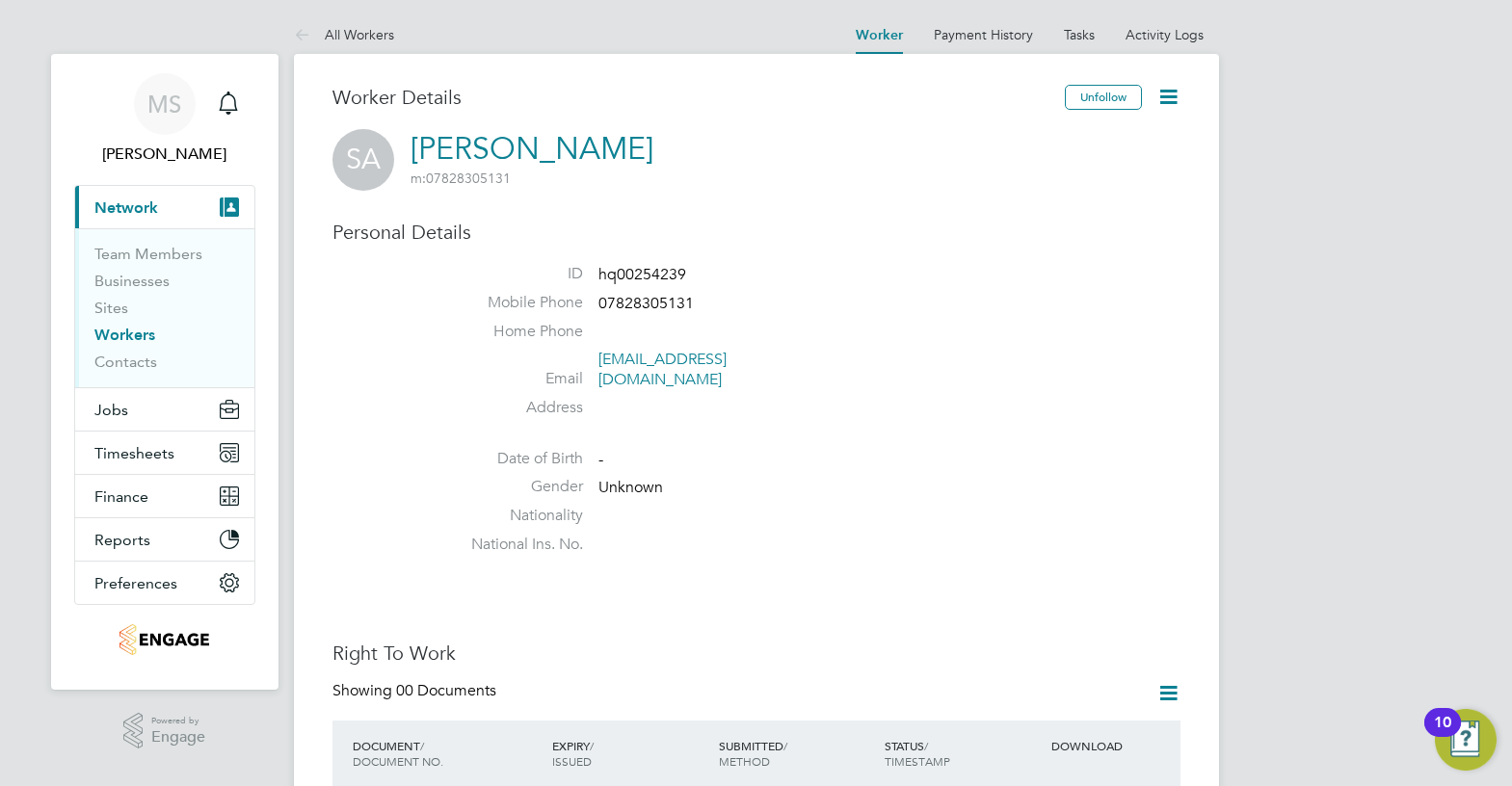
click at [504, 139] on link "Salma Ali" at bounding box center [532, 148] width 243 height 37
click at [671, 302] on span "07828305131" at bounding box center [645, 304] width 95 height 20
click at [673, 302] on span "07828305131" at bounding box center [645, 304] width 95 height 20
copy span "07828305131"
click at [1001, 289] on li "ID hq00254239" at bounding box center [813, 278] width 732 height 28
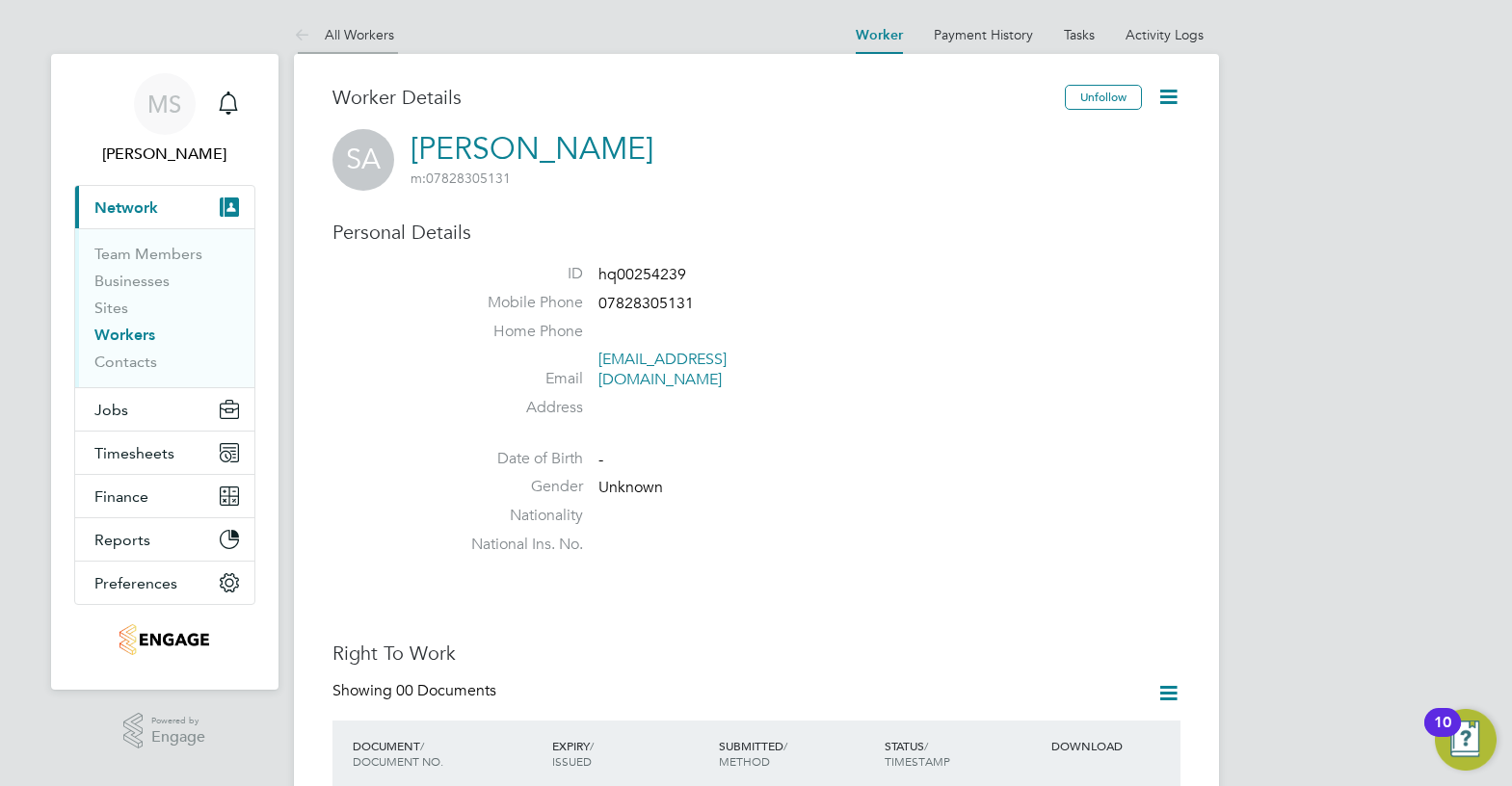
click at [344, 31] on link "All Workers" at bounding box center [344, 34] width 100 height 18
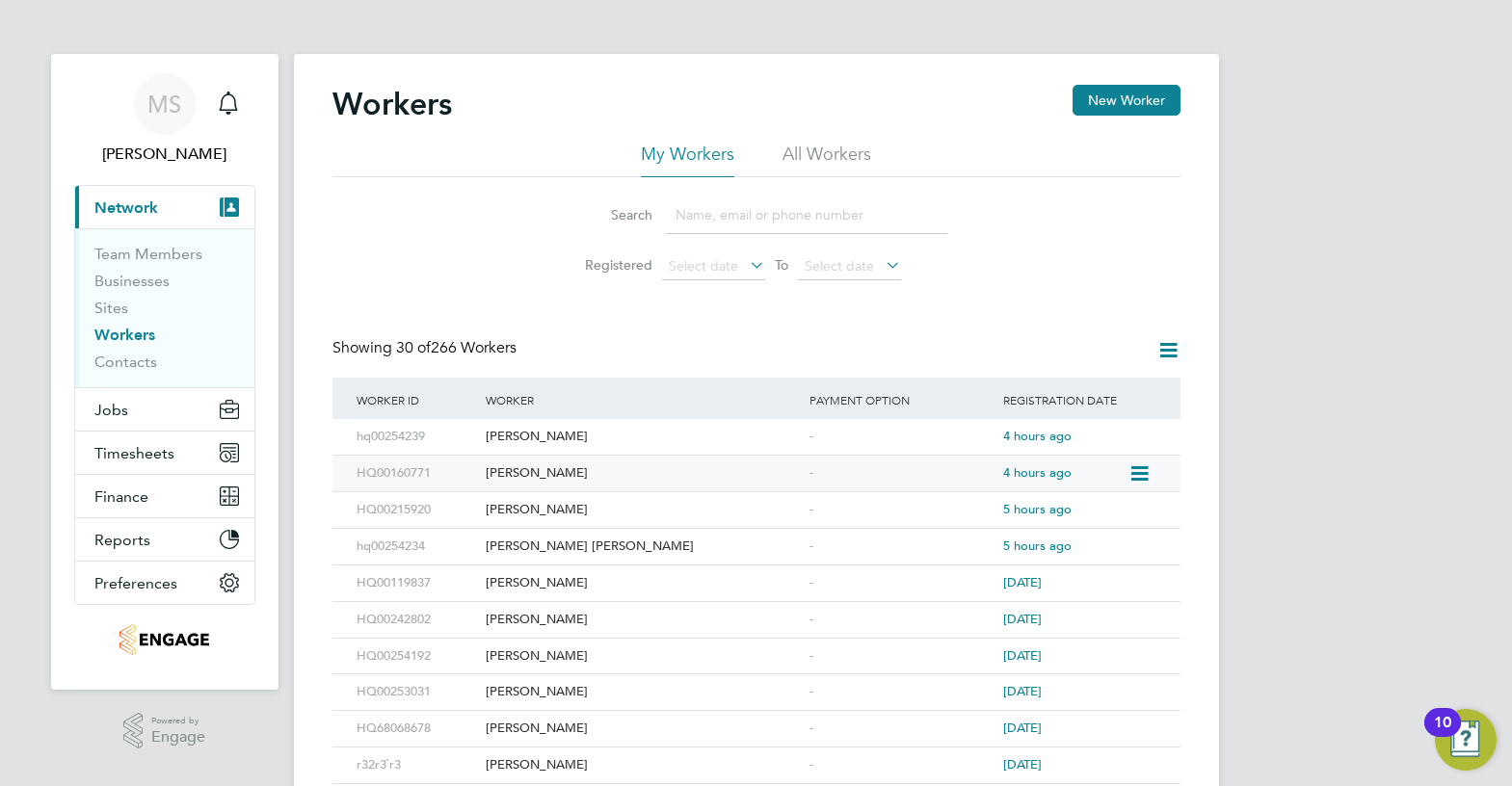
click at [555, 471] on div "[PERSON_NAME]" at bounding box center [643, 474] width 324 height 35
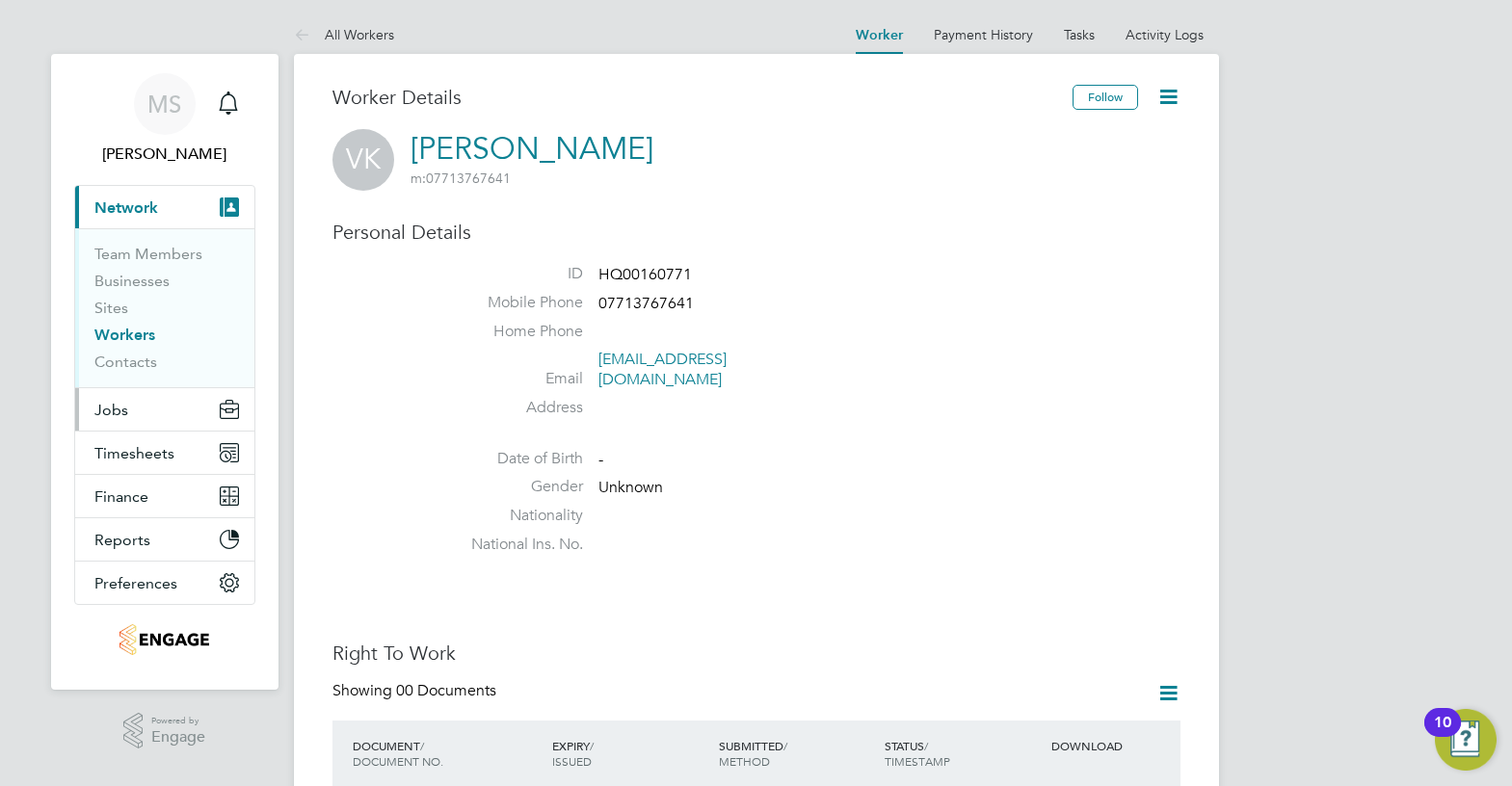
click at [164, 415] on button "Jobs" at bounding box center [165, 409] width 179 height 42
click at [110, 405] on span "Jobs" at bounding box center [111, 410] width 33 height 19
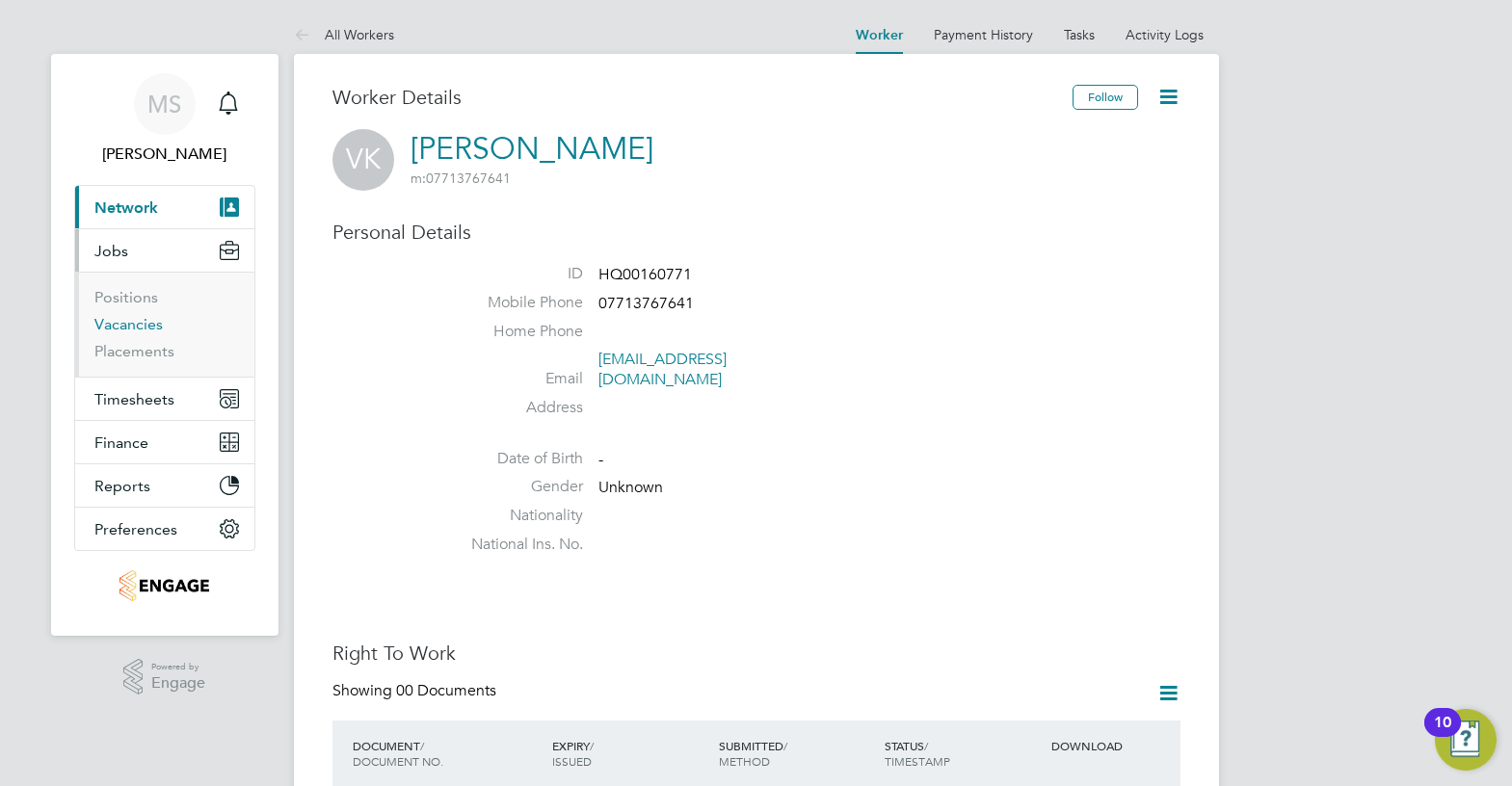
click at [149, 328] on link "Vacancies" at bounding box center [129, 324] width 69 height 19
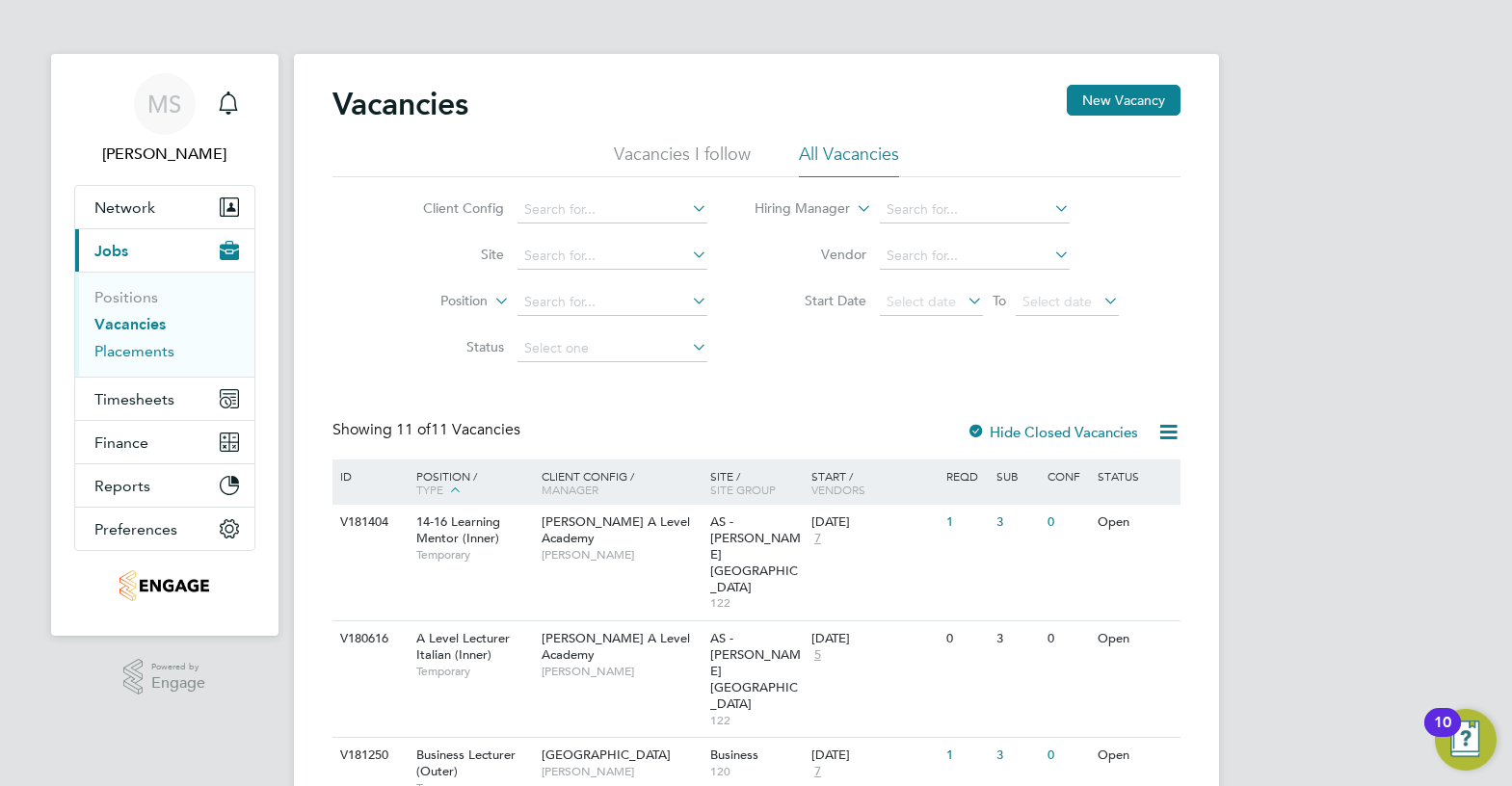
click at [120, 356] on link "Placements" at bounding box center [134, 351] width 80 height 19
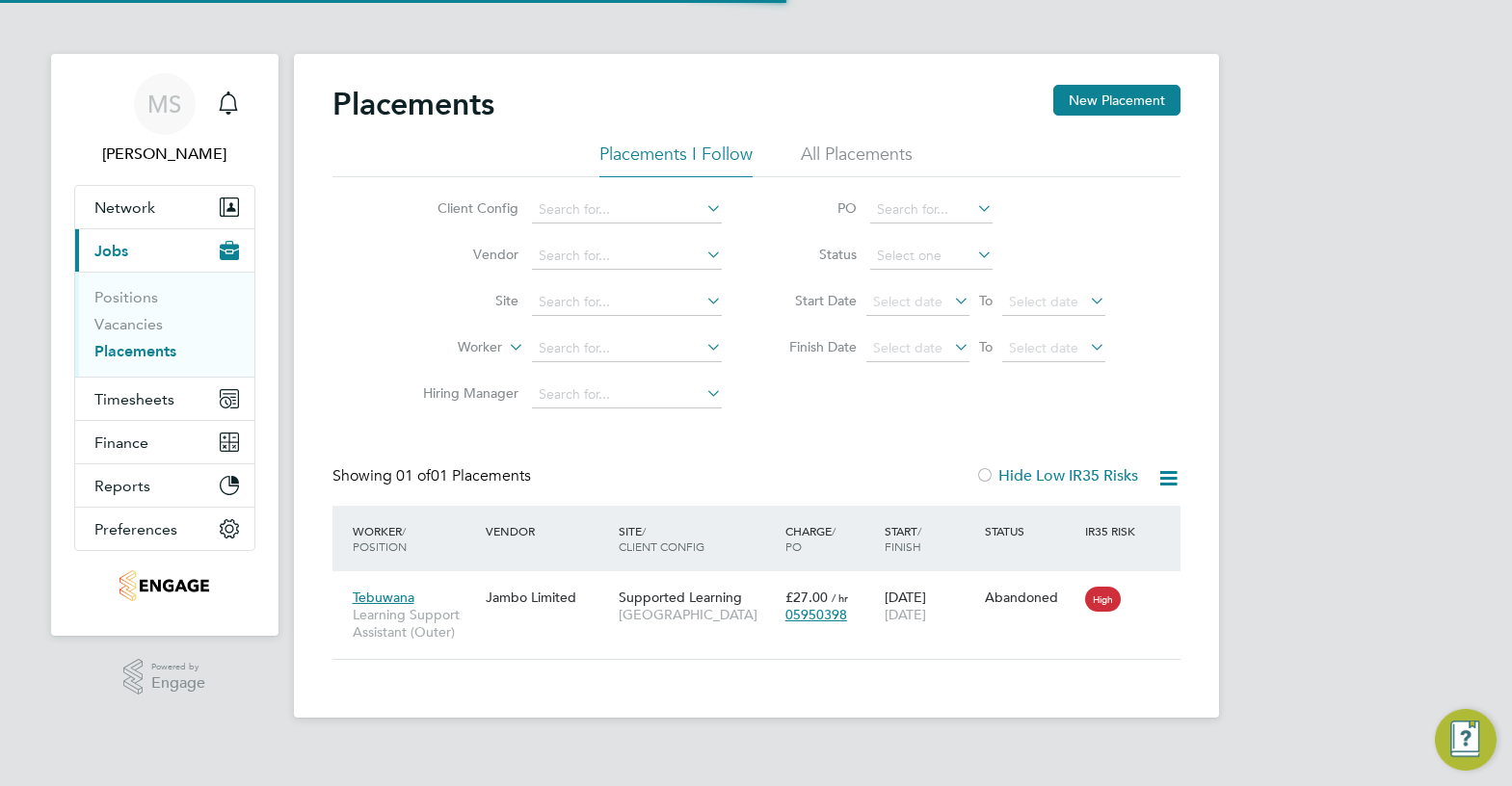
scroll to position [19, 90]
click at [157, 326] on link "Vacancies" at bounding box center [129, 324] width 69 height 19
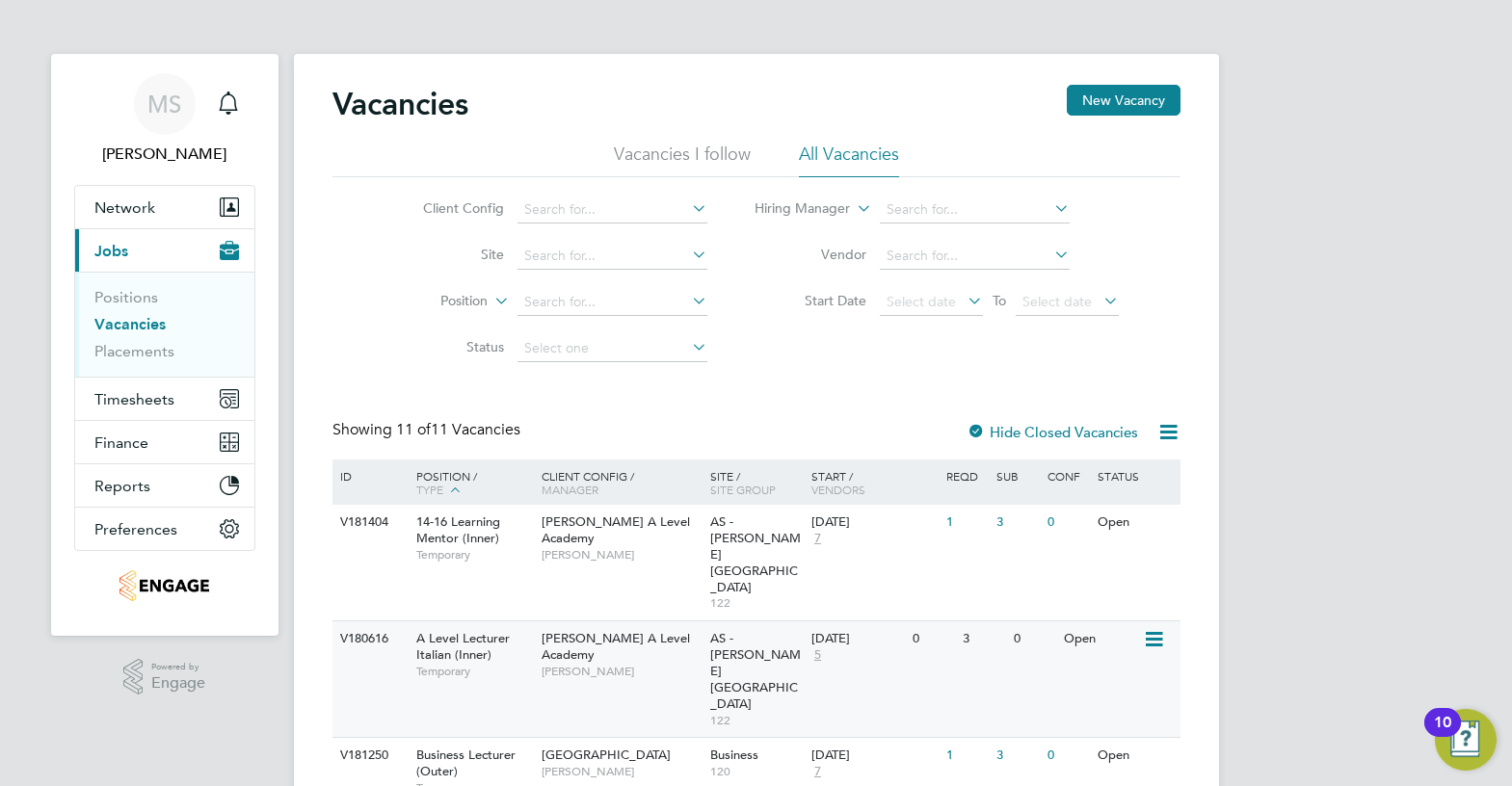
scroll to position [96, 0]
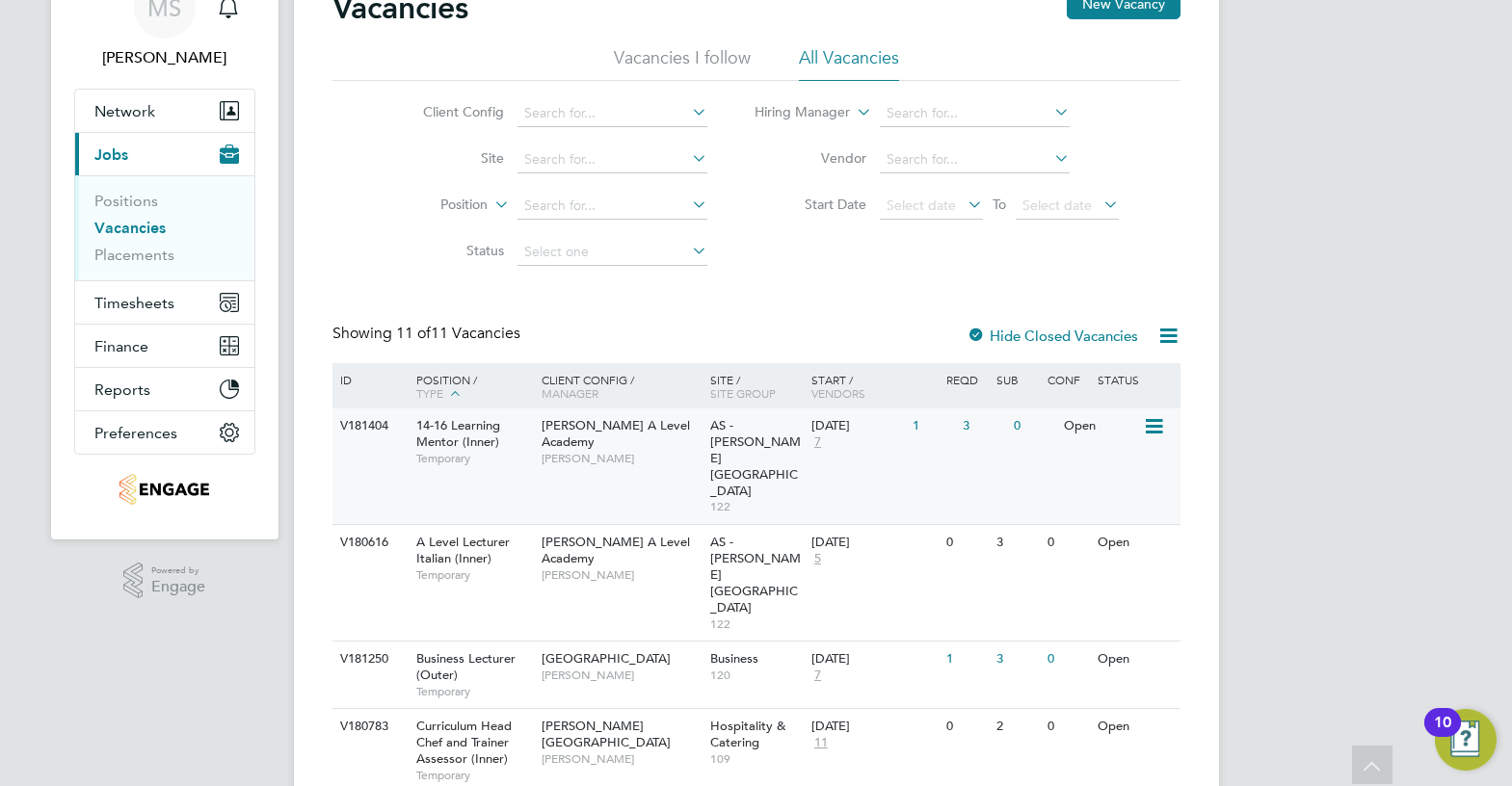
click at [665, 451] on span "[PERSON_NAME]" at bounding box center [621, 459] width 159 height 16
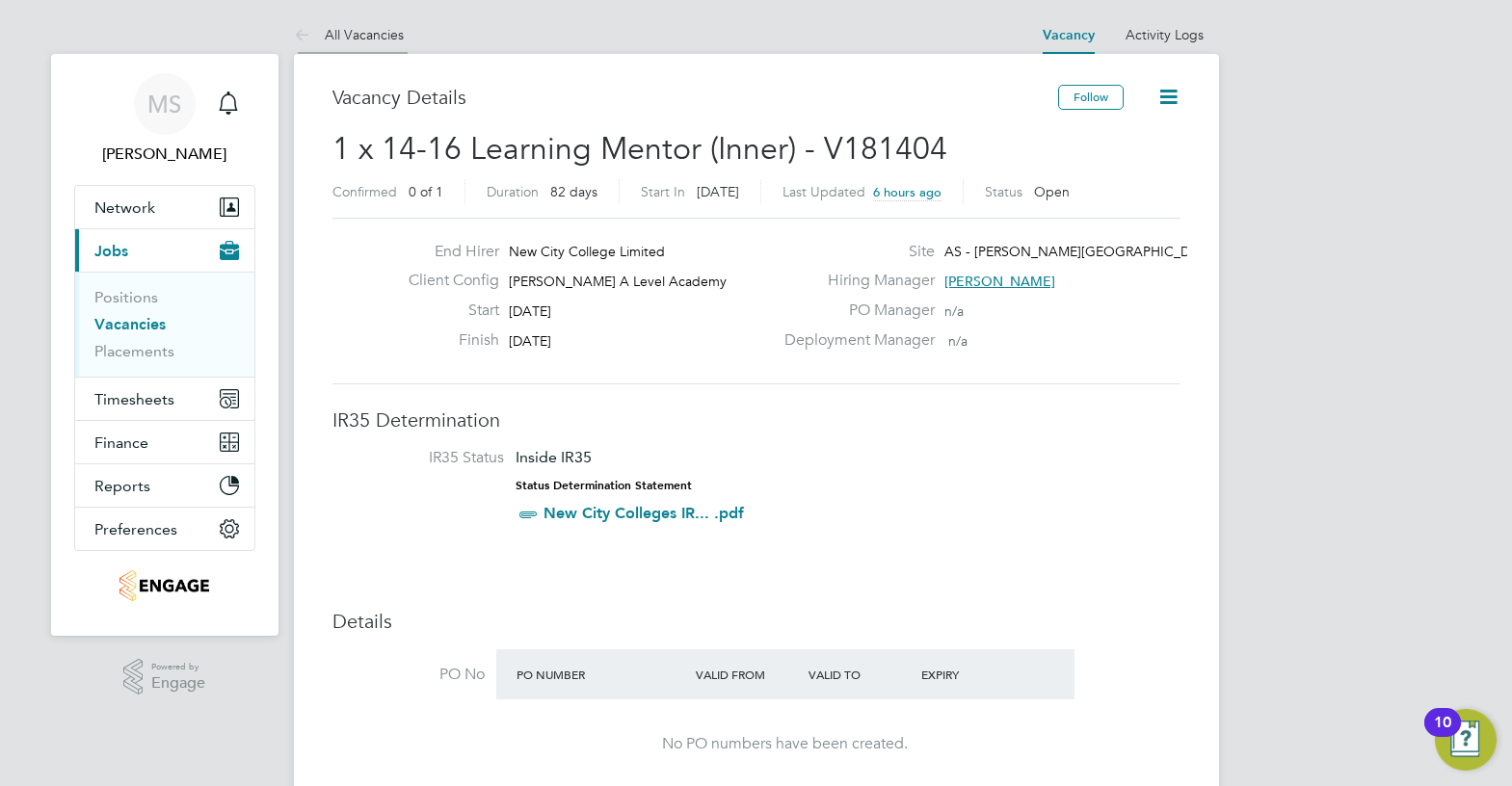
click at [388, 32] on link "All Vacancies" at bounding box center [349, 34] width 110 height 18
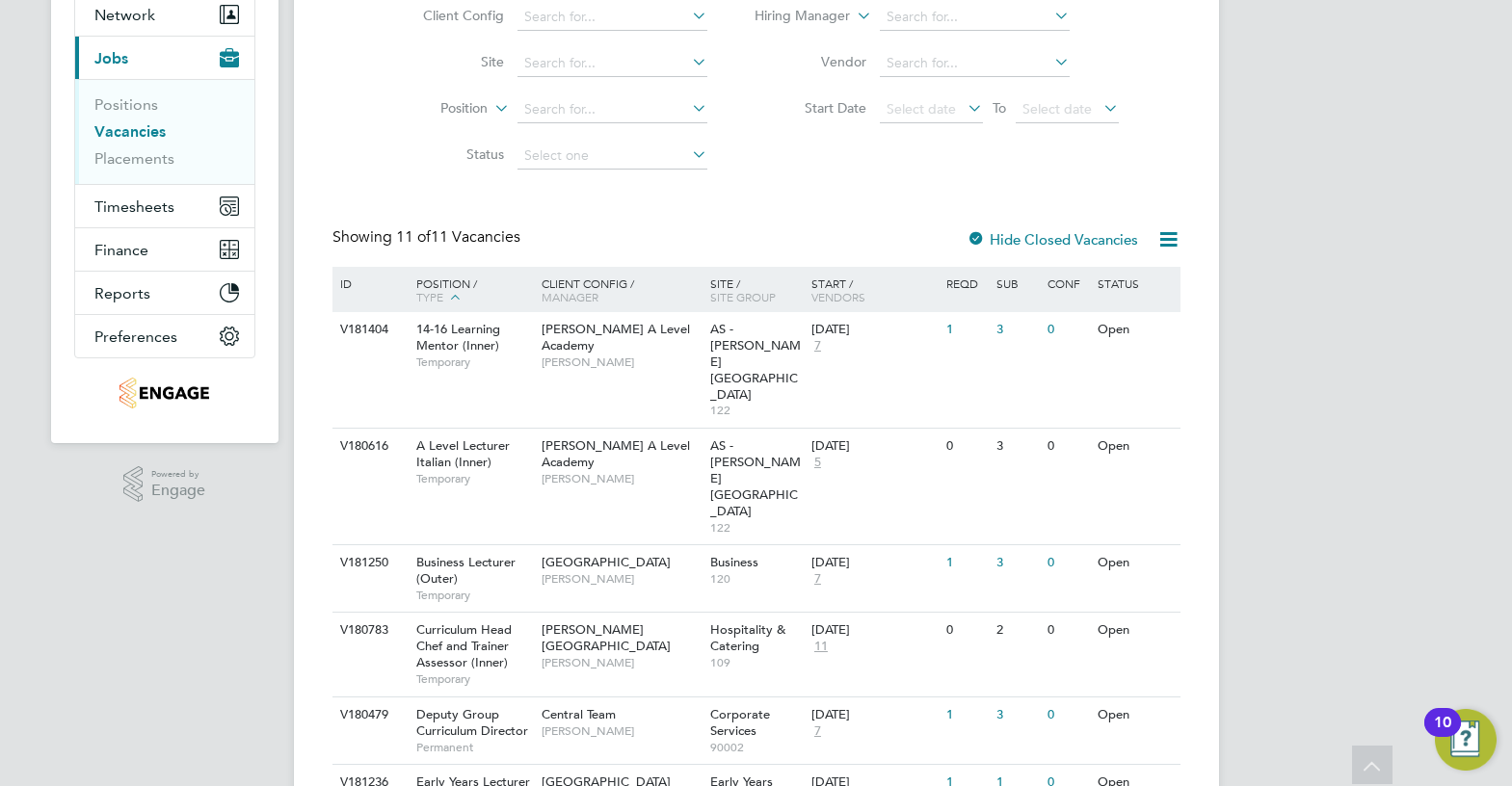
scroll to position [289, 0]
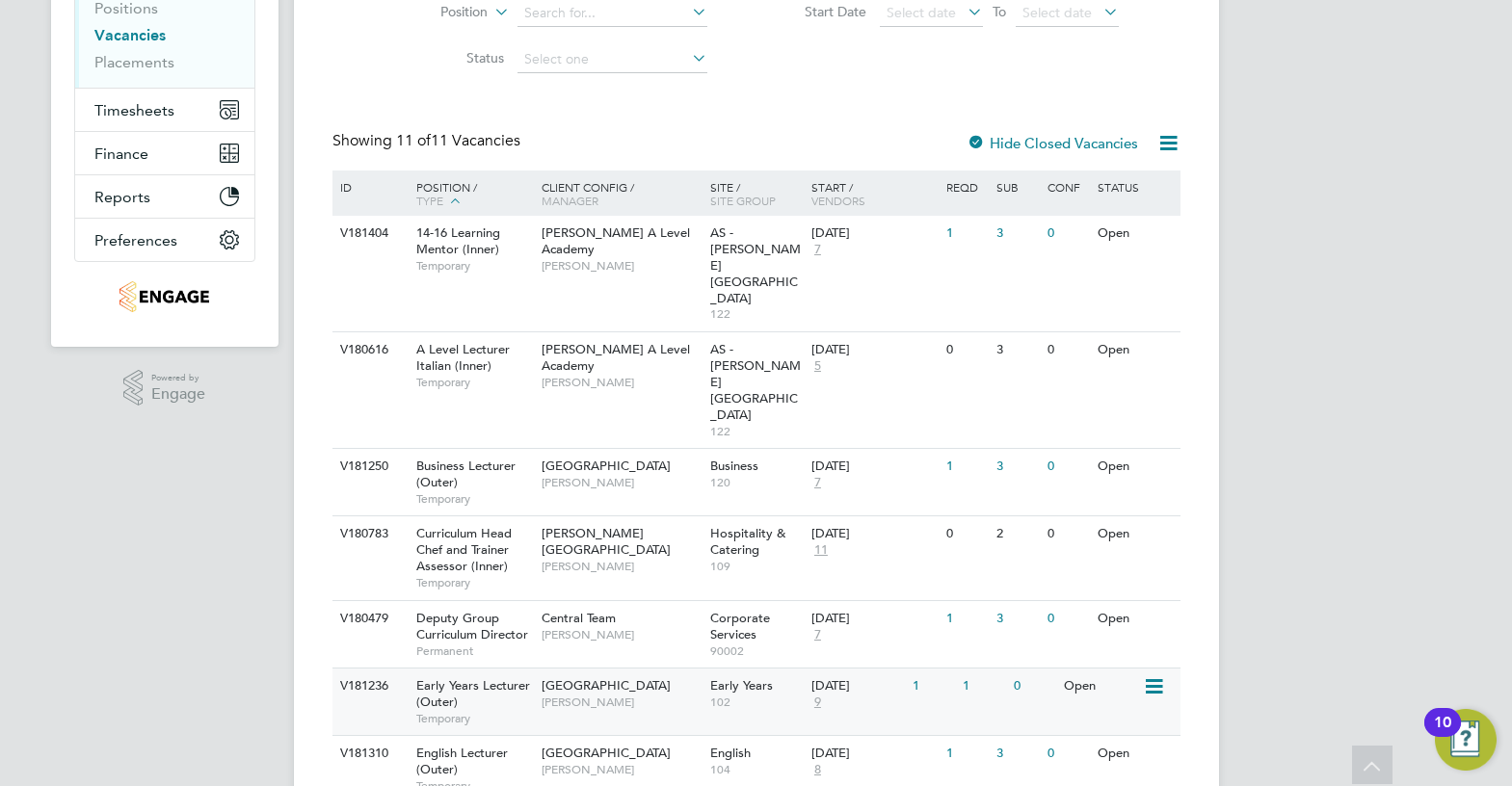
click at [826, 669] on div "29 Sep 2025 9" at bounding box center [857, 695] width 101 height 52
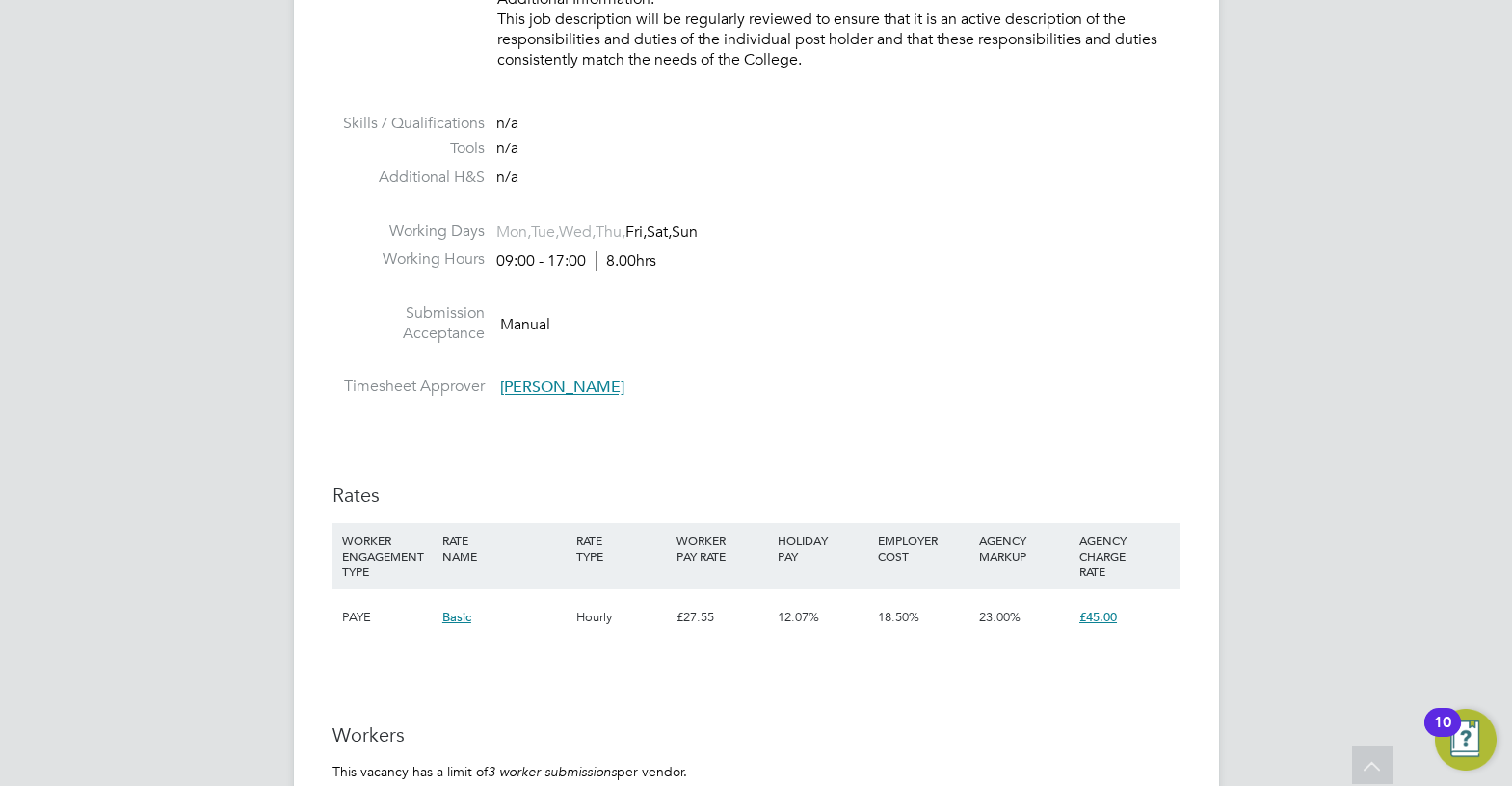
scroll to position [3277, 0]
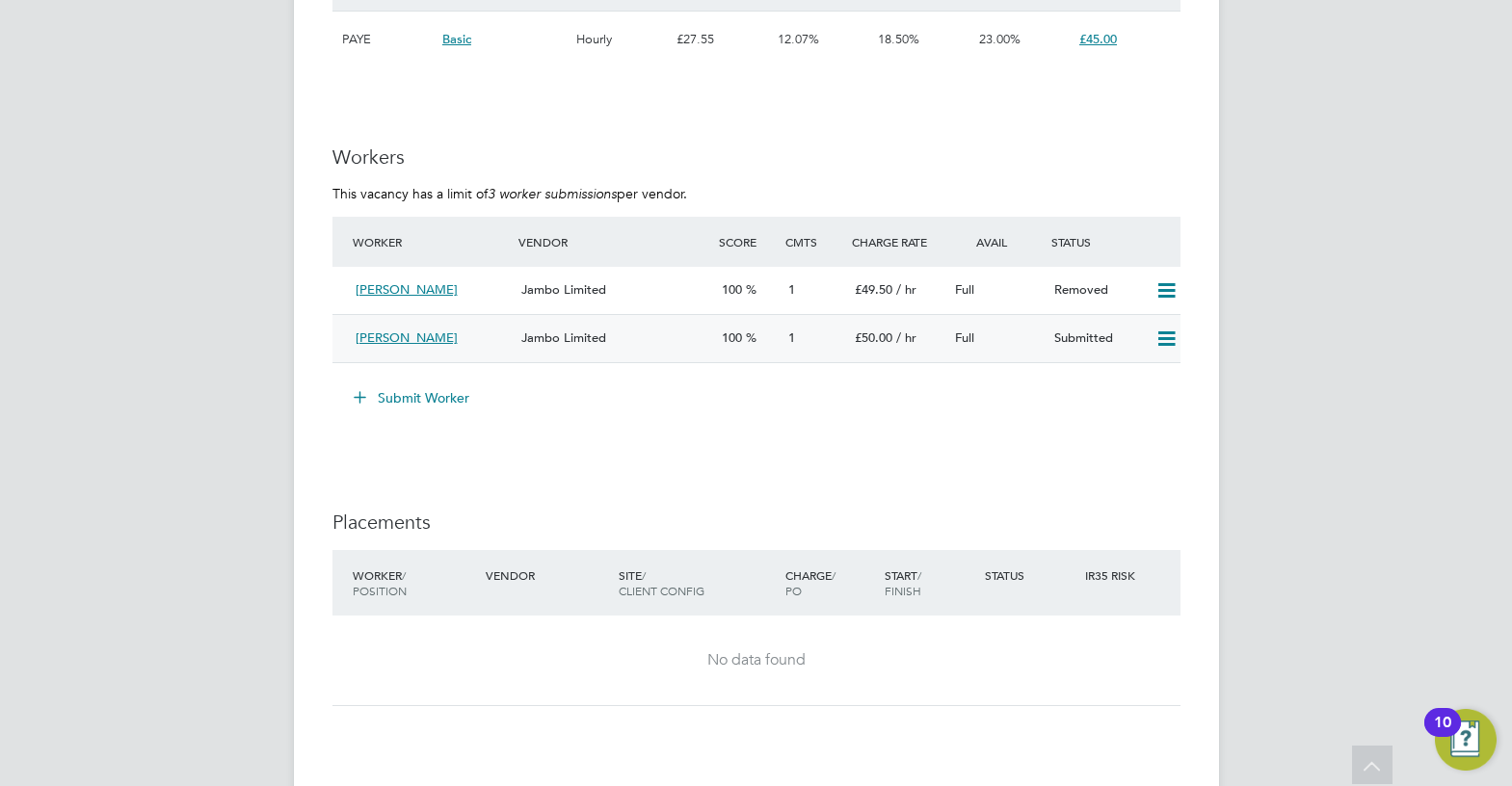
click at [612, 337] on div "Jambo Limited" at bounding box center [613, 339] width 199 height 31
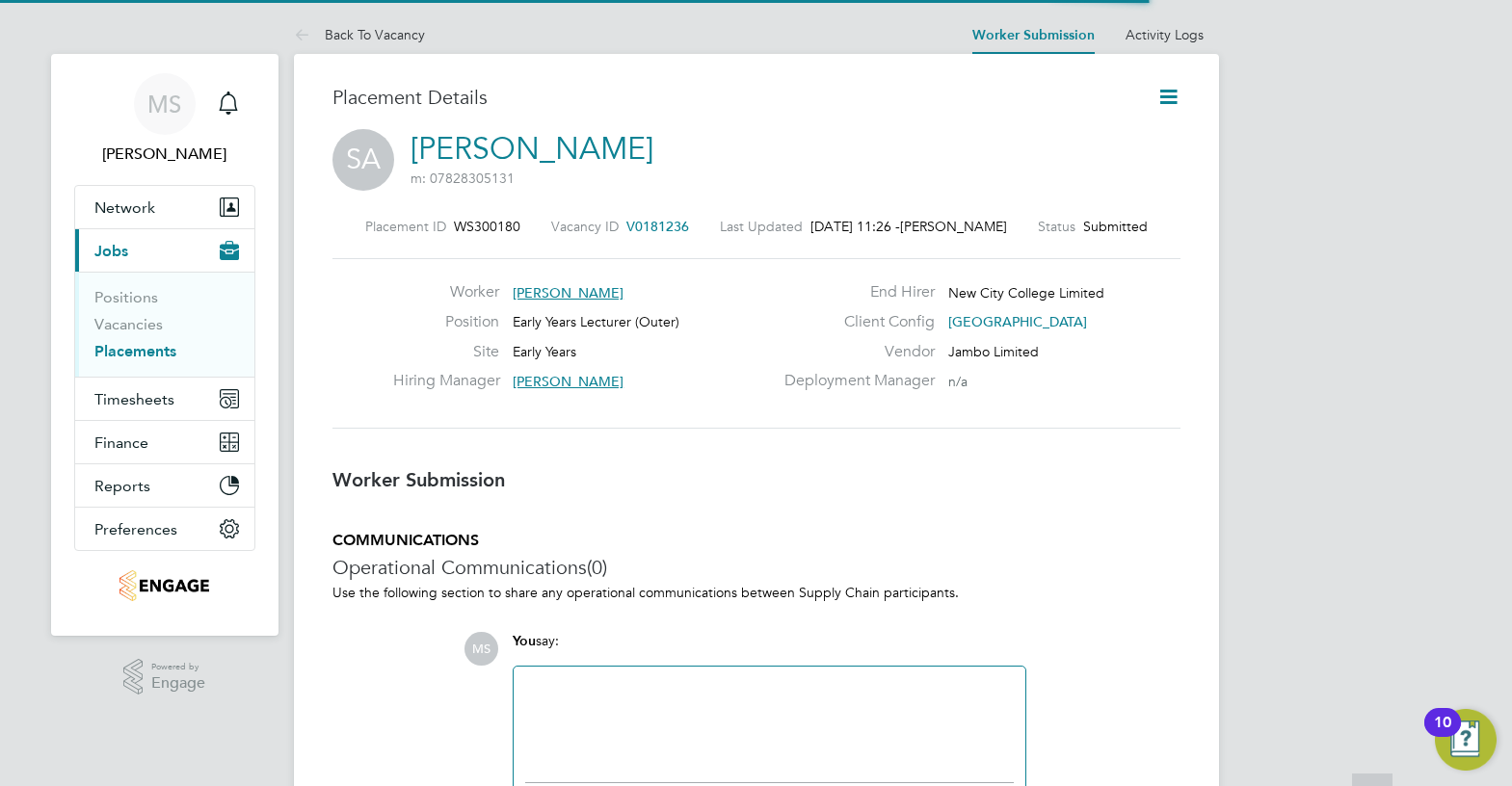
scroll to position [19, 308]
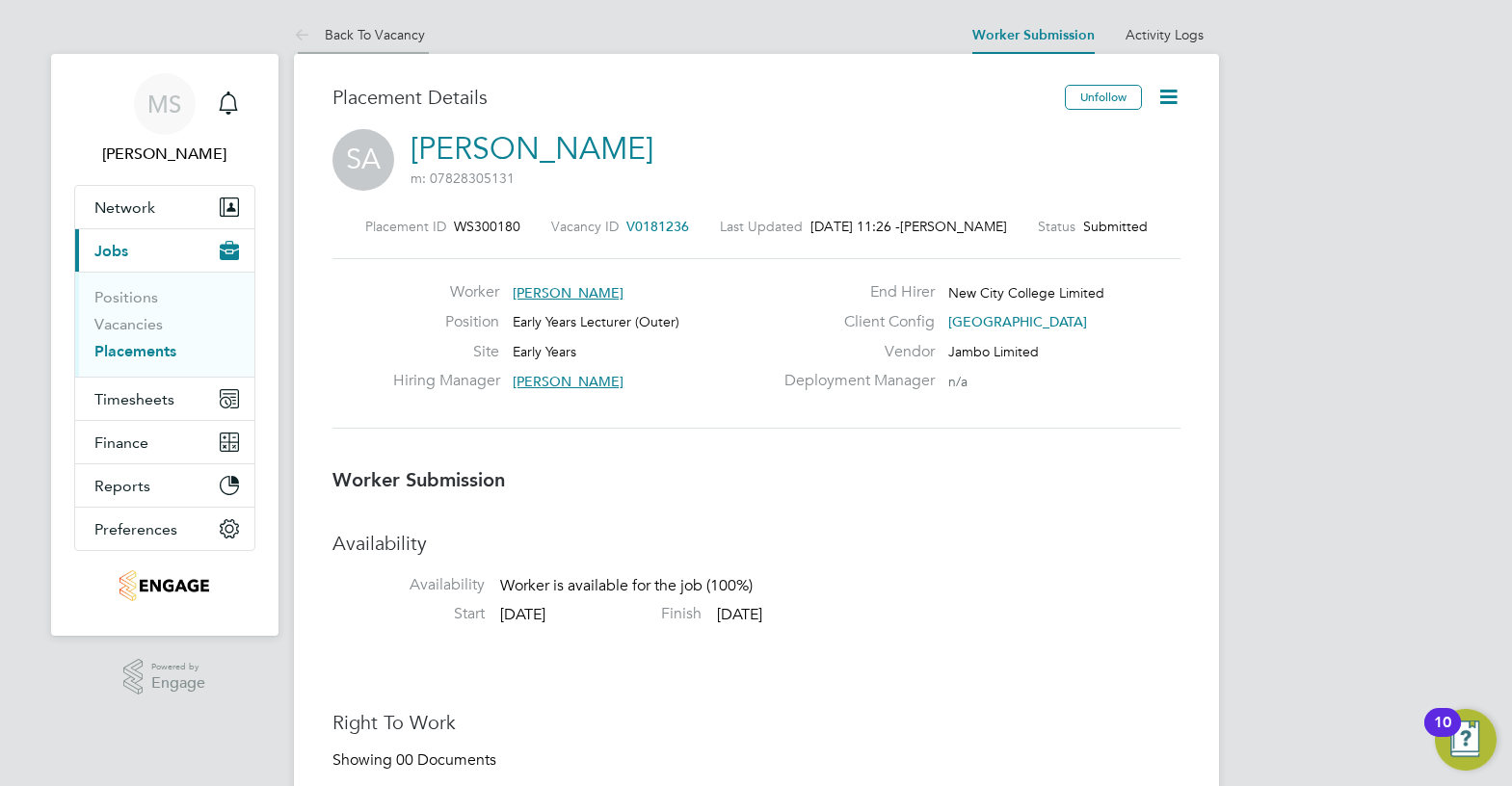
click at [397, 36] on link "Back To Vacancy" at bounding box center [359, 34] width 131 height 18
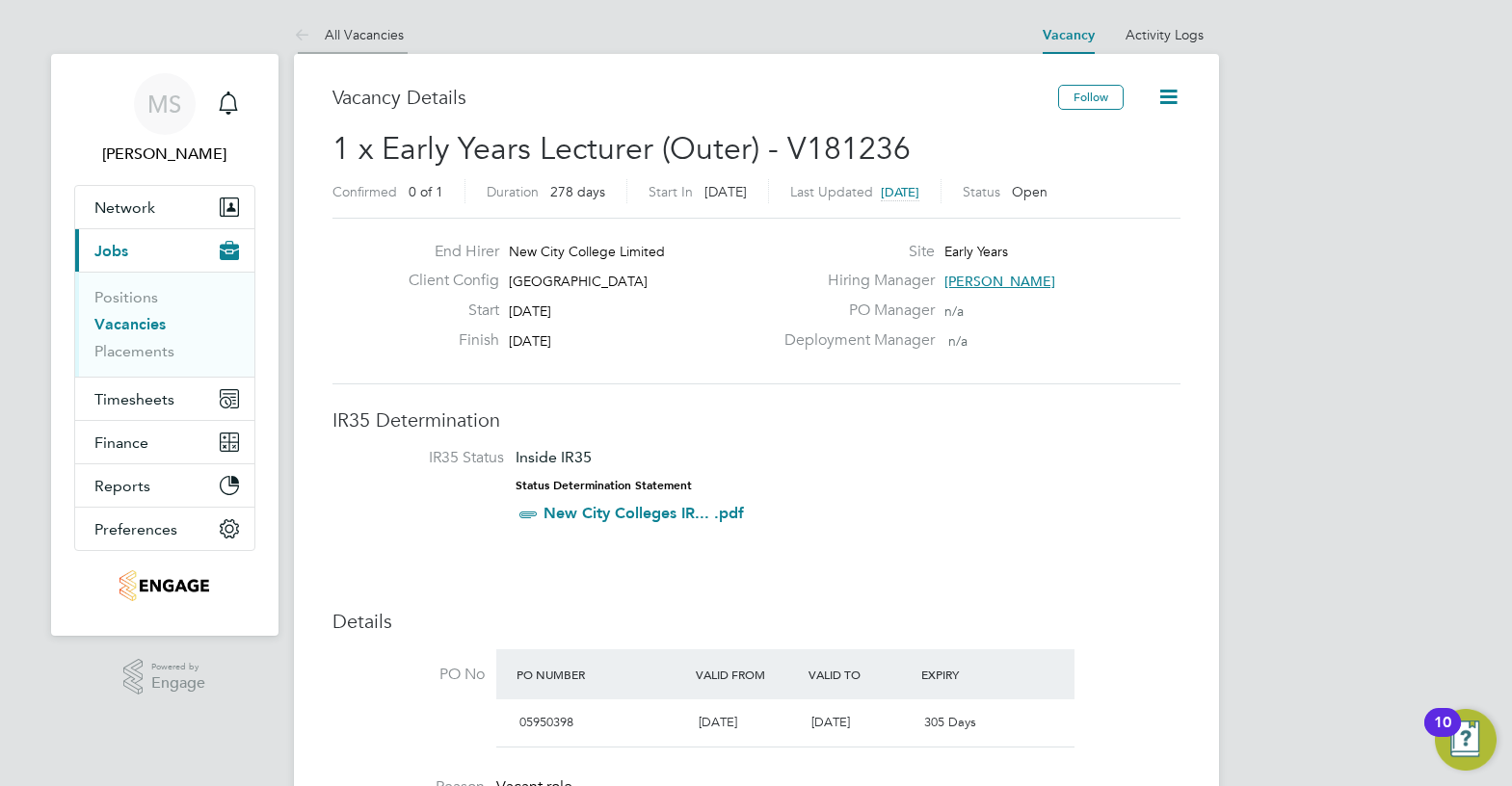
click at [366, 51] on li "All Vacancies" at bounding box center [349, 34] width 110 height 38
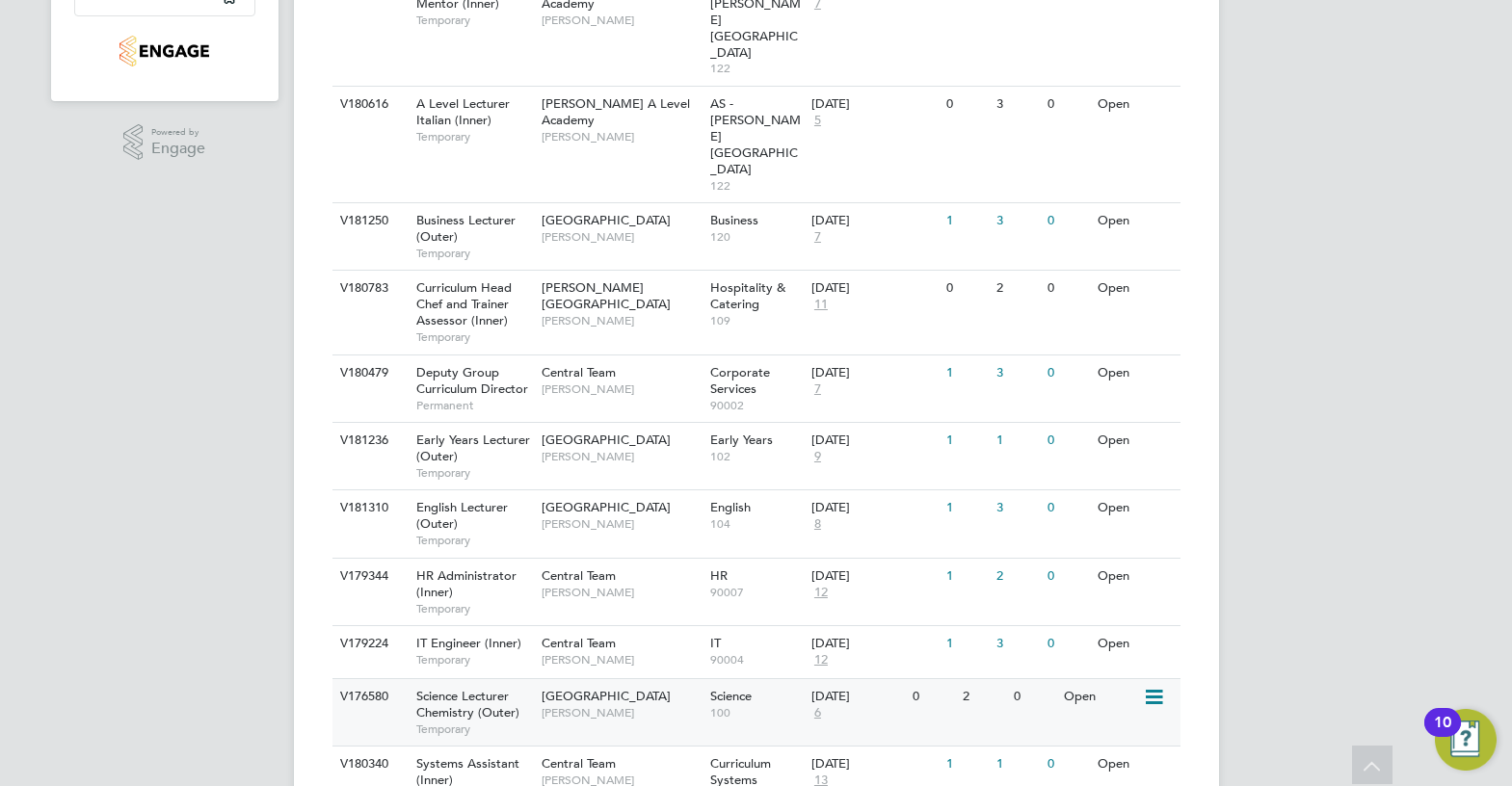
click at [965, 680] on div "2" at bounding box center [982, 698] width 50 height 35
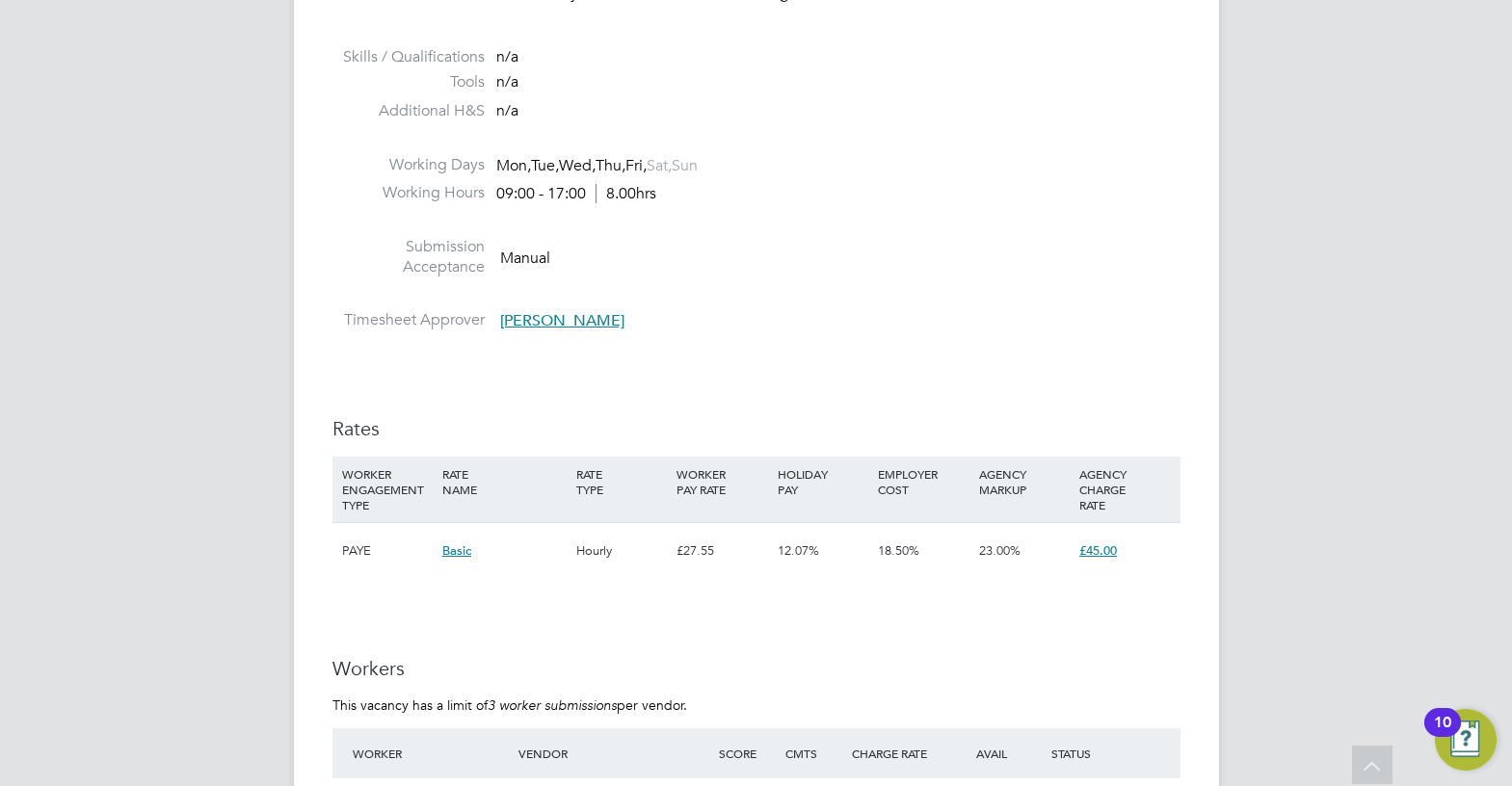
scroll to position [3180, 0]
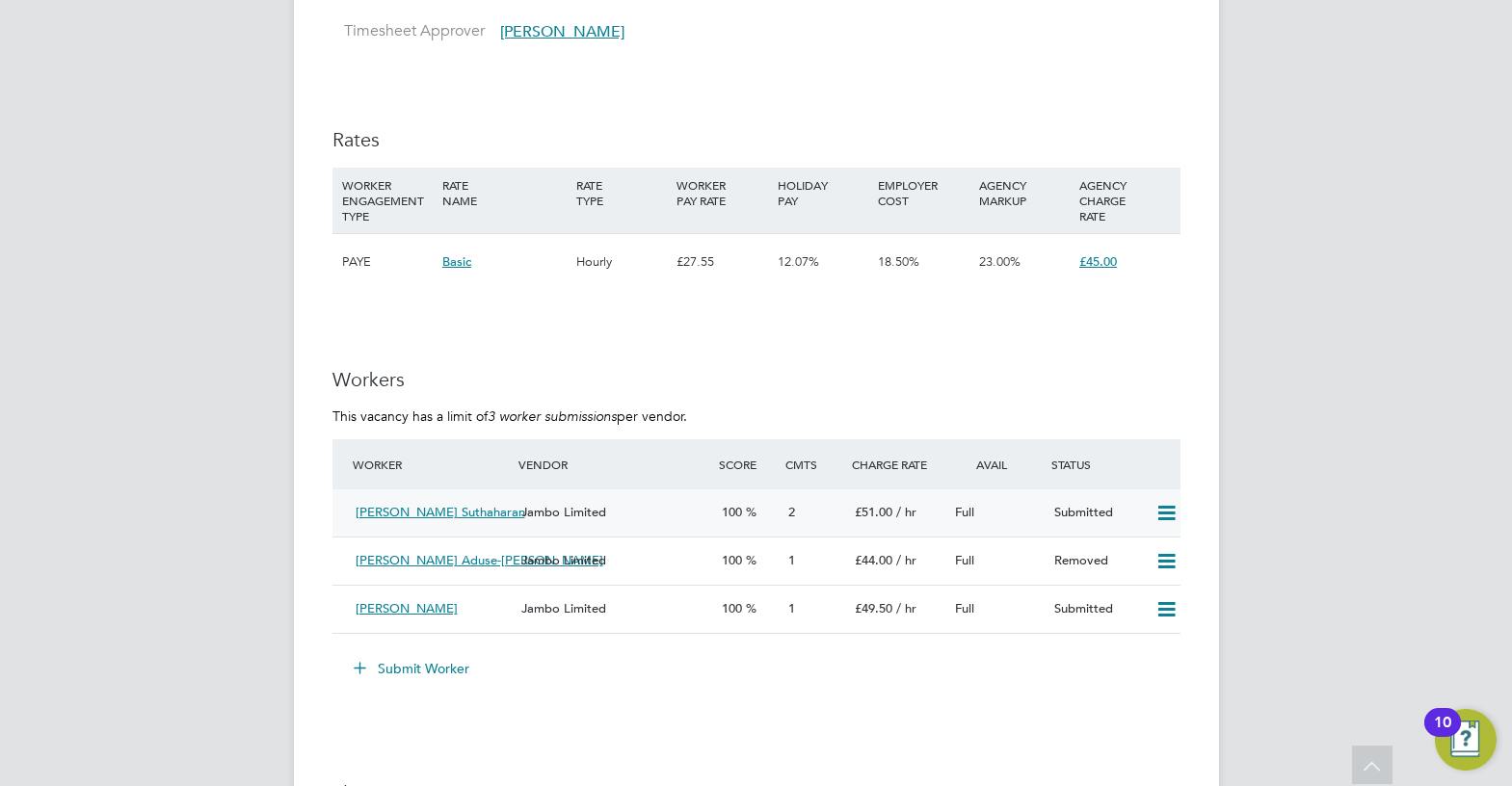
click at [868, 529] on div "£51.00 / hr" at bounding box center [897, 513] width 100 height 31
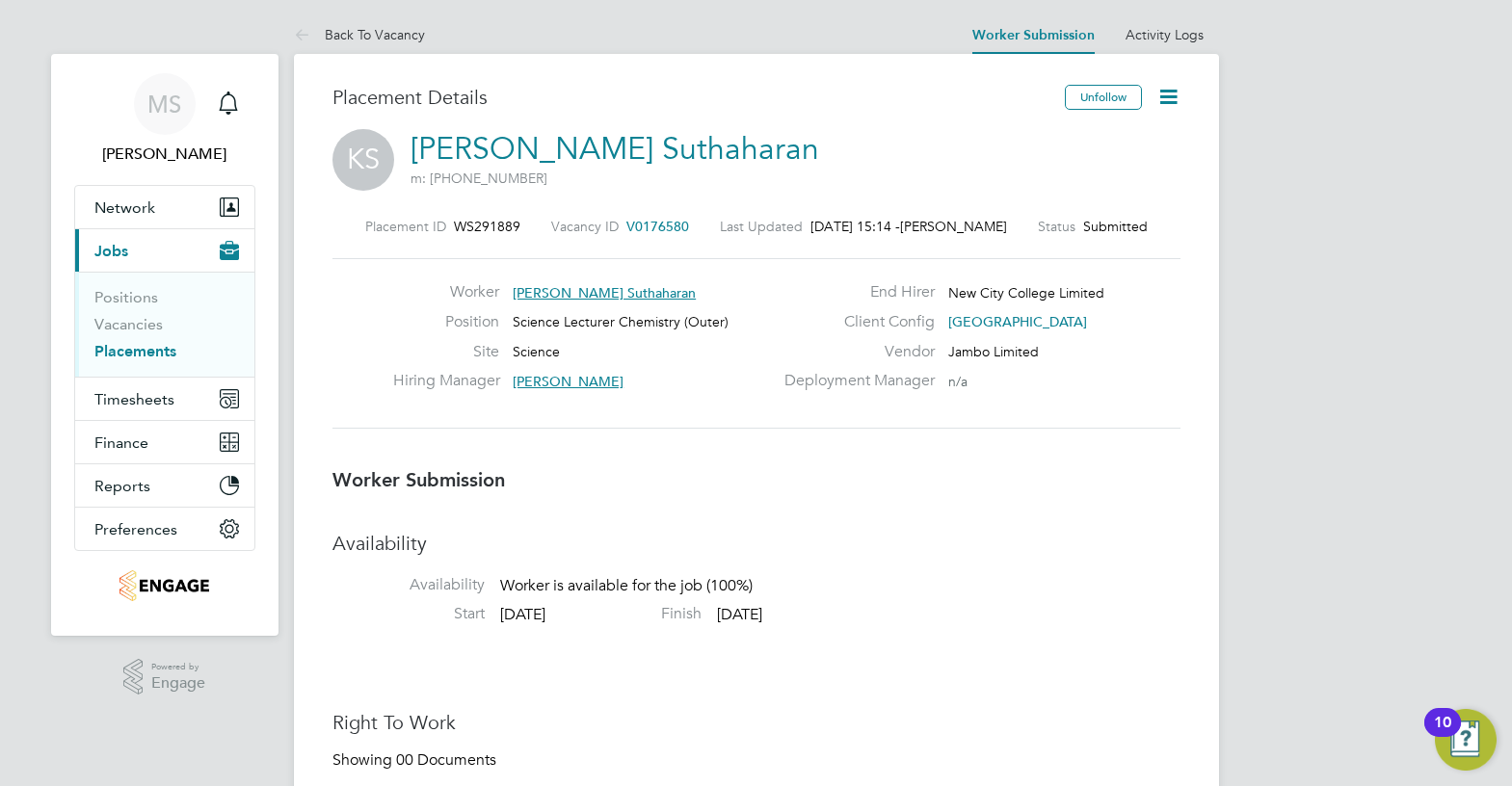
click at [1160, 95] on icon at bounding box center [1168, 96] width 25 height 25
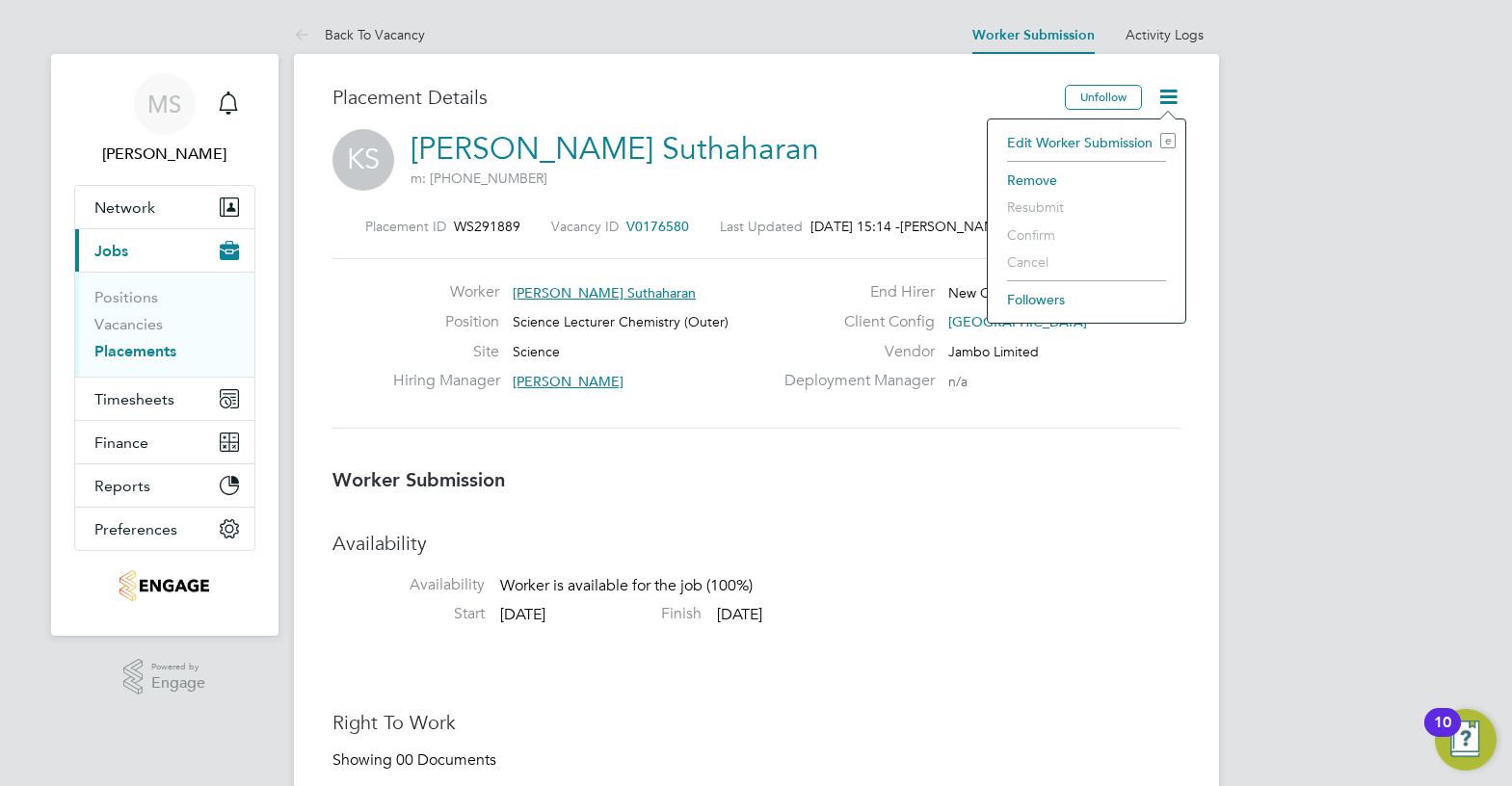
click at [1070, 140] on li "Edit Worker Submission e" at bounding box center [1086, 141] width 178 height 27
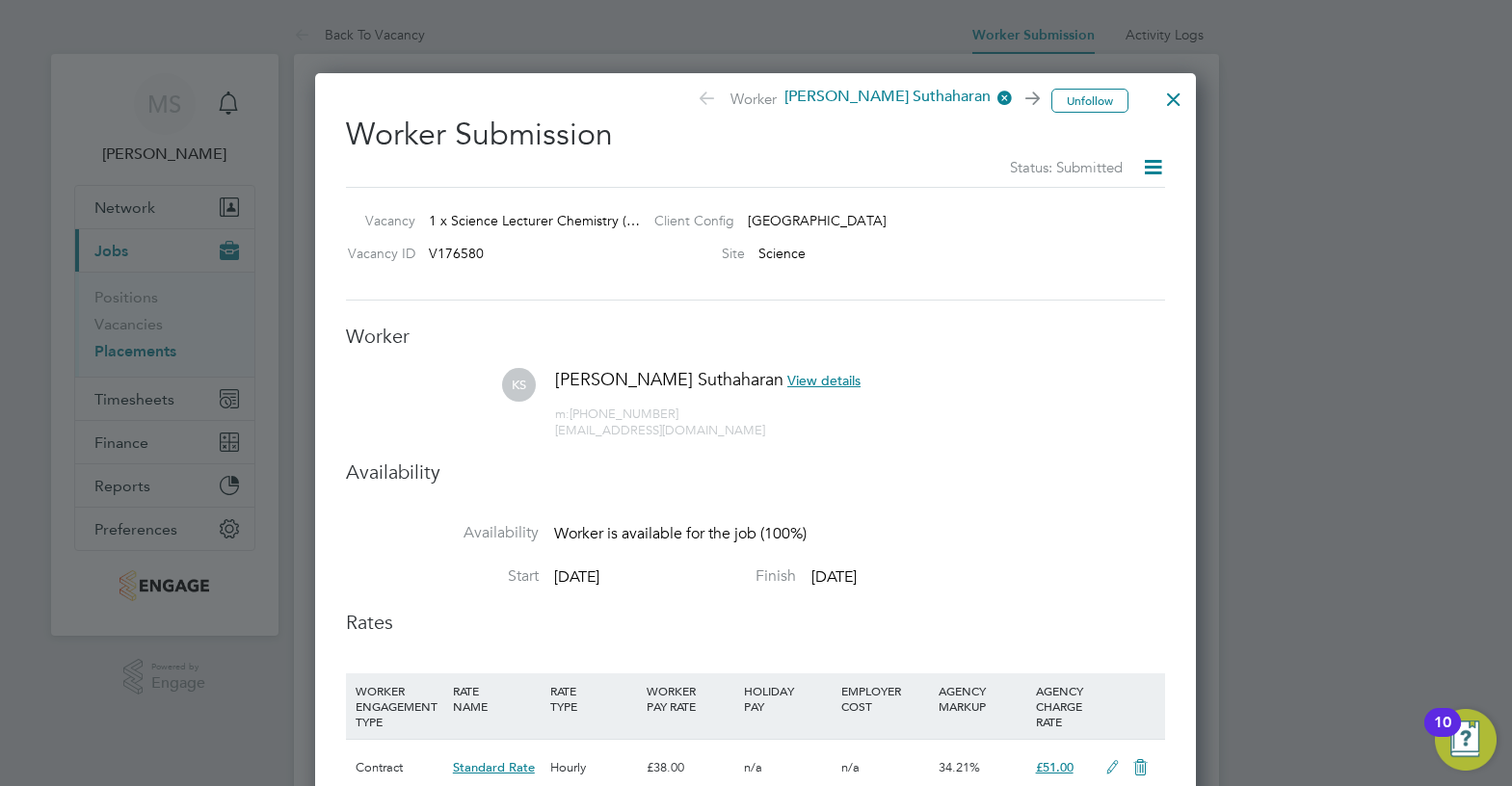
click at [1149, 160] on icon at bounding box center [1152, 167] width 25 height 25
click at [1123, 248] on li "Resubmit" at bounding box center [1119, 240] width 82 height 27
click at [1124, 239] on li "Resubmit" at bounding box center [1119, 240] width 82 height 27
click at [1020, 315] on div "Worker Submission Status: Submitted Vacancy 1 x Science Lecturer Chemistry (… C…" at bounding box center [756, 589] width 819 height 978
click at [1171, 92] on div at bounding box center [1173, 93] width 34 height 34
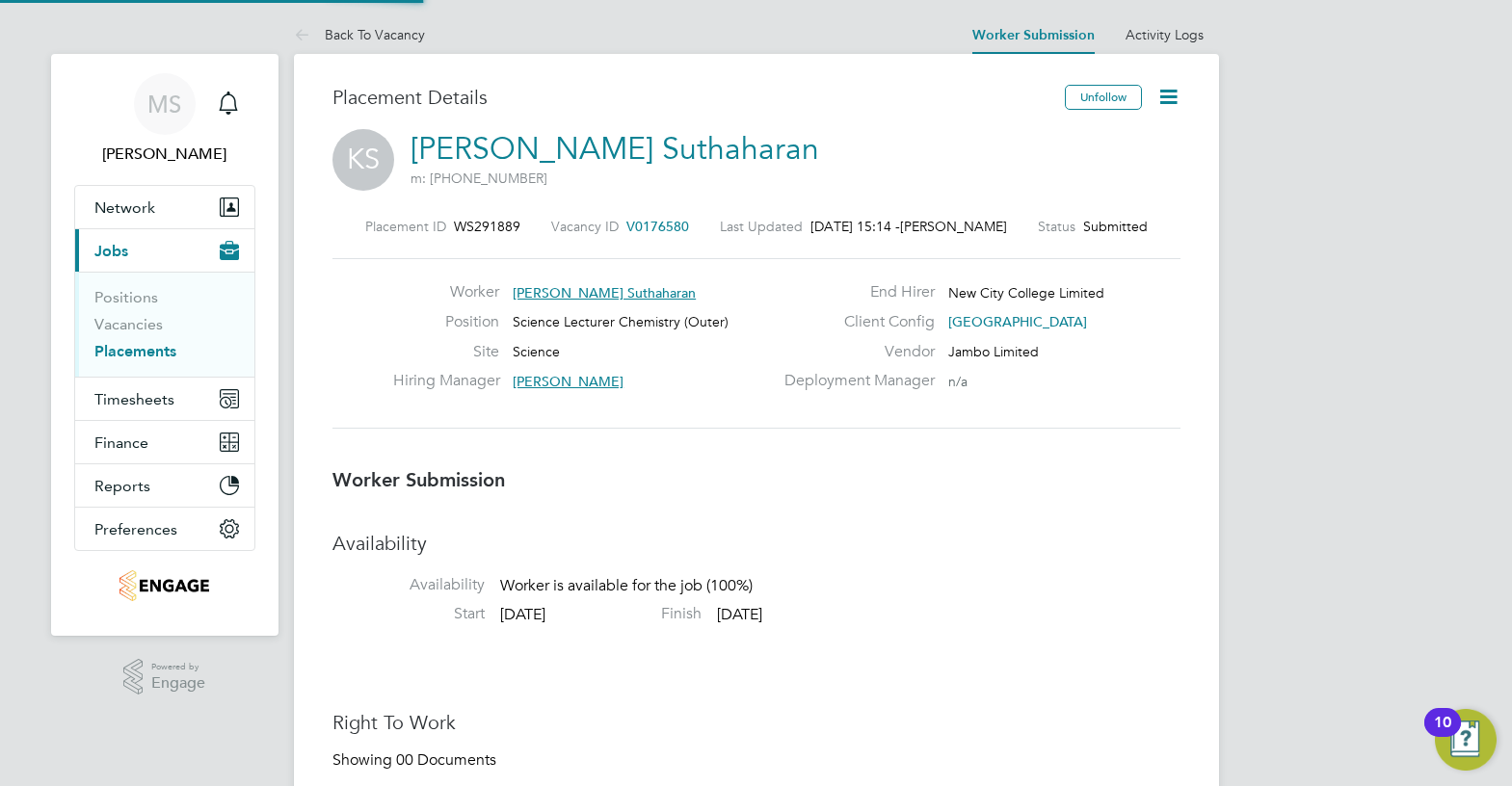
scroll to position [57, 135]
